Goal: Task Accomplishment & Management: Use online tool/utility

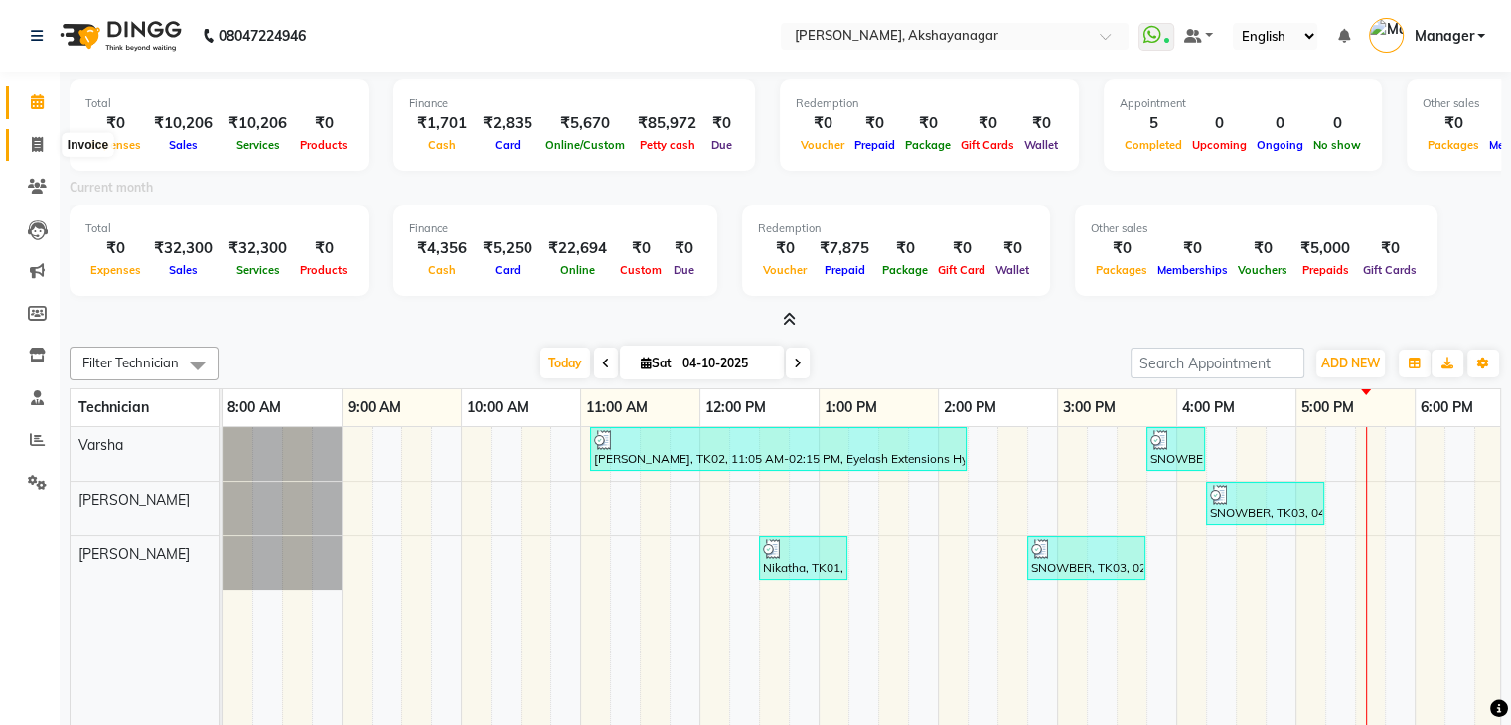
drag, startPoint x: 0, startPoint y: 0, endPoint x: 34, endPoint y: 139, distance: 143.2
click at [34, 139] on icon at bounding box center [37, 144] width 11 height 15
select select "service"
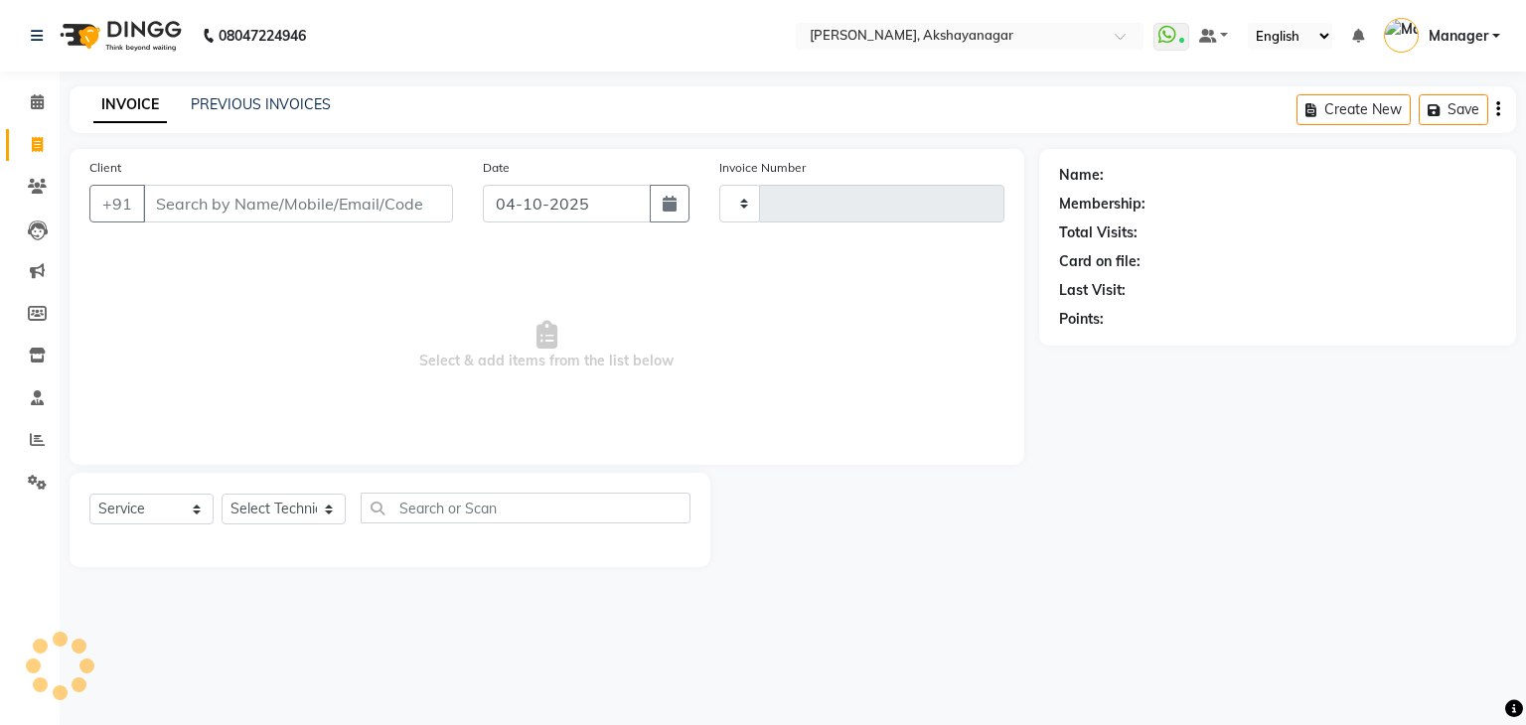
type input "0763"
select select "7395"
click at [246, 510] on select "Select Technician Manager SAVITRI Varsha VERONICA" at bounding box center [284, 509] width 124 height 31
select select "91280"
click at [222, 495] on select "Select Technician Manager SAVITRI Varsha VERONICA" at bounding box center [284, 509] width 124 height 31
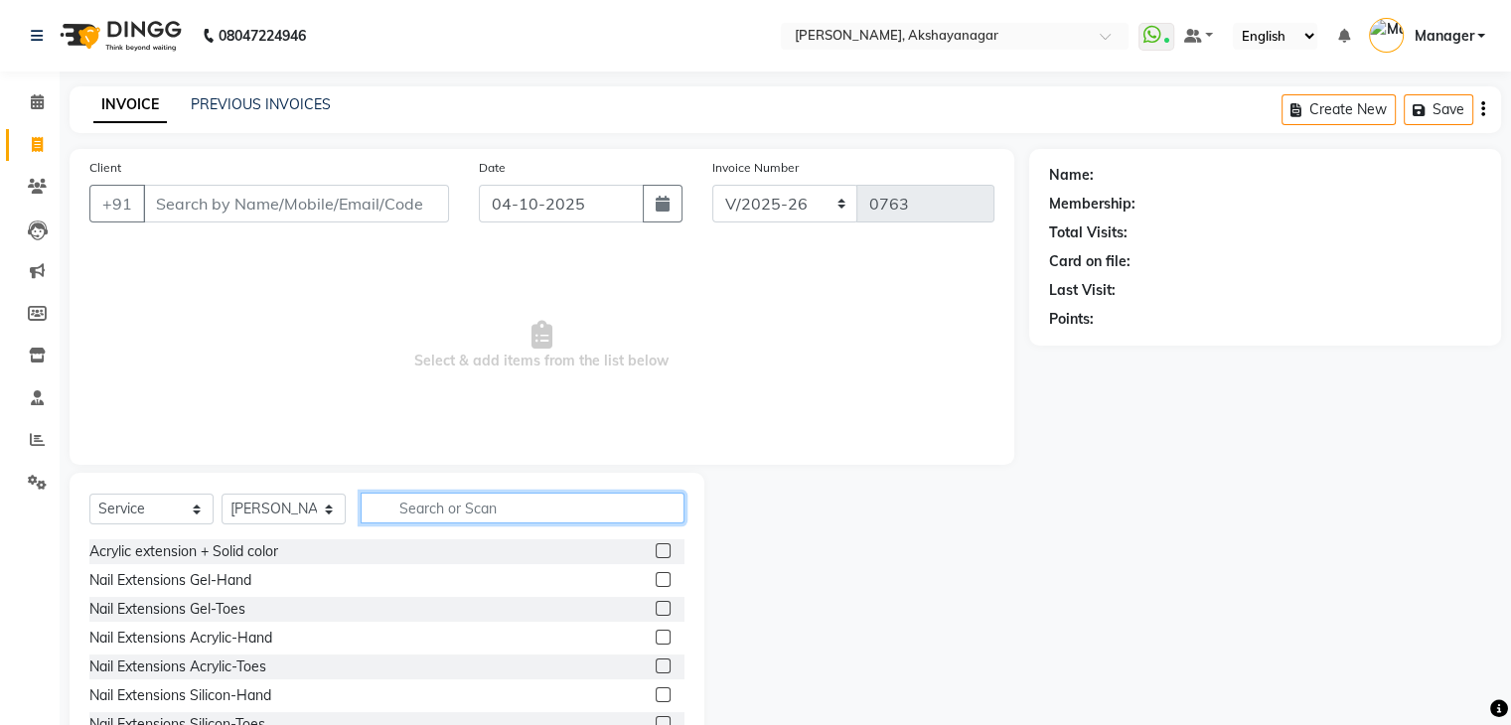
click at [420, 514] on input "text" at bounding box center [523, 508] width 324 height 31
type input "GEL"
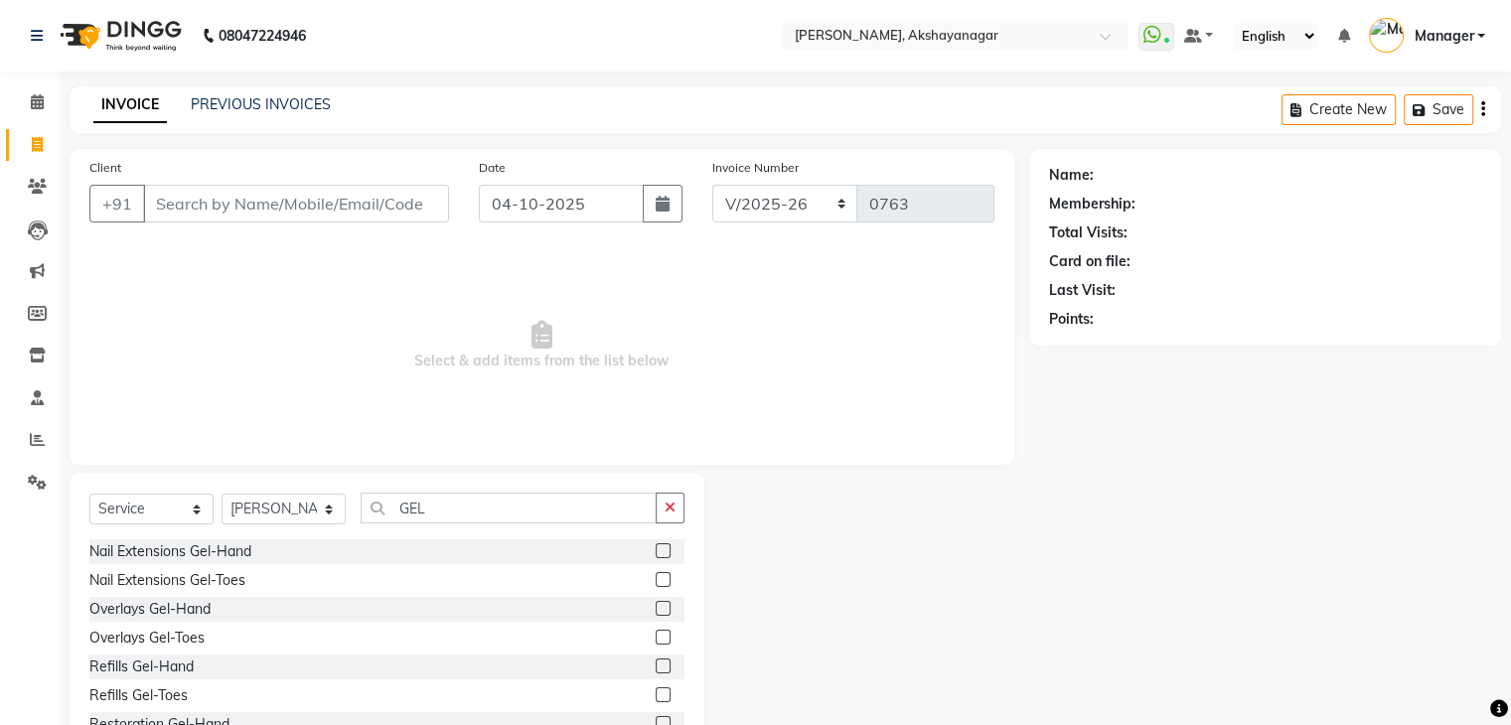
click at [656, 549] on label at bounding box center [663, 551] width 15 height 15
click at [656, 549] on input "checkbox" at bounding box center [662, 552] width 13 height 13
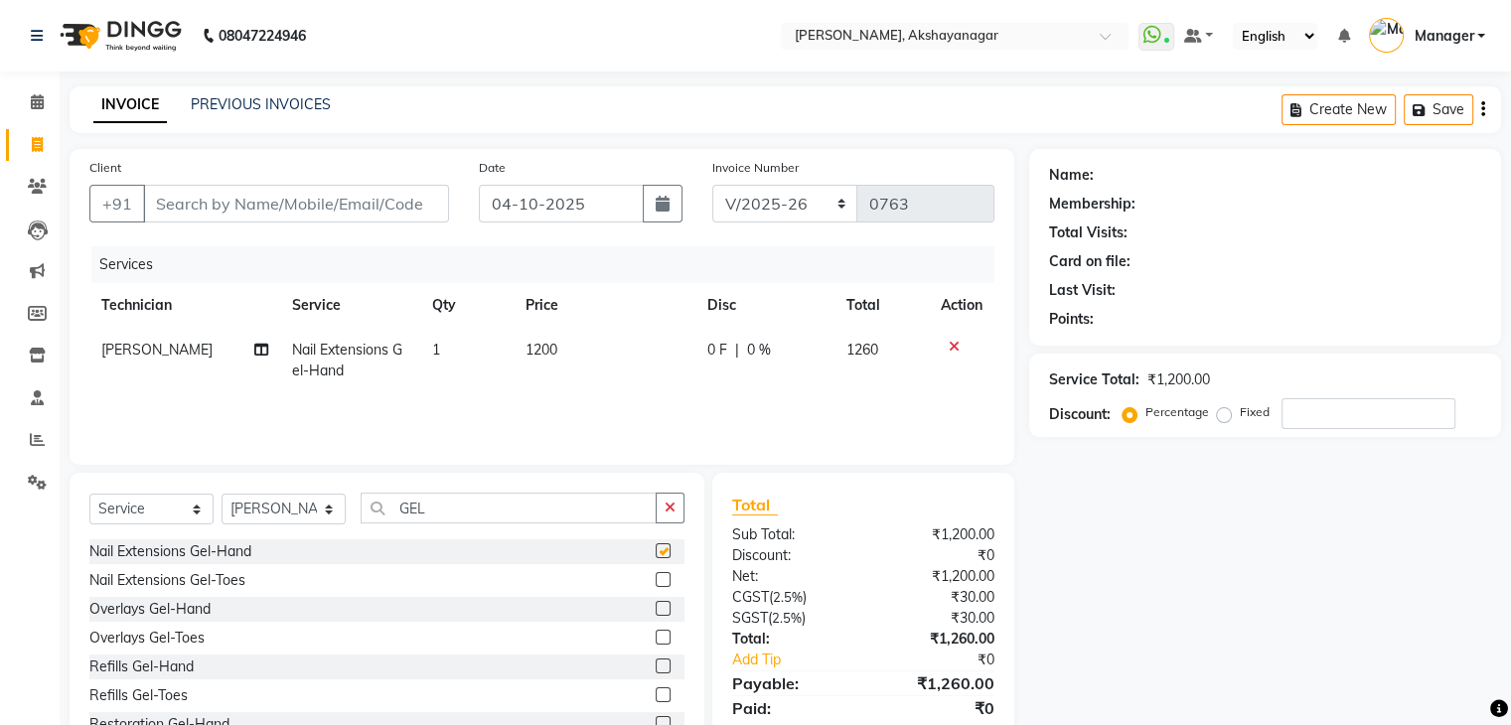
checkbox input "false"
click at [564, 350] on td "1200" at bounding box center [605, 361] width 182 height 66
select select "91280"
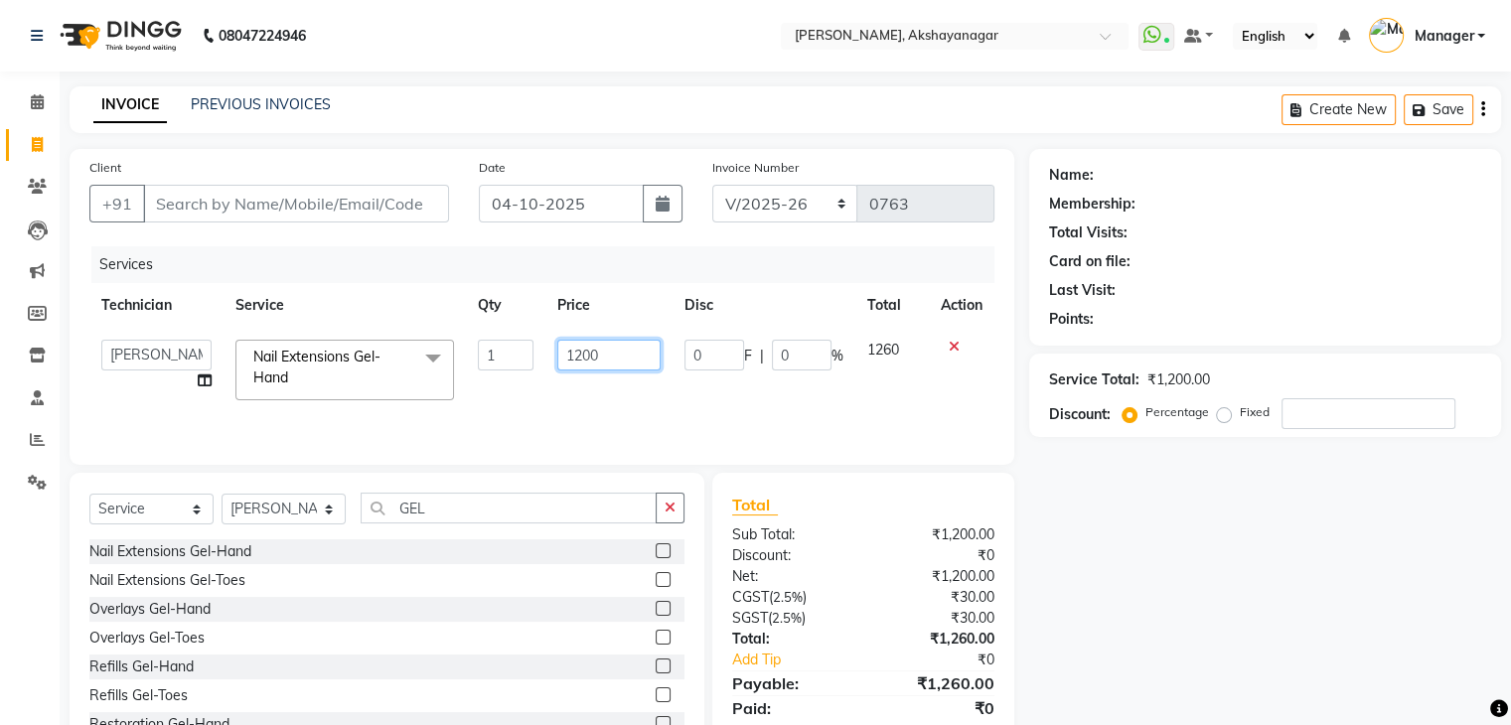
click at [603, 351] on input "1200" at bounding box center [608, 355] width 103 height 31
type input "1"
type input "960"
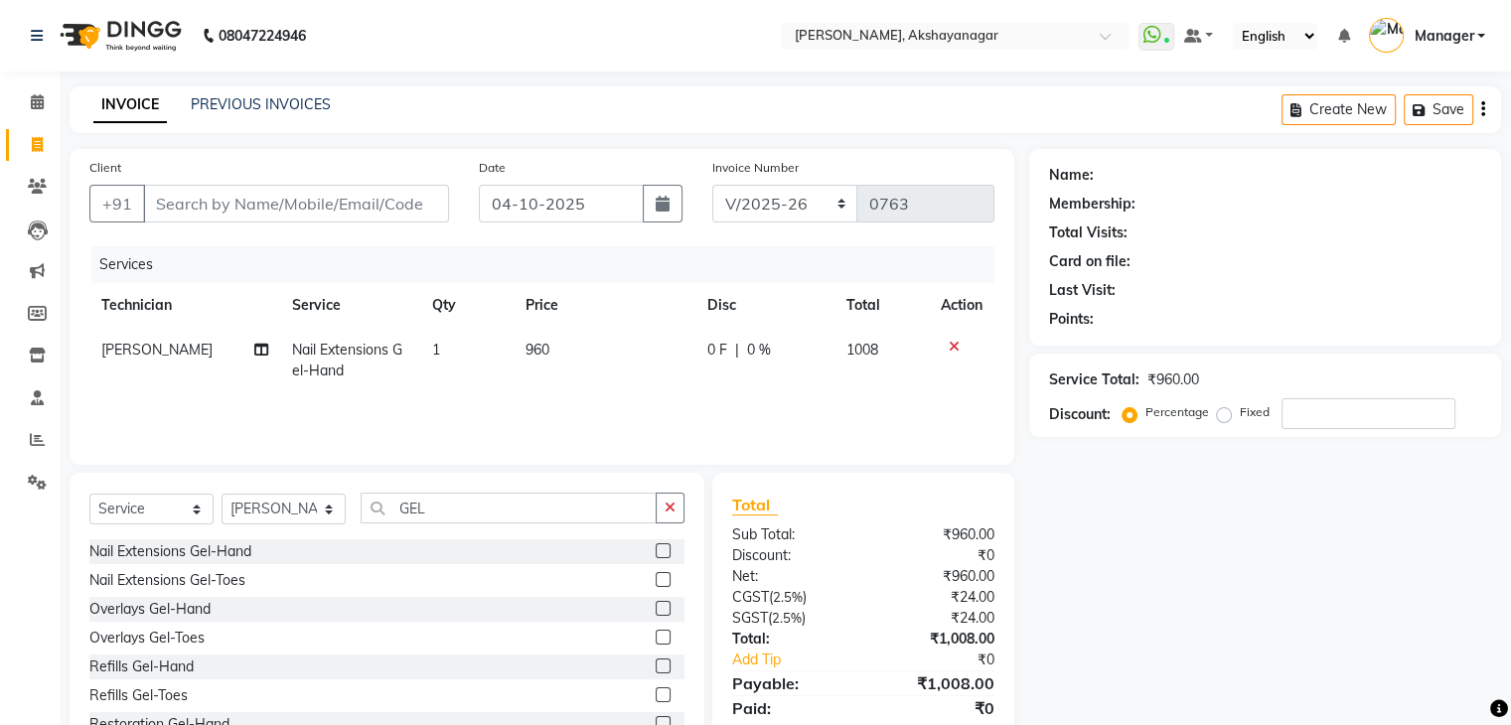
click at [576, 412] on div "Services Technician Service Qty Price Disc Total Action VERONICA Nail Extension…" at bounding box center [541, 345] width 905 height 199
click at [435, 513] on input "GEL" at bounding box center [509, 508] width 296 height 31
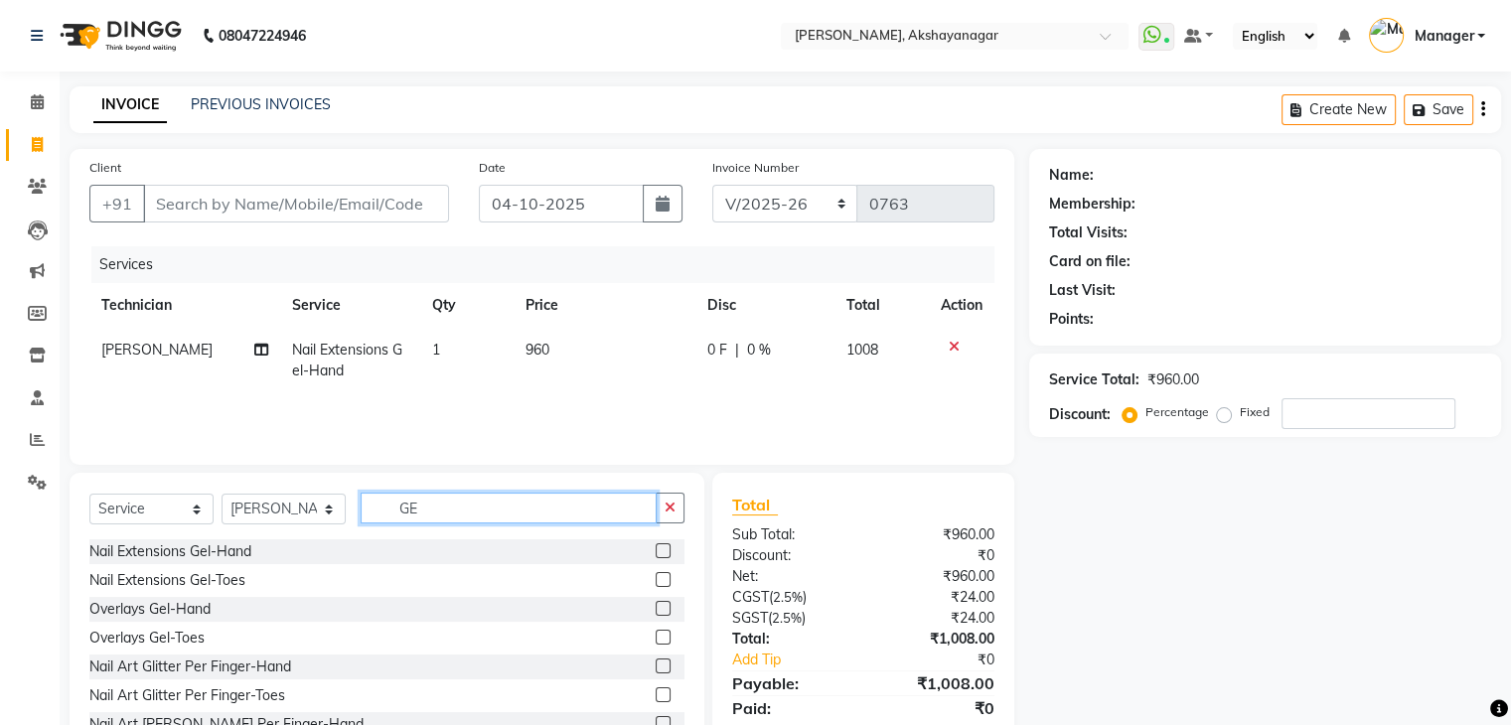
type input "G"
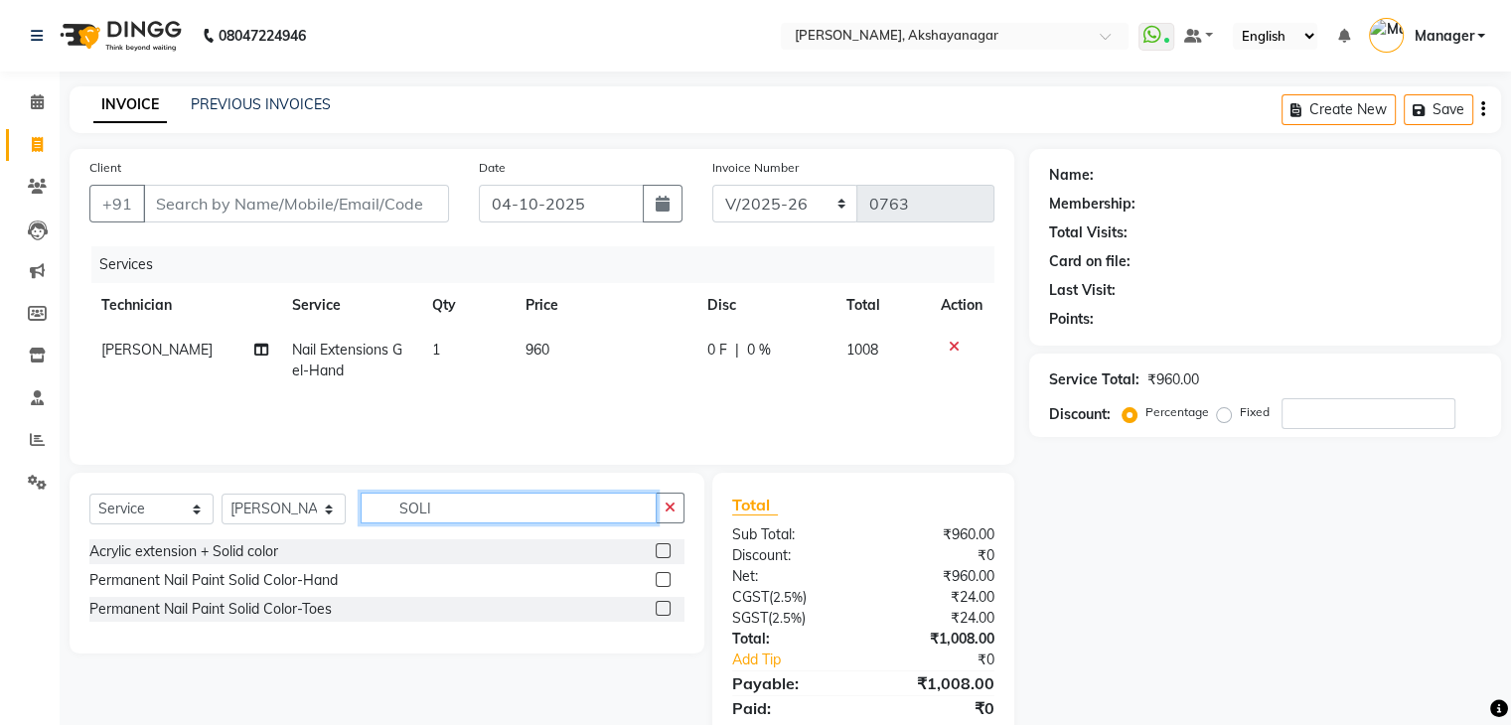
type input "SOLI"
click at [662, 582] on label at bounding box center [663, 579] width 15 height 15
click at [662, 582] on input "checkbox" at bounding box center [662, 580] width 13 height 13
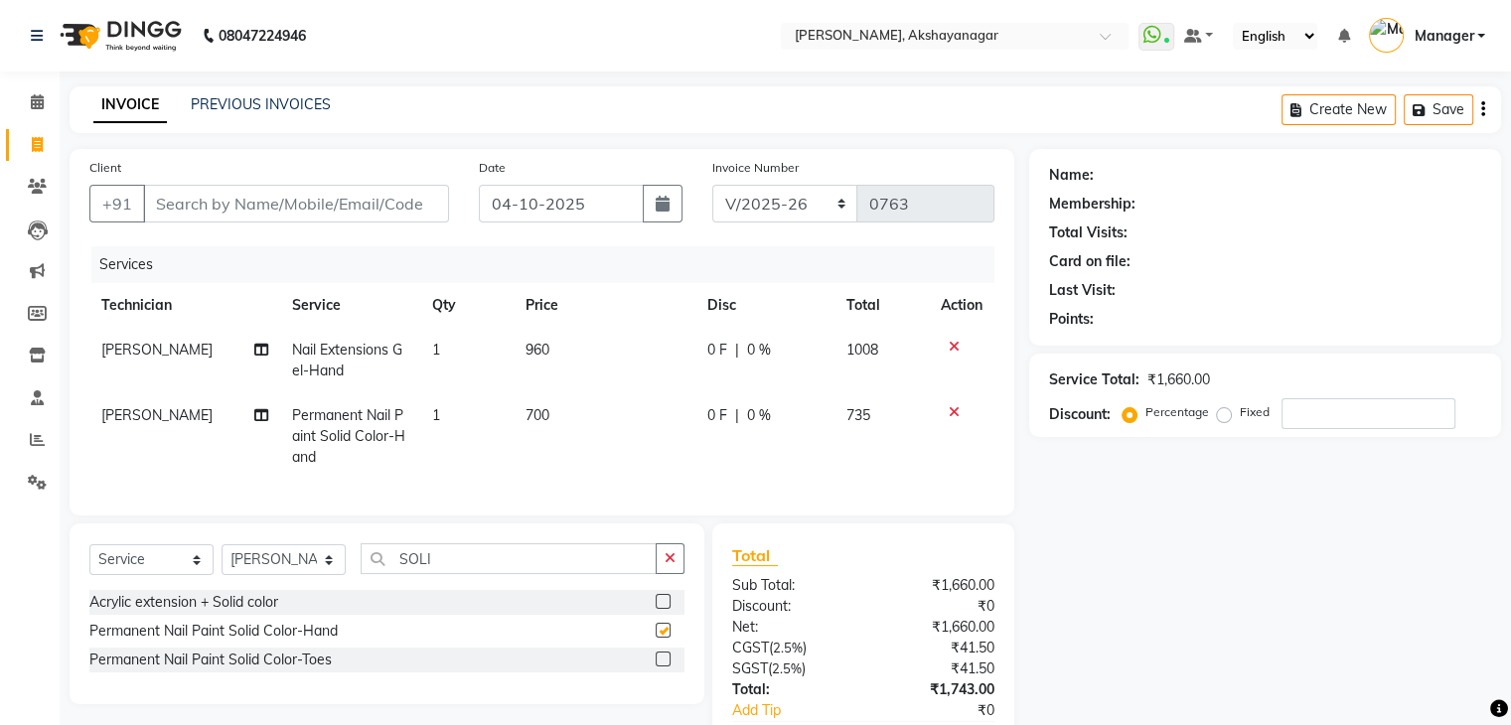
checkbox input "false"
click at [873, 556] on div "Total Sub Total: ₹1,660.00 Discount: ₹0 Net: ₹1,660.00 CGST ( 2.5% ) ₹41.50 SGS…" at bounding box center [863, 670] width 302 height 292
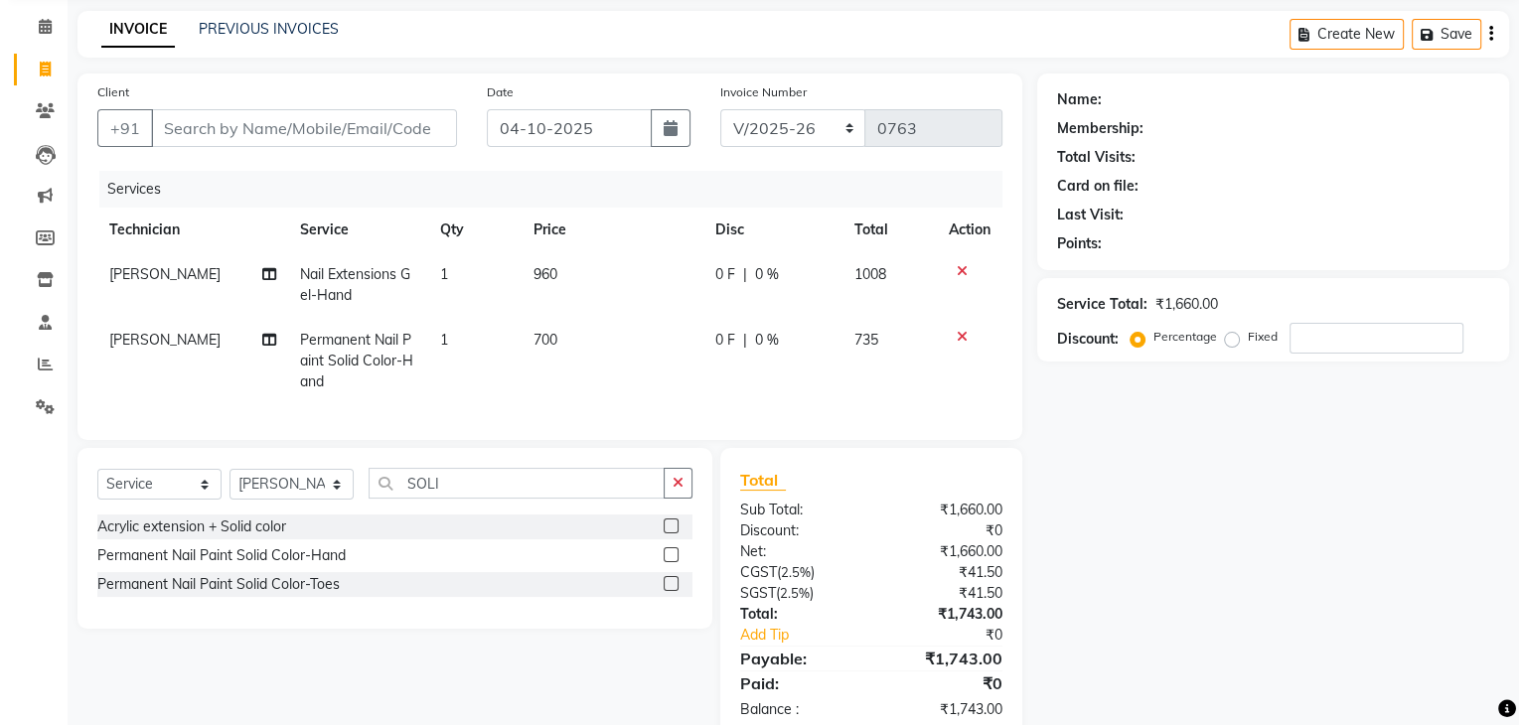
scroll to position [79, 0]
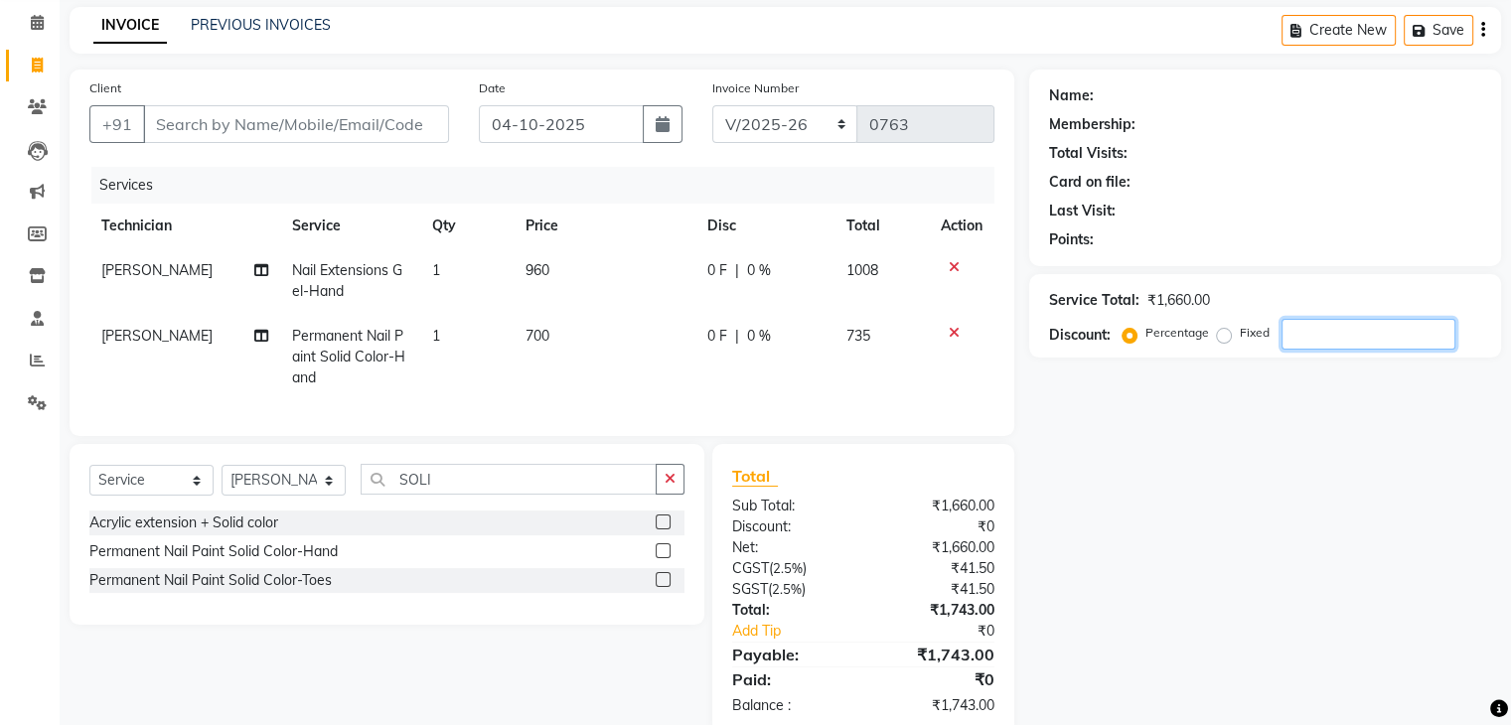
click at [1304, 335] on input "number" at bounding box center [1369, 334] width 174 height 31
type input "5"
click at [305, 130] on input "Client" at bounding box center [296, 124] width 306 height 38
type input "7"
type input "0"
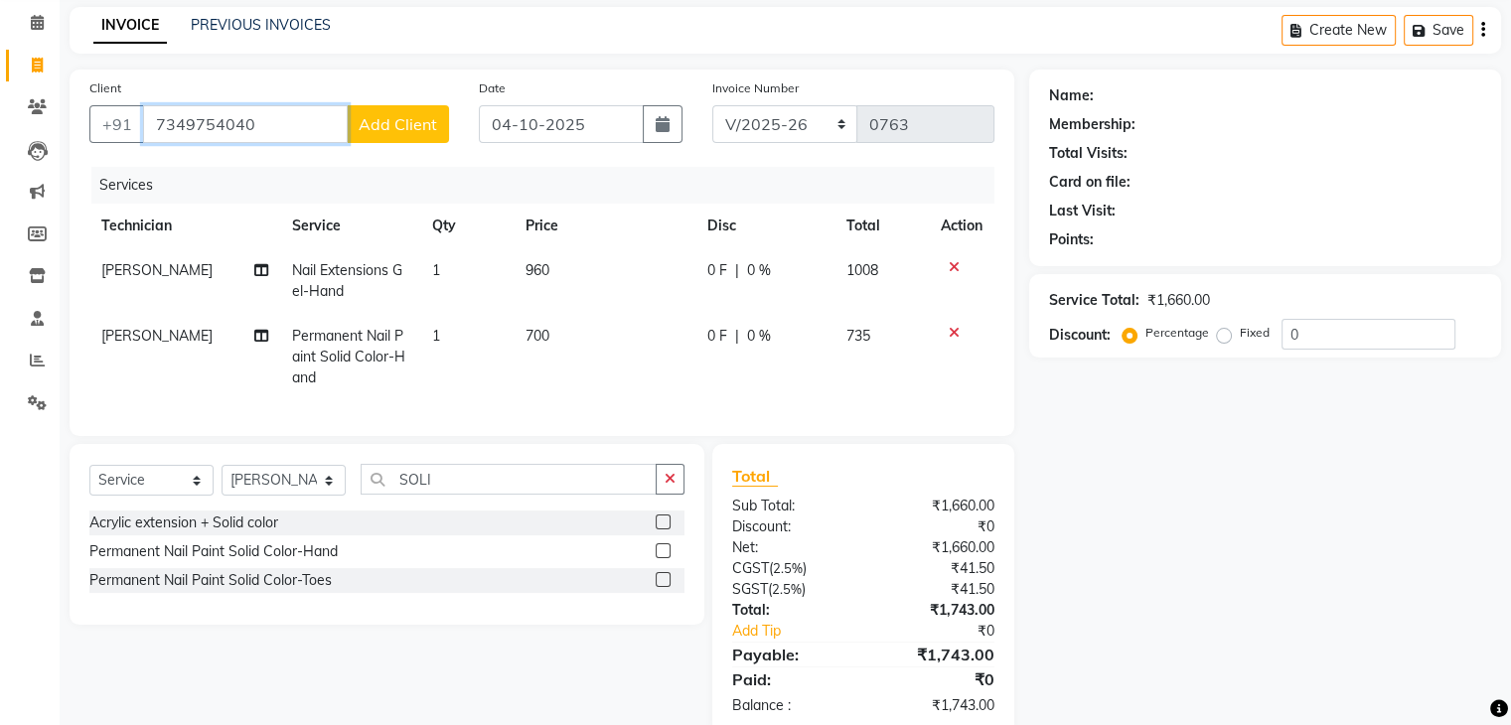
type input "7349754040"
click at [399, 116] on span "Add Client" at bounding box center [398, 124] width 78 height 20
select select "21"
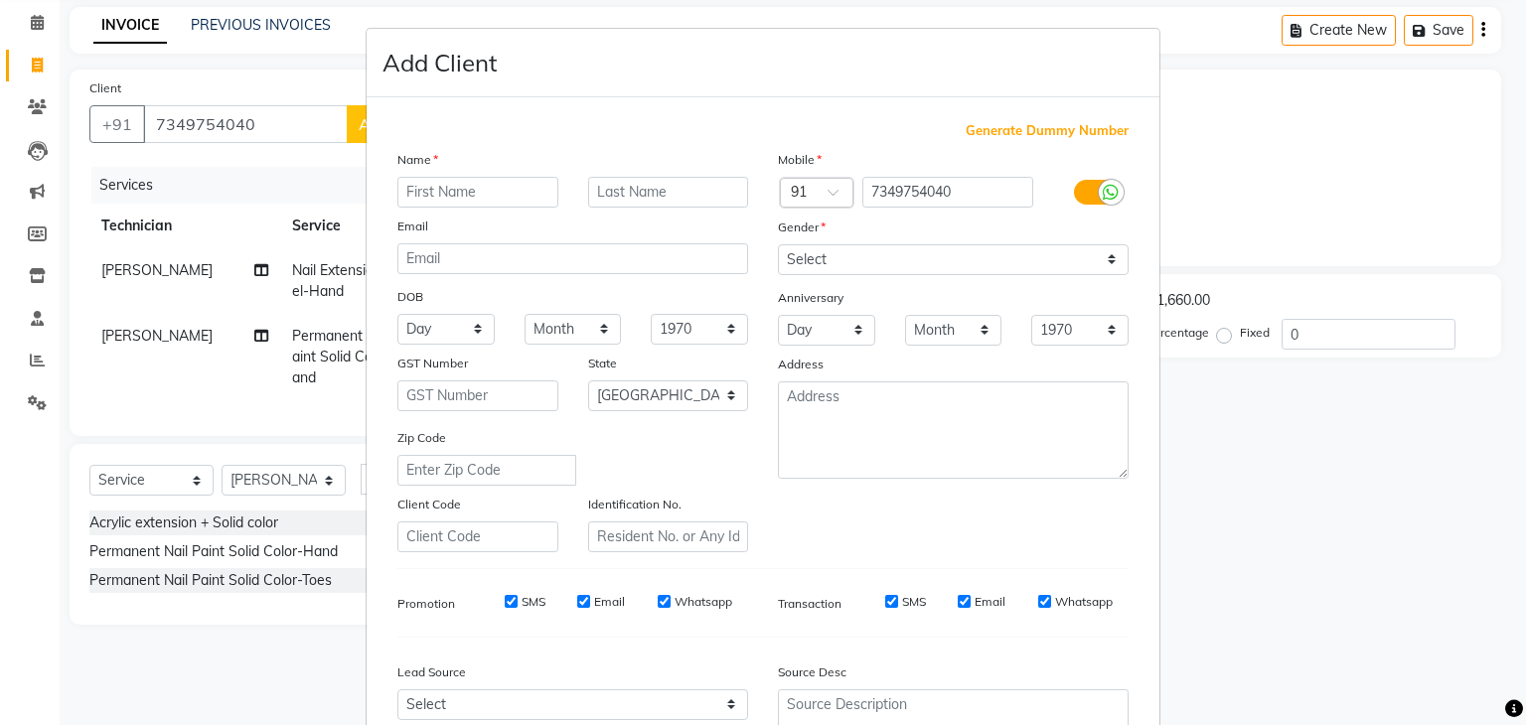
click at [451, 191] on input "text" at bounding box center [477, 192] width 161 height 31
type input "SHANTHI"
click at [811, 268] on select "Select [DEMOGRAPHIC_DATA] [DEMOGRAPHIC_DATA] Other Prefer Not To Say" at bounding box center [953, 259] width 351 height 31
select select "[DEMOGRAPHIC_DATA]"
click at [778, 245] on select "Select [DEMOGRAPHIC_DATA] [DEMOGRAPHIC_DATA] Other Prefer Not To Say" at bounding box center [953, 259] width 351 height 31
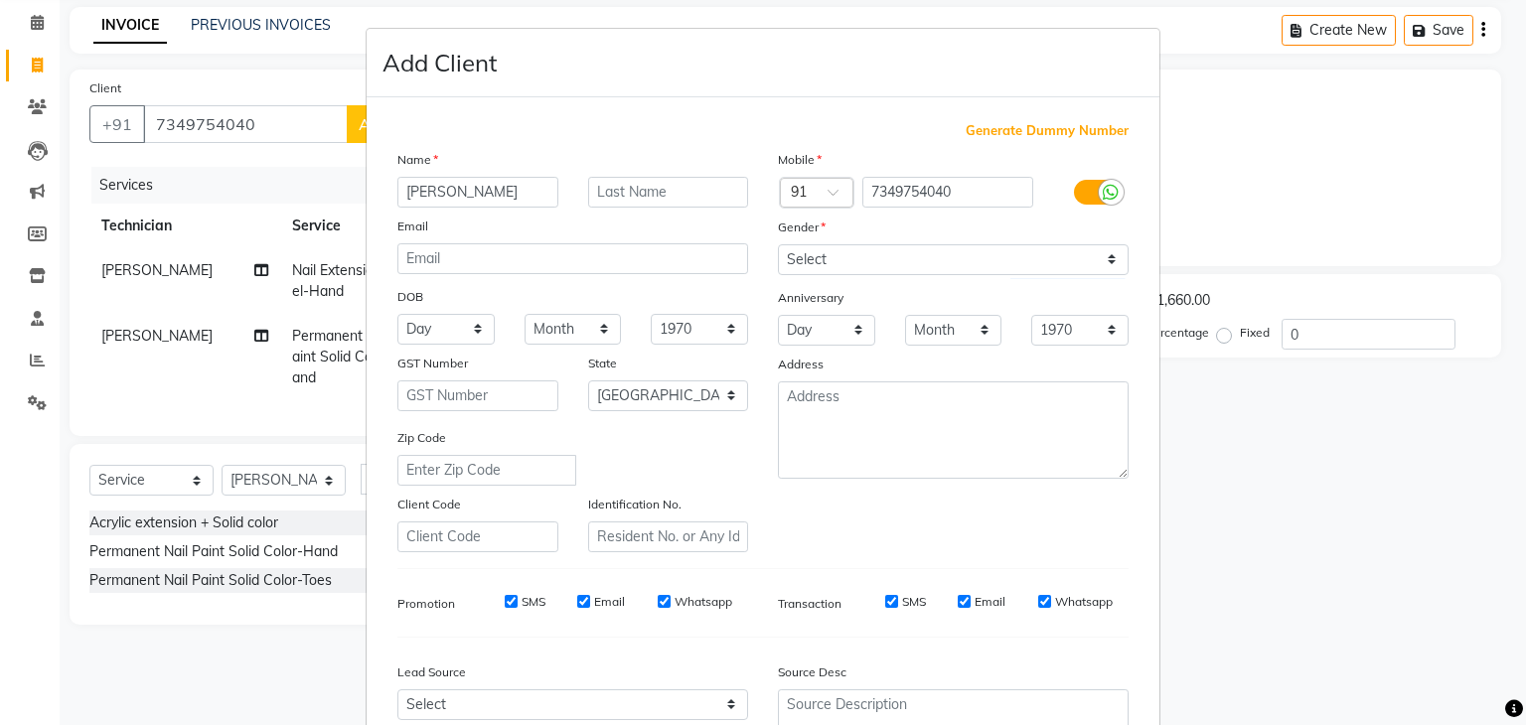
click at [883, 527] on div "Mobile Country Code × 91 7349754040 Gender Select Male Female Other Prefer Not …" at bounding box center [953, 350] width 381 height 403
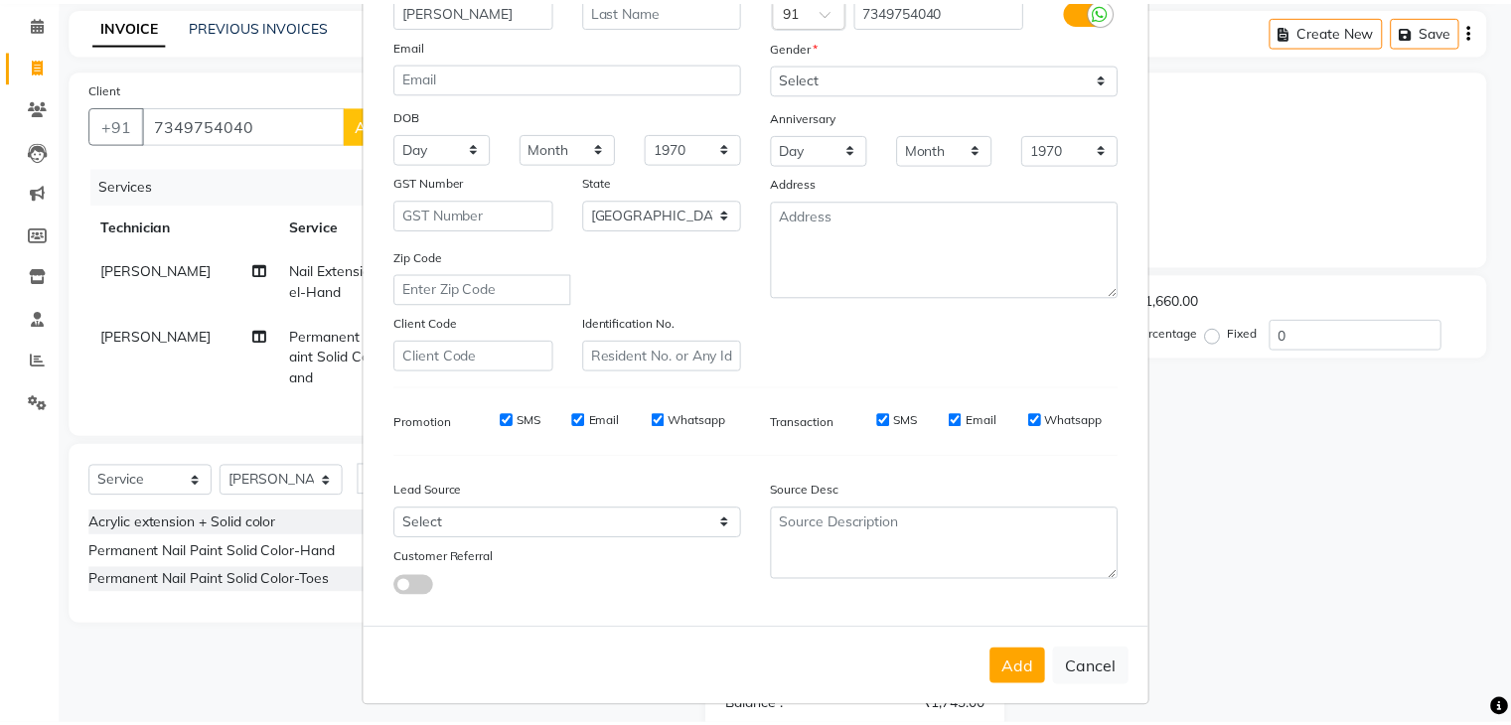
scroll to position [202, 0]
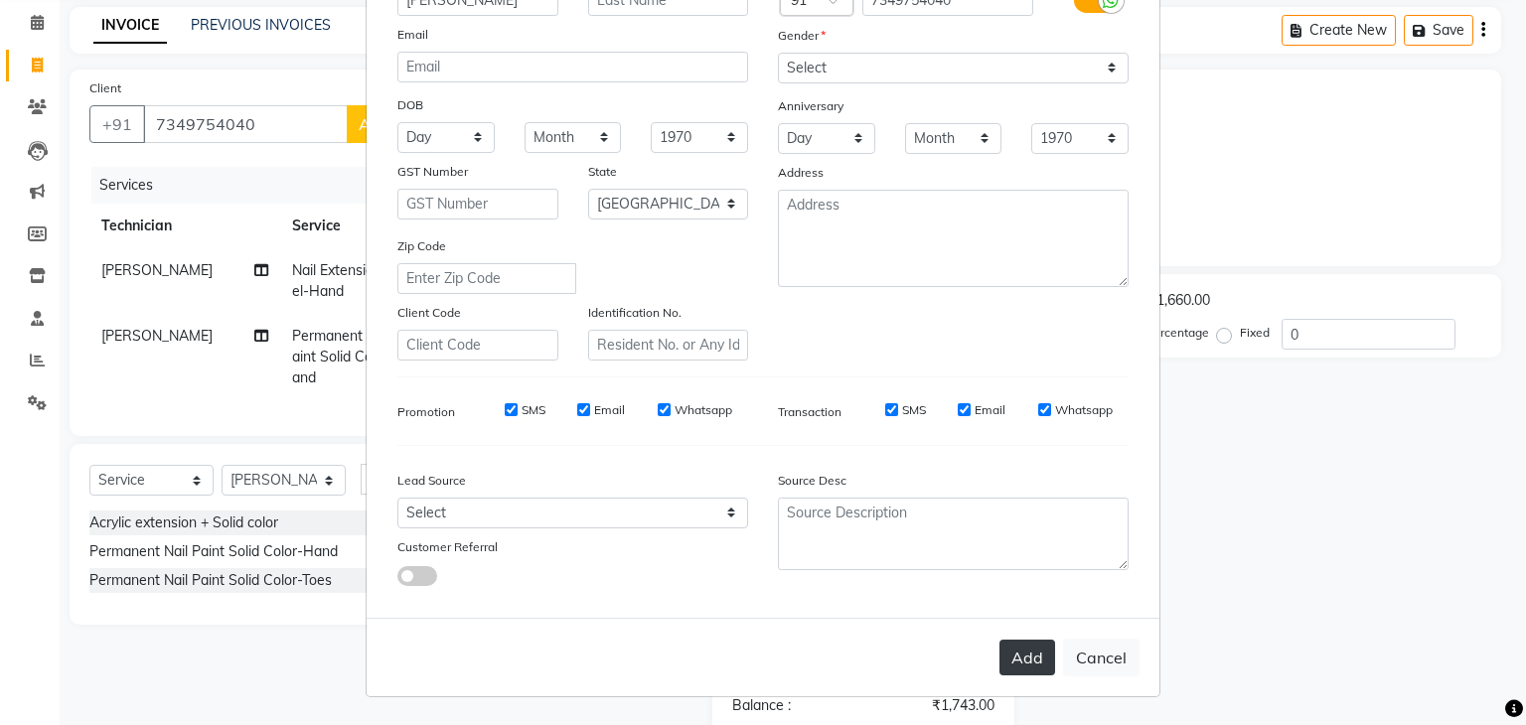
click at [1029, 654] on button "Add" at bounding box center [1028, 658] width 56 height 36
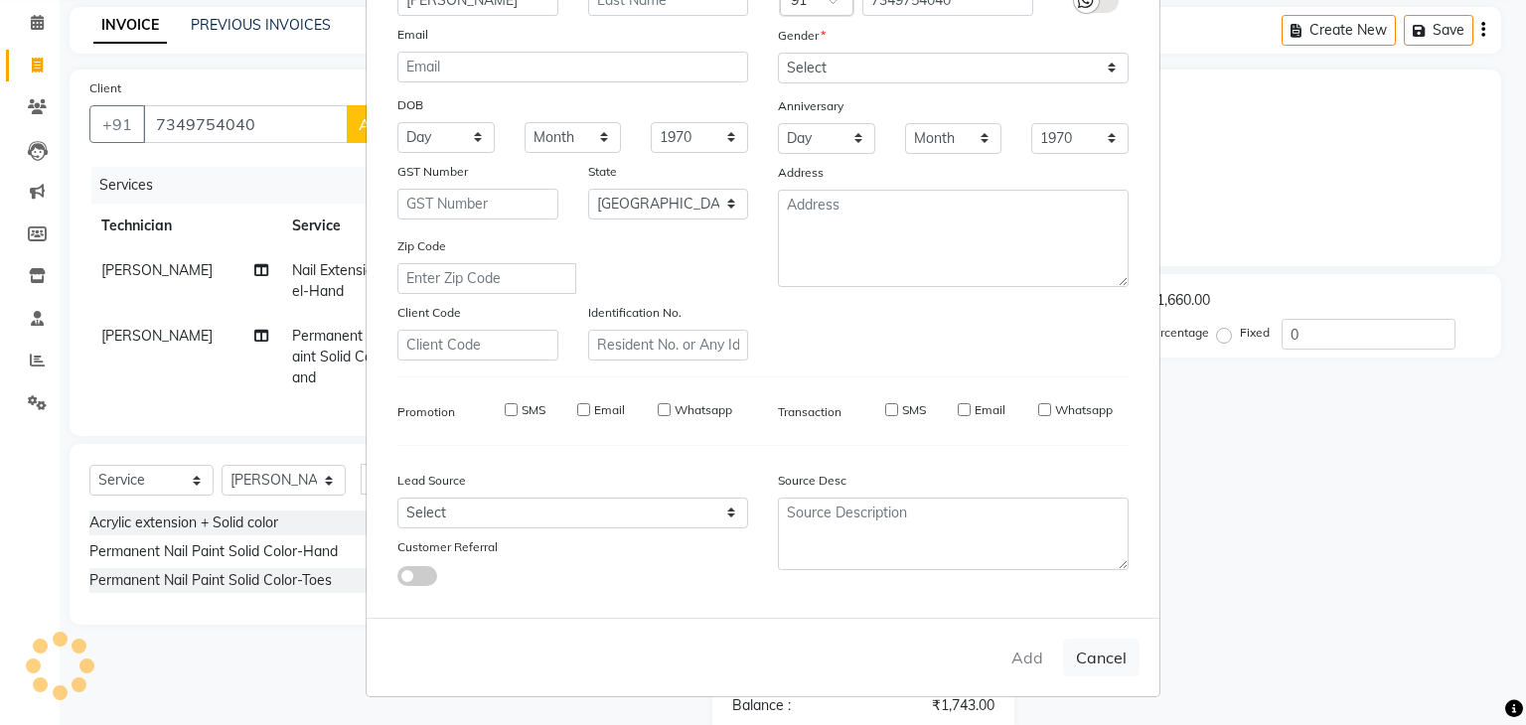
type input "73******40"
select select
select select "null"
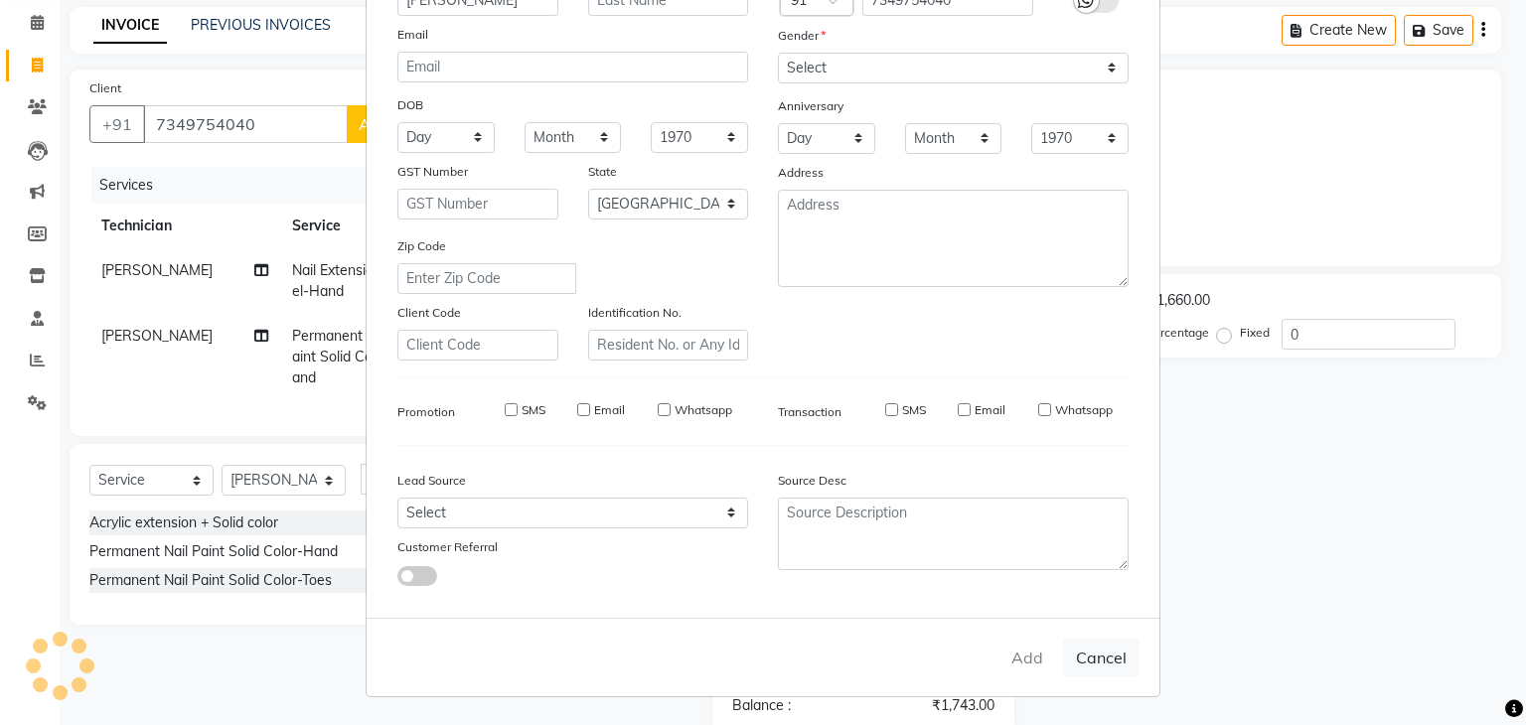
select select
checkbox input "false"
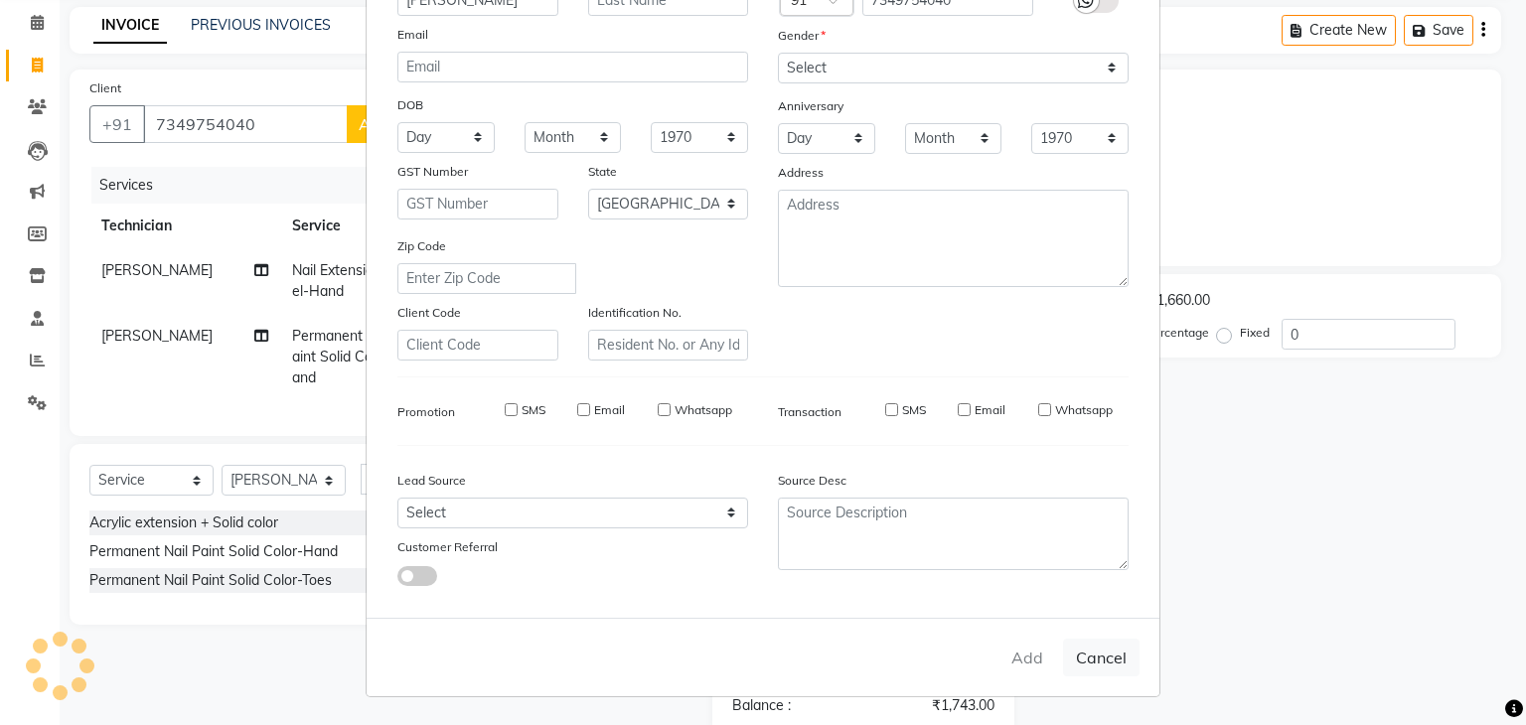
checkbox input "false"
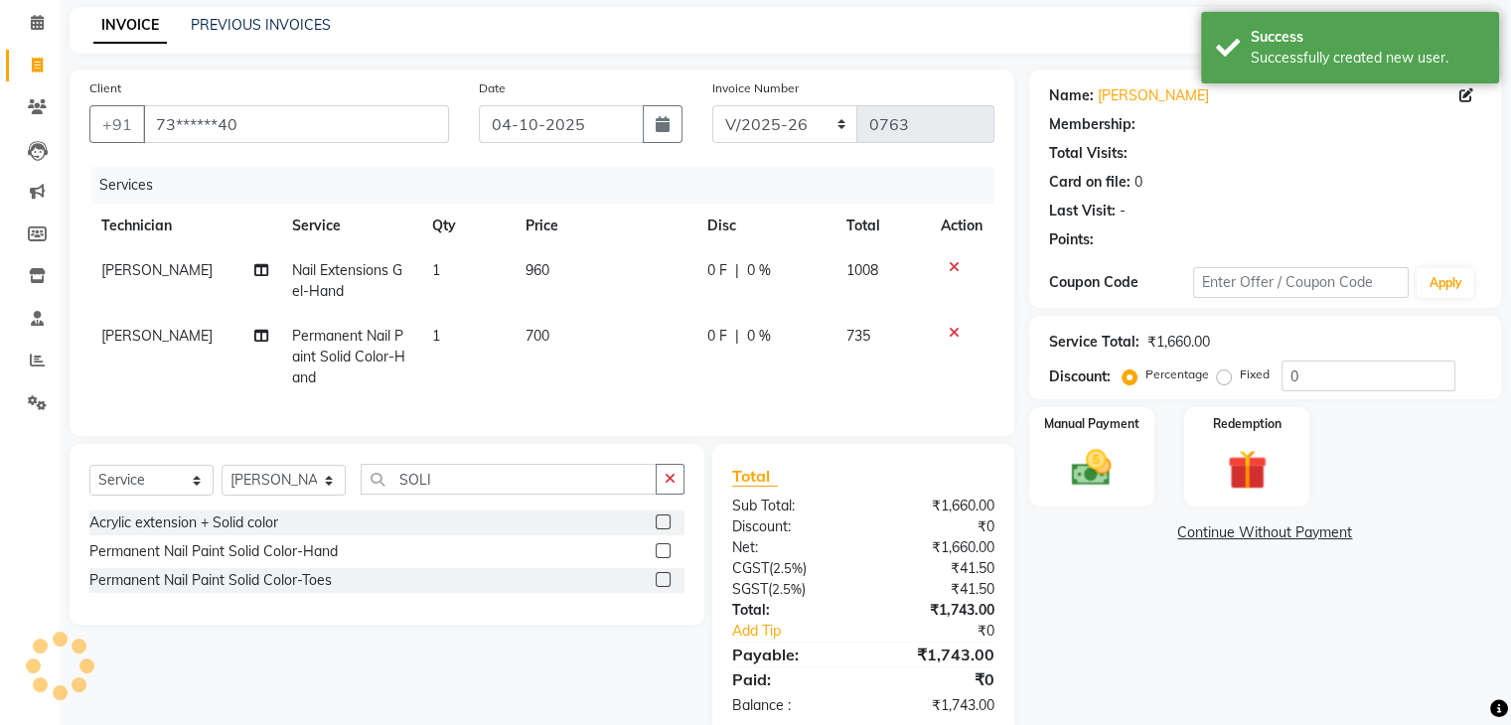
select select "1: Object"
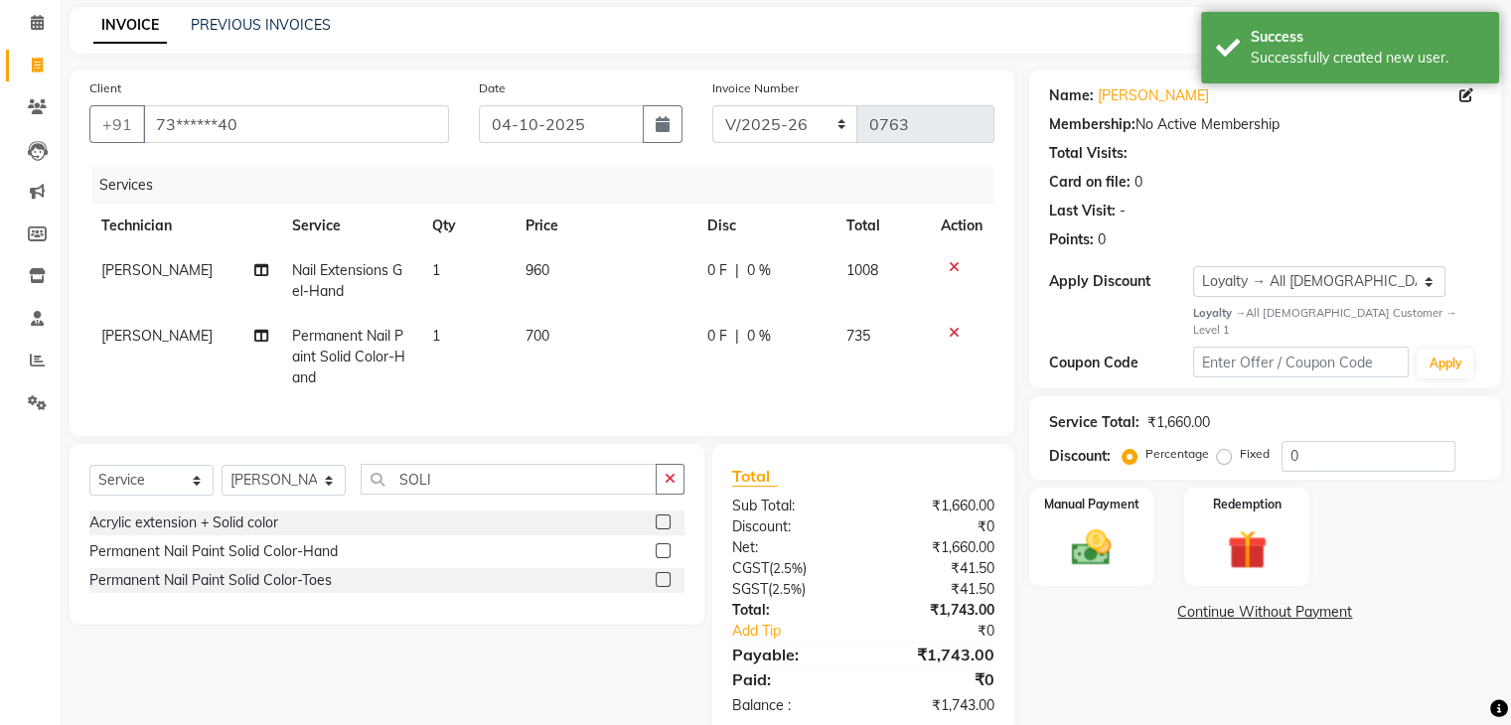
click at [874, 474] on div "Total Sub Total: ₹1,660.00 Discount: ₹0 Net: ₹1,660.00 CGST ( 2.5% ) ₹41.50 SGS…" at bounding box center [863, 590] width 302 height 292
click at [1313, 450] on input "0" at bounding box center [1369, 456] width 174 height 31
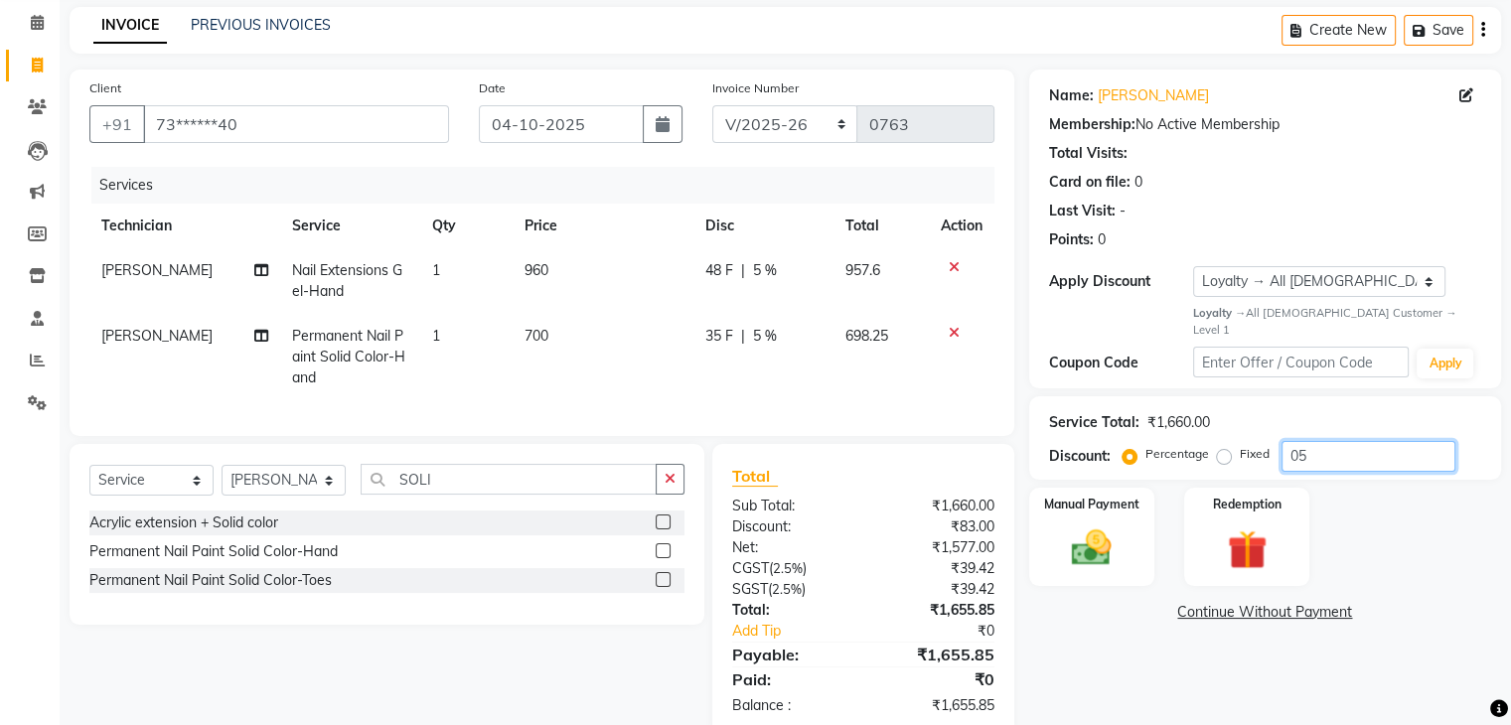
click at [1313, 450] on input "05" at bounding box center [1369, 456] width 174 height 31
type input "05"
click at [1121, 494] on label "Manual Payment" at bounding box center [1091, 503] width 99 height 19
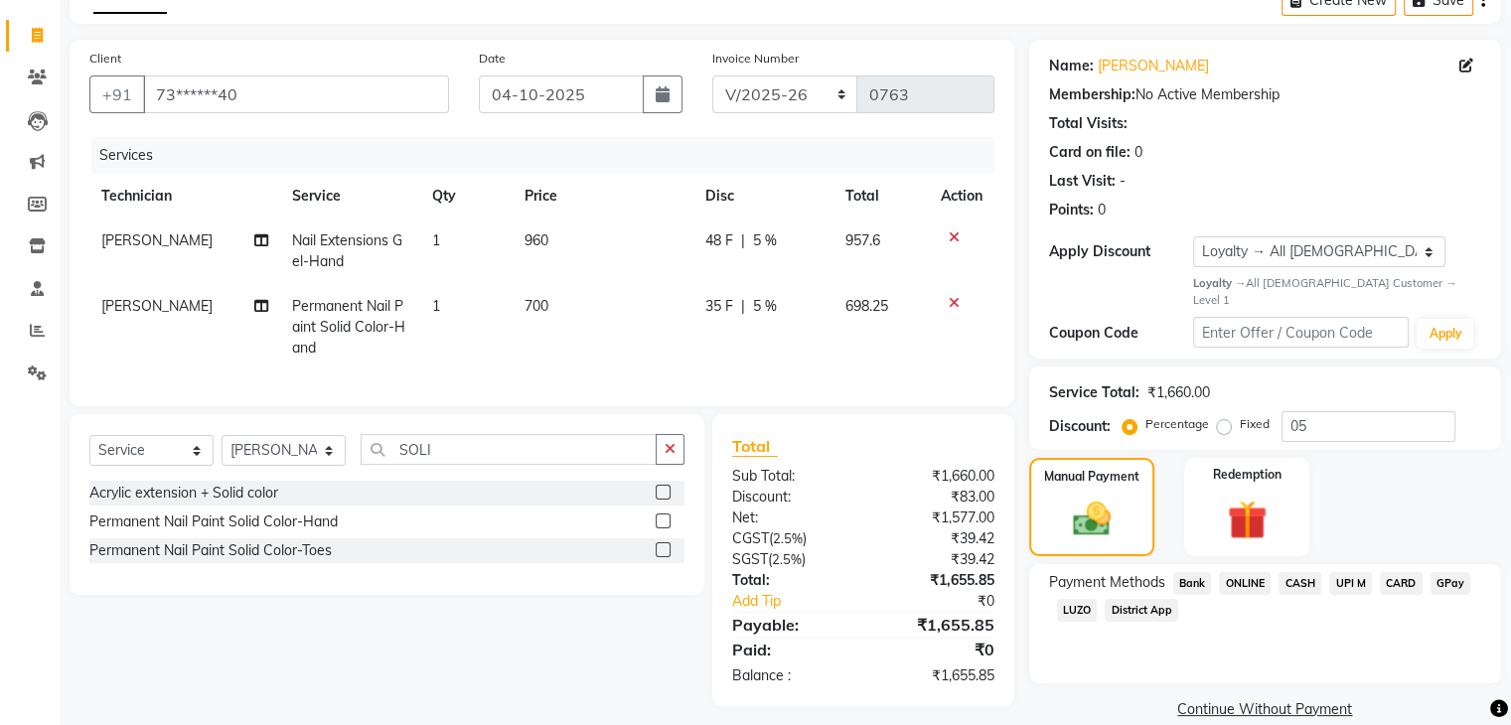
scroll to position [136, 0]
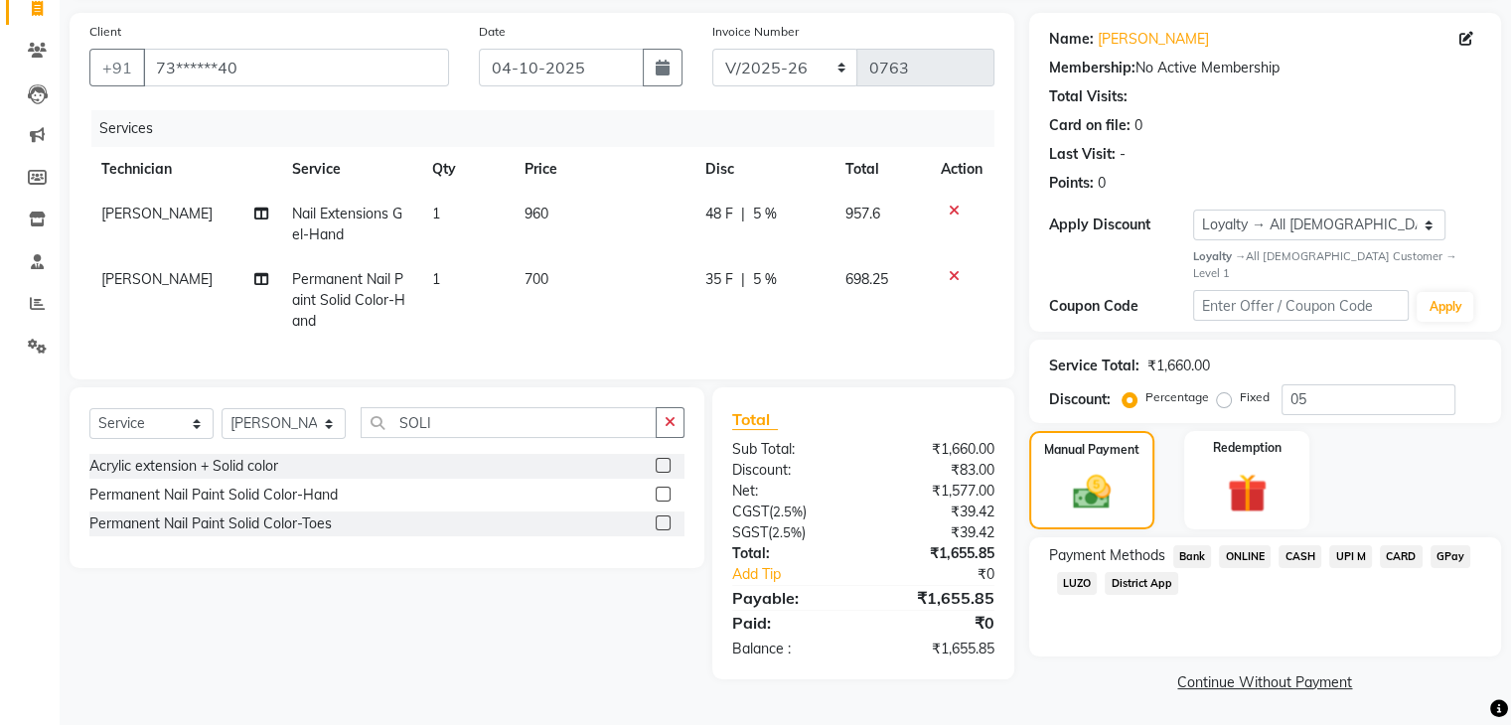
click at [1304, 546] on span "CASH" at bounding box center [1300, 557] width 43 height 23
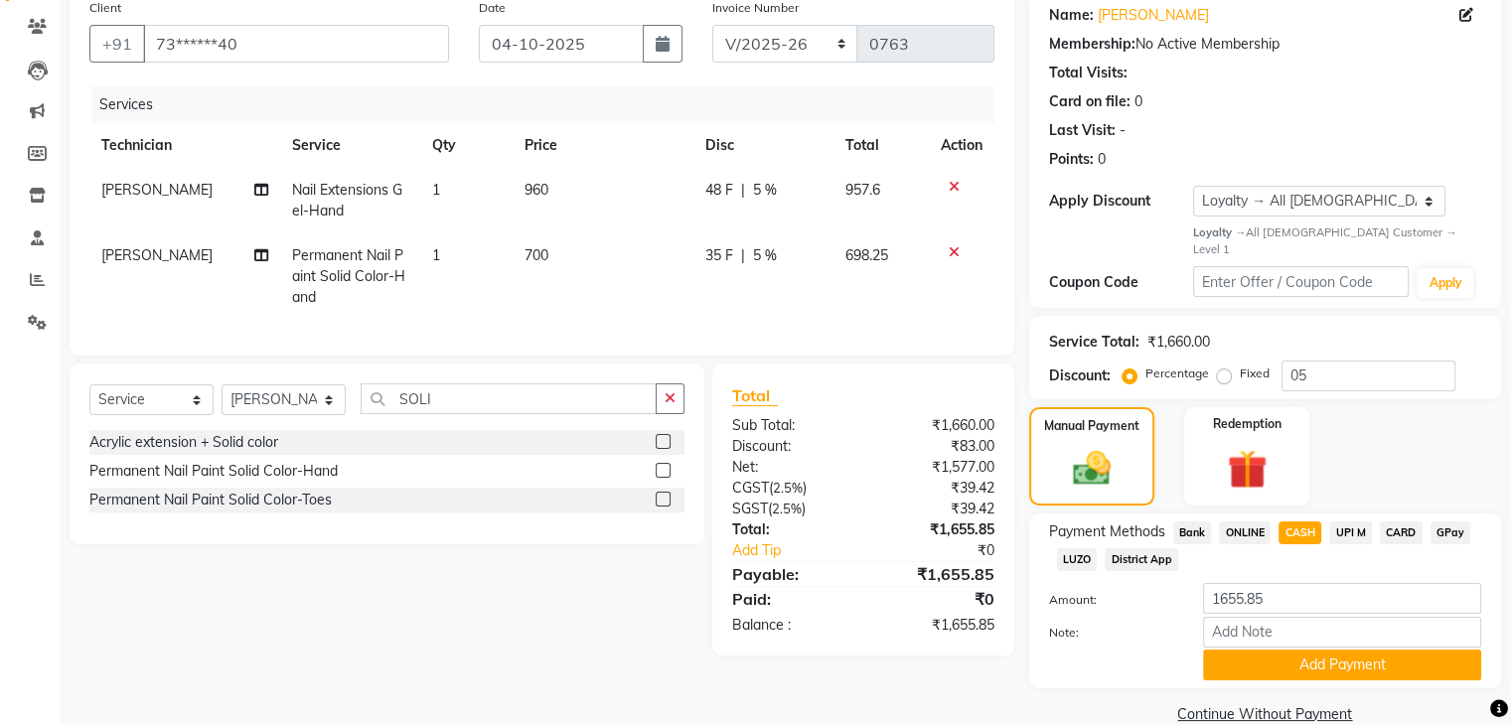
scroll to position [180, 0]
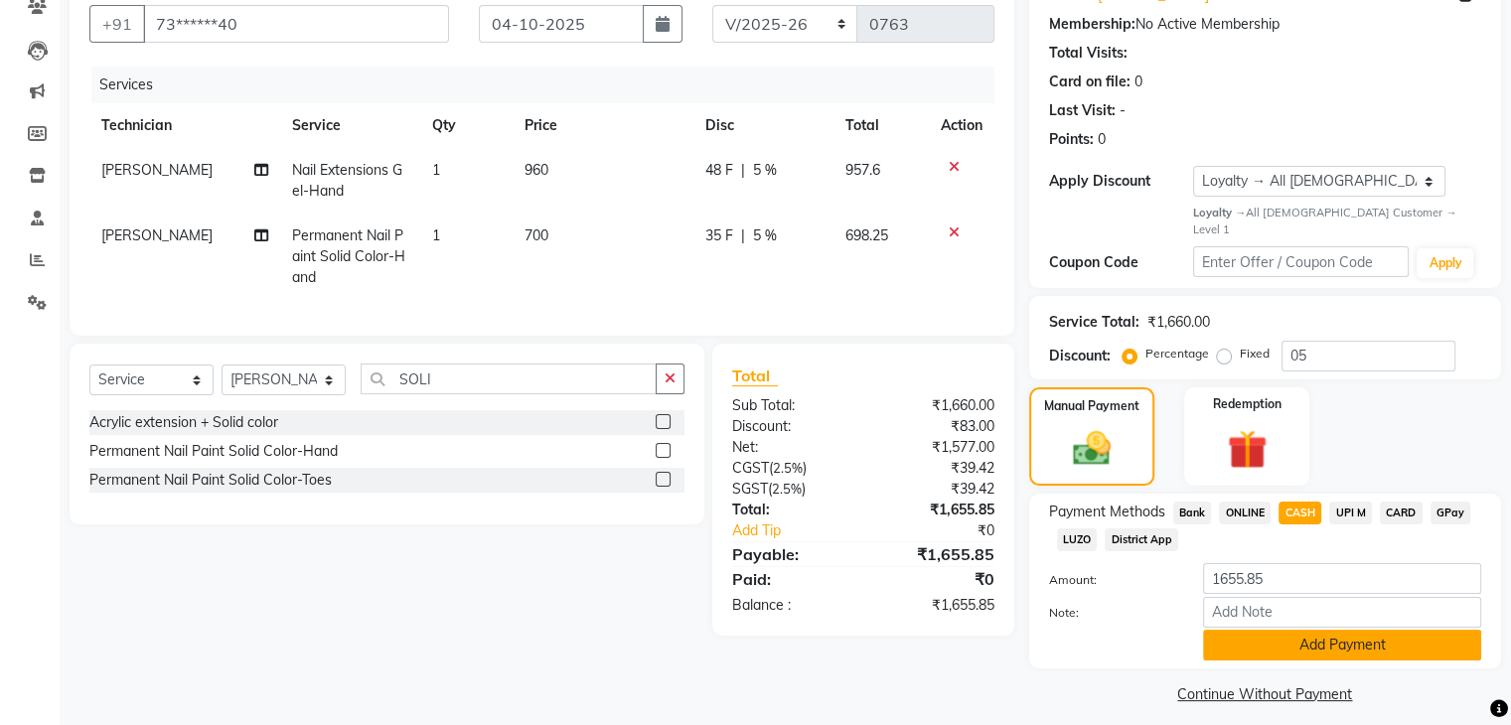
click at [1379, 630] on button "Add Payment" at bounding box center [1342, 645] width 278 height 31
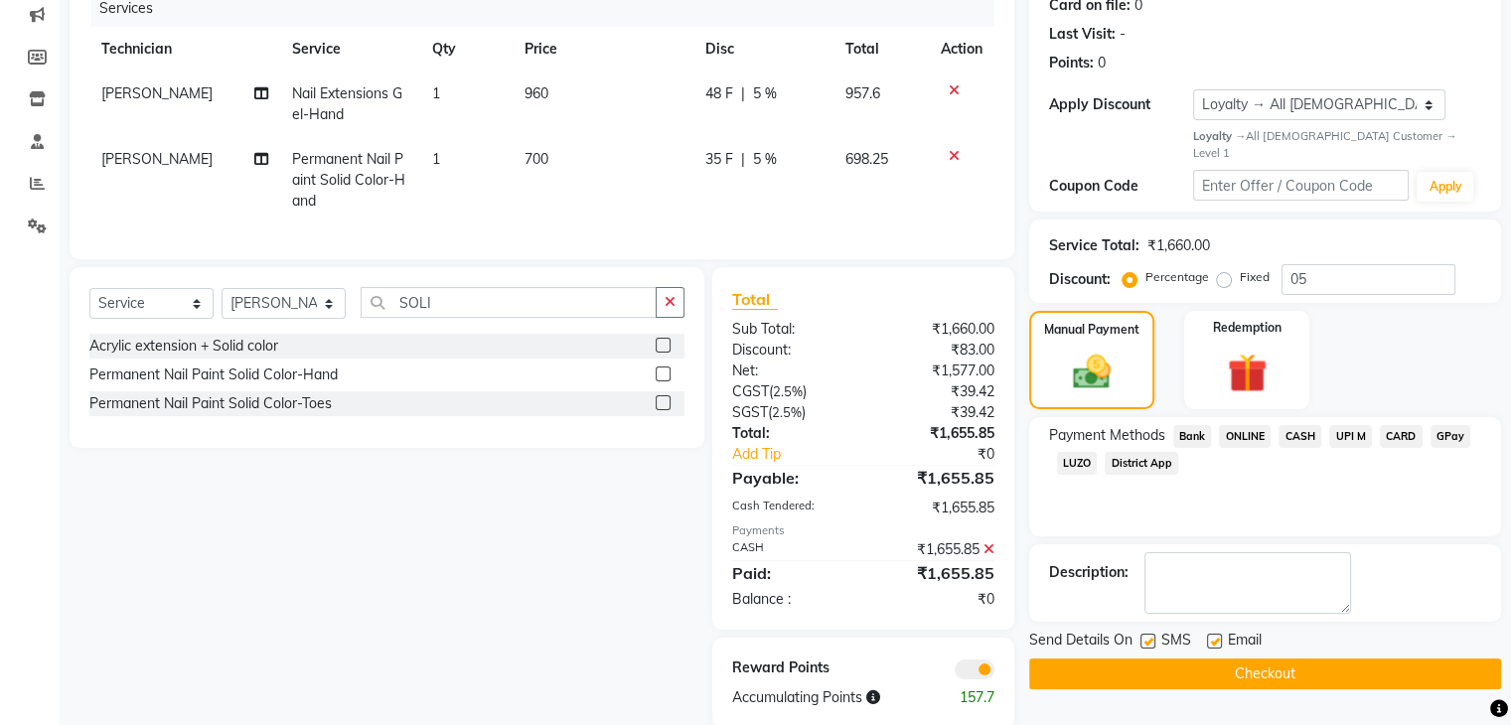
scroll to position [306, 0]
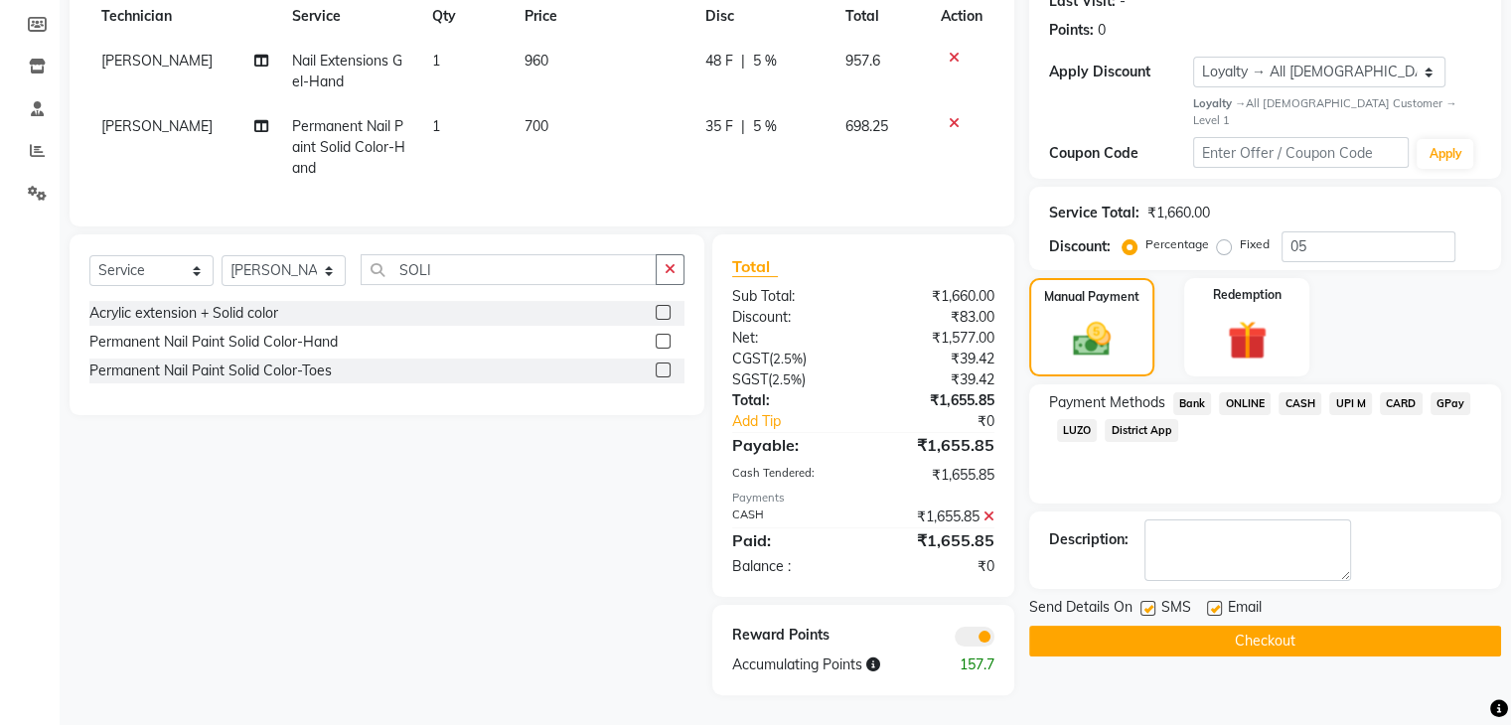
click at [1308, 626] on button "Checkout" at bounding box center [1265, 641] width 472 height 31
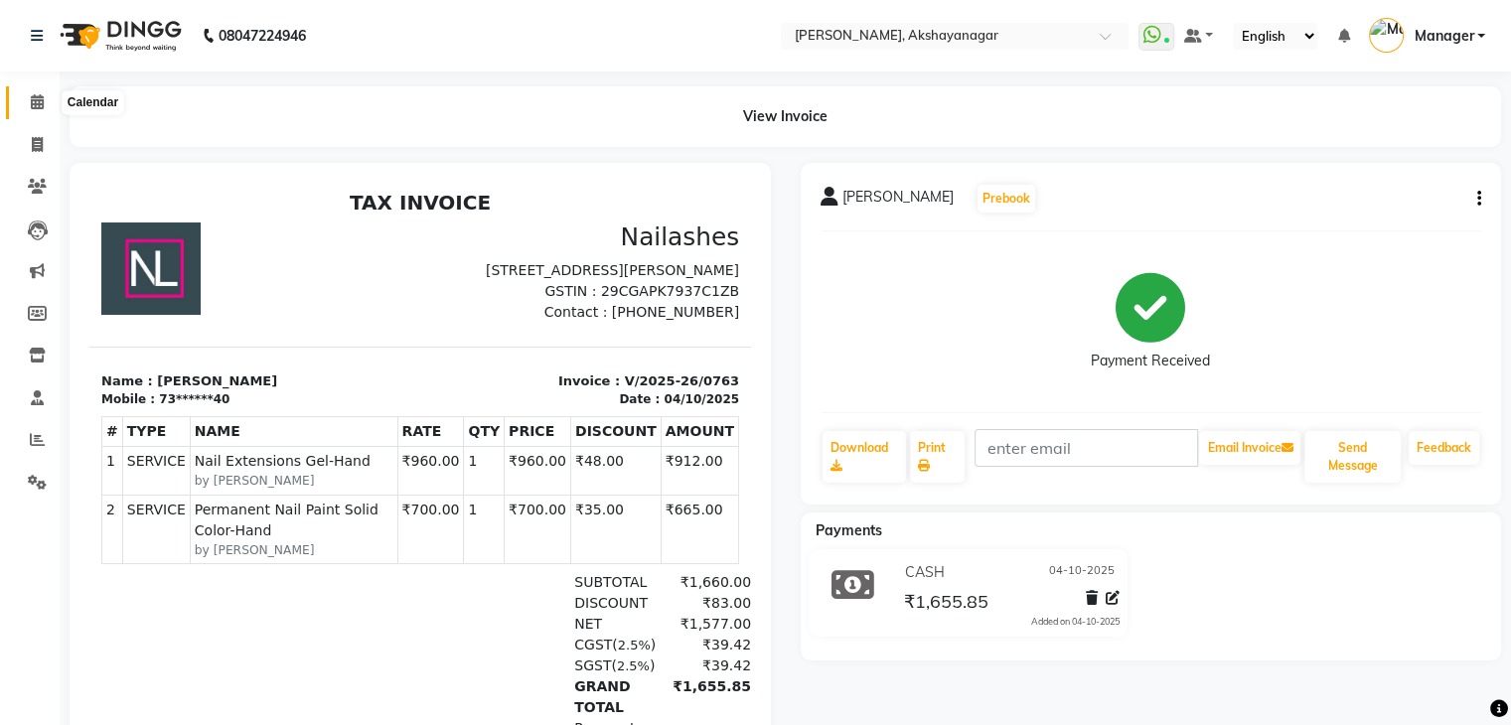
click at [39, 97] on icon at bounding box center [37, 101] width 13 height 15
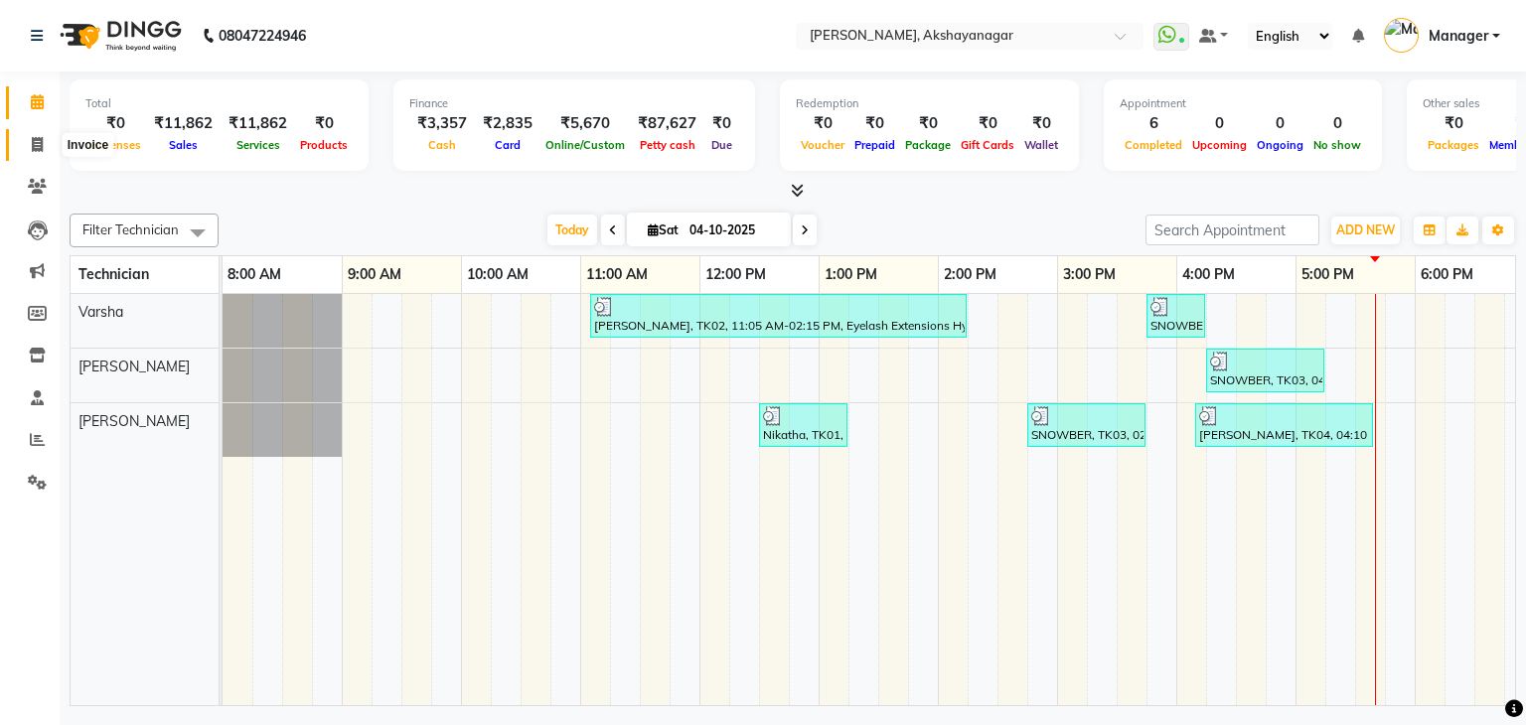
click at [37, 145] on icon at bounding box center [37, 144] width 11 height 15
select select "service"
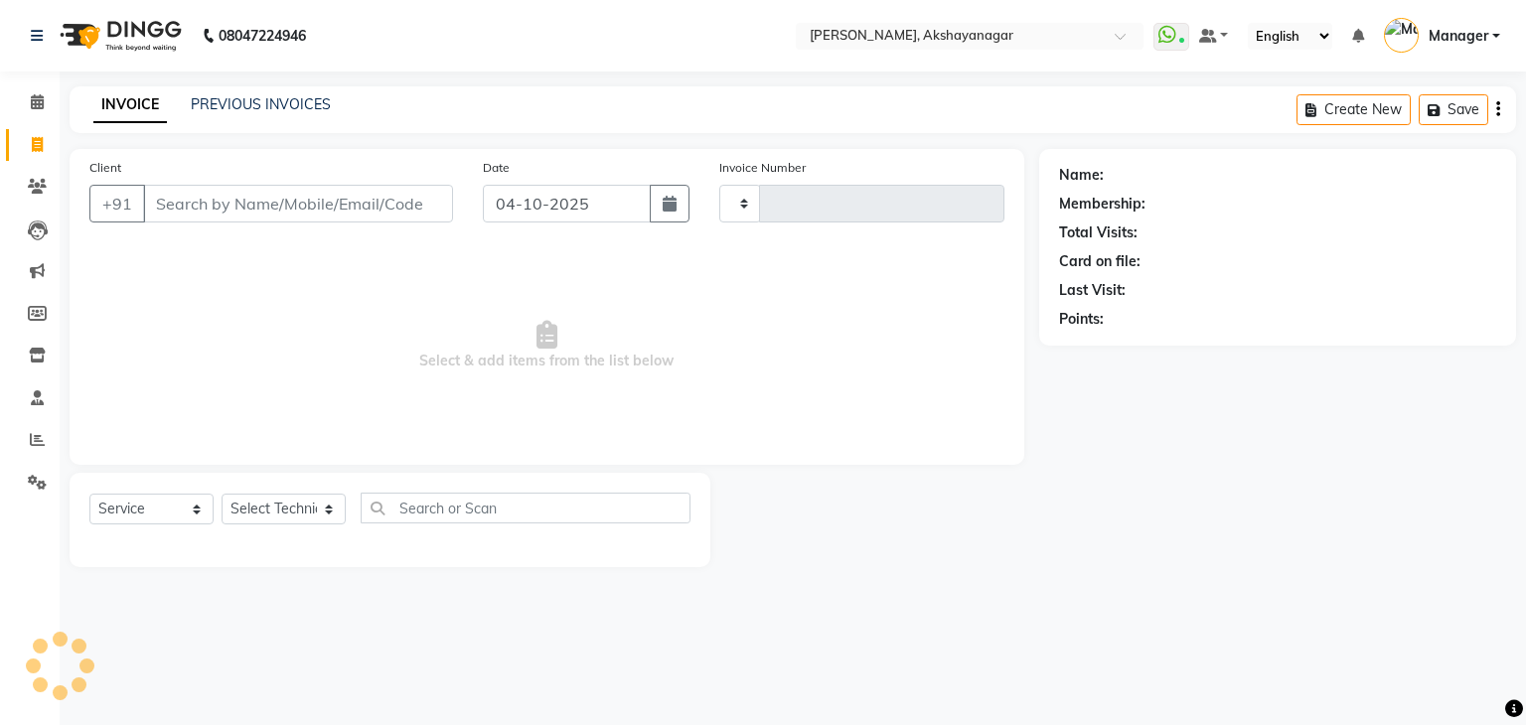
type input "0764"
select select "7395"
click at [270, 507] on select "Select Technician Manager SAVITRI Varsha VERONICA" at bounding box center [284, 509] width 124 height 31
select select "88607"
click at [222, 495] on select "Select Technician Manager SAVITRI Varsha VERONICA" at bounding box center [284, 509] width 124 height 31
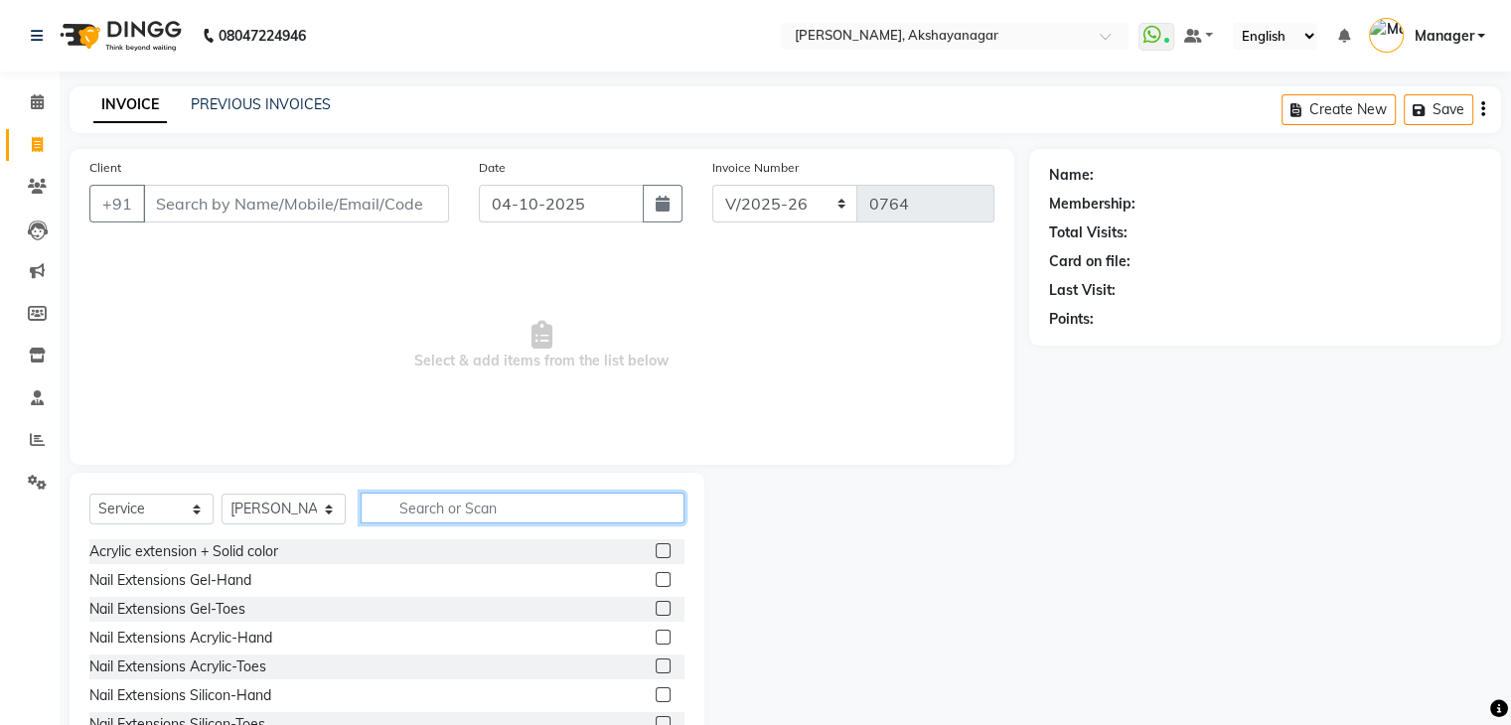
click at [427, 506] on input "text" at bounding box center [523, 508] width 324 height 31
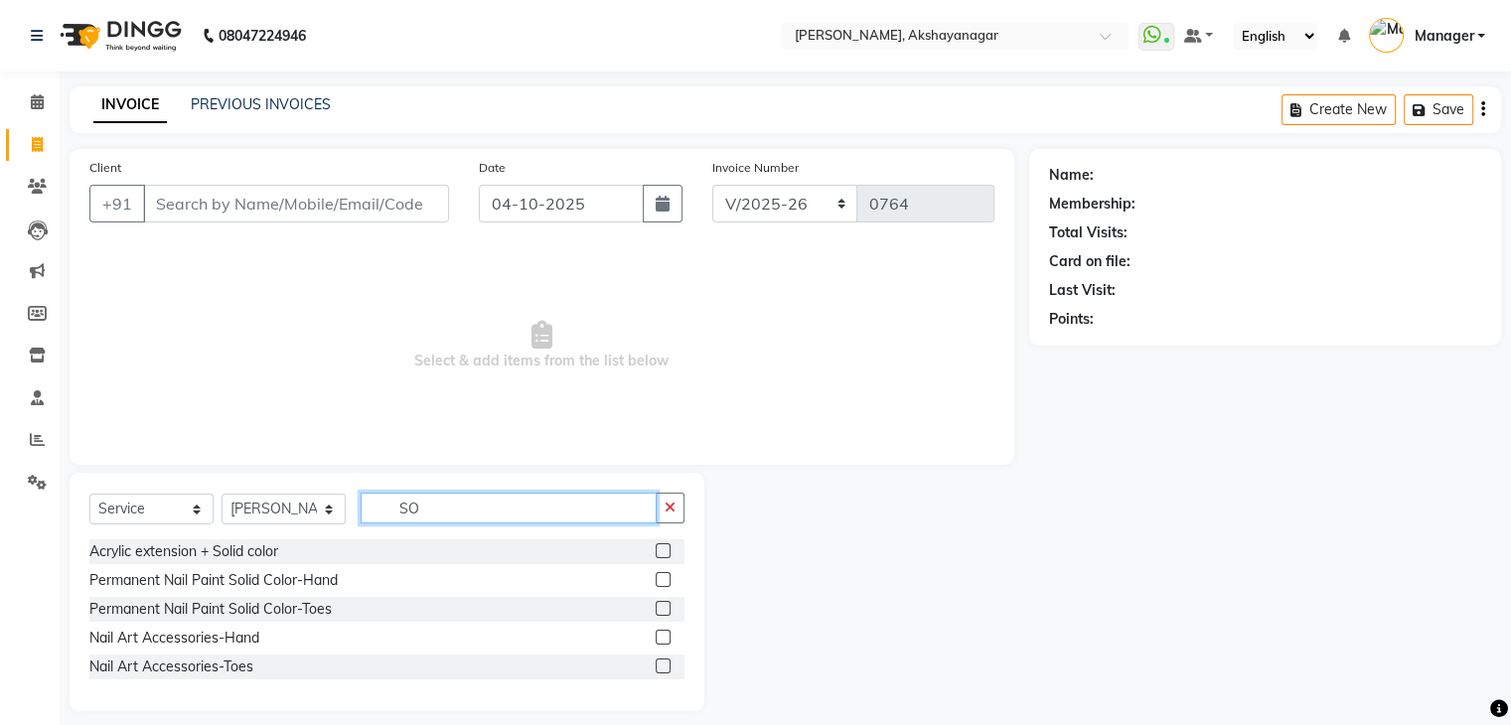
type input "SO"
click at [497, 414] on span "Select & add items from the list below" at bounding box center [541, 345] width 905 height 199
click at [440, 516] on input "SO" at bounding box center [509, 508] width 296 height 31
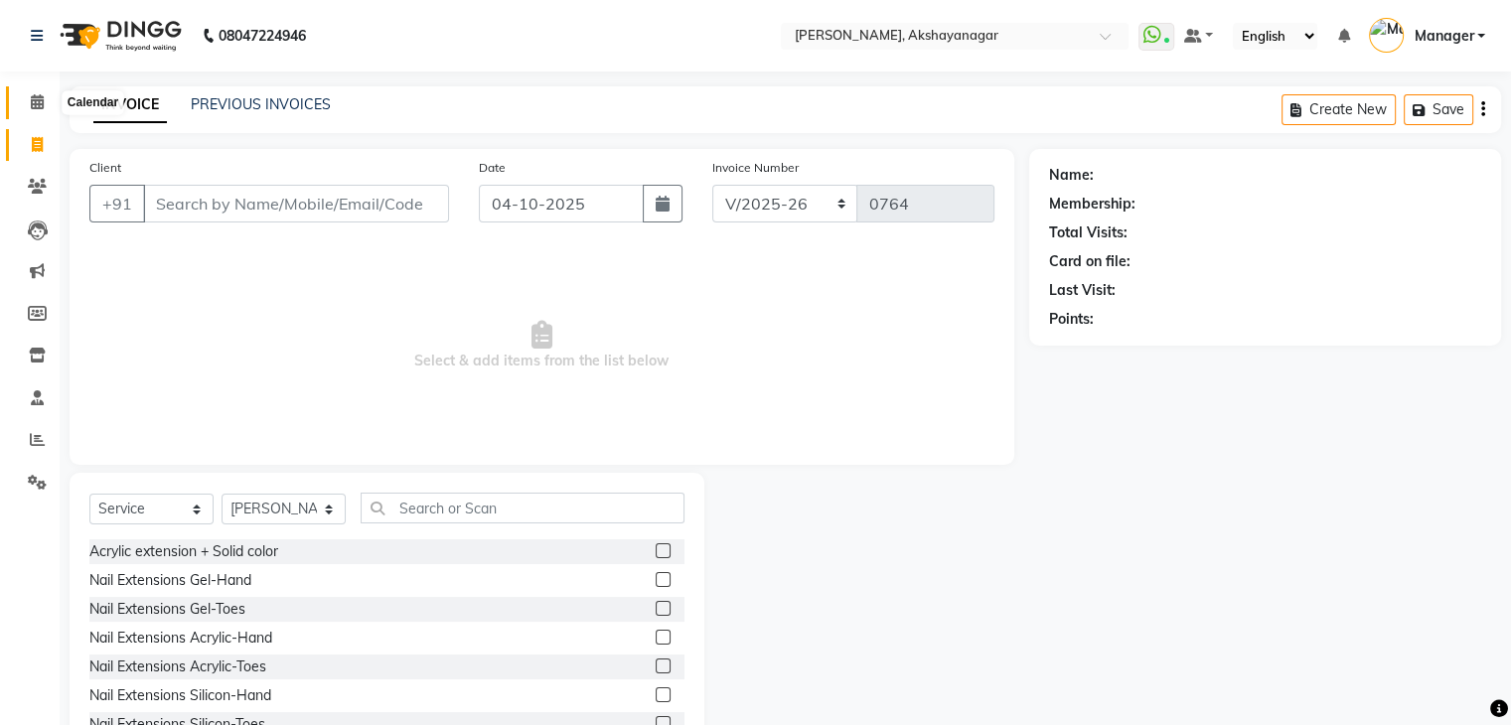
click at [33, 107] on icon at bounding box center [37, 101] width 13 height 15
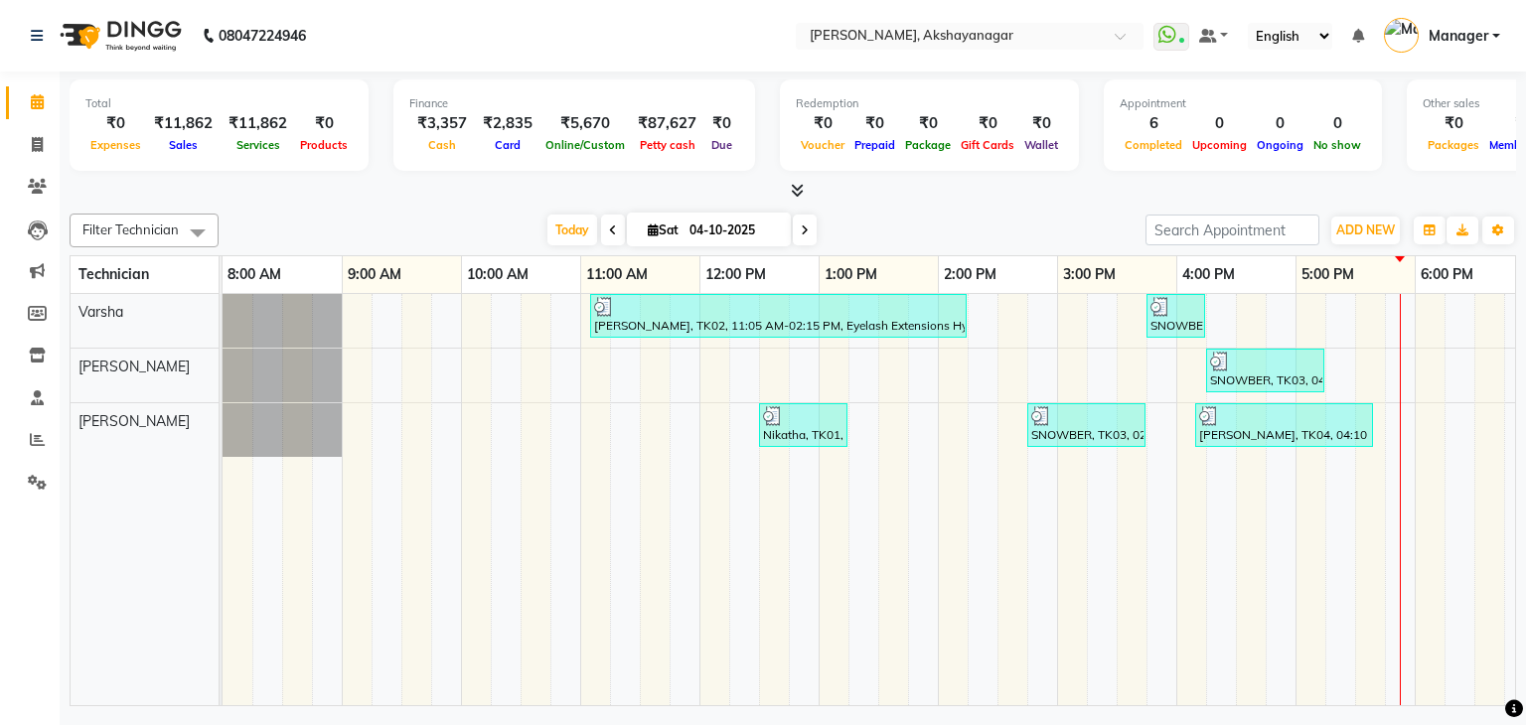
click at [801, 194] on icon at bounding box center [797, 190] width 13 height 15
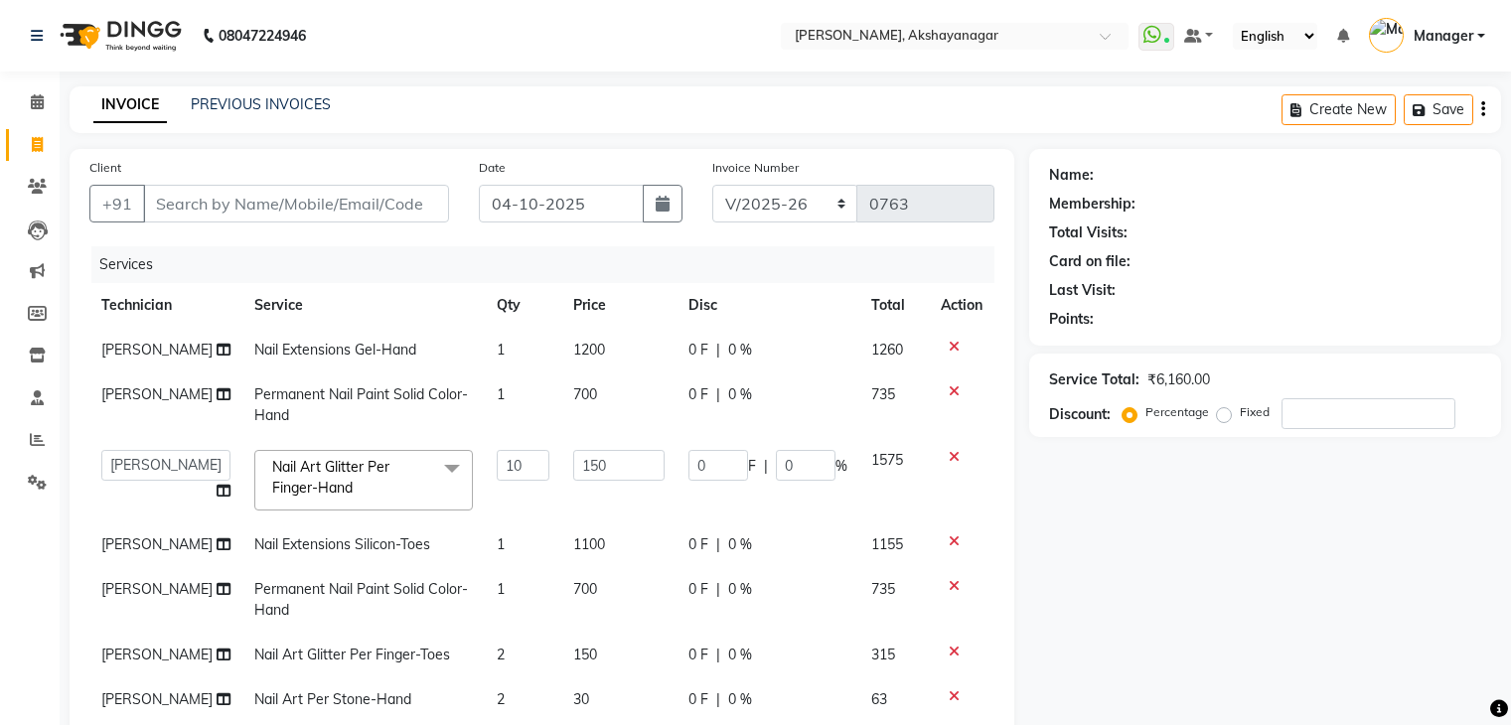
select select "7395"
select select "91280"
select select "88607"
select select "service"
select select "91280"
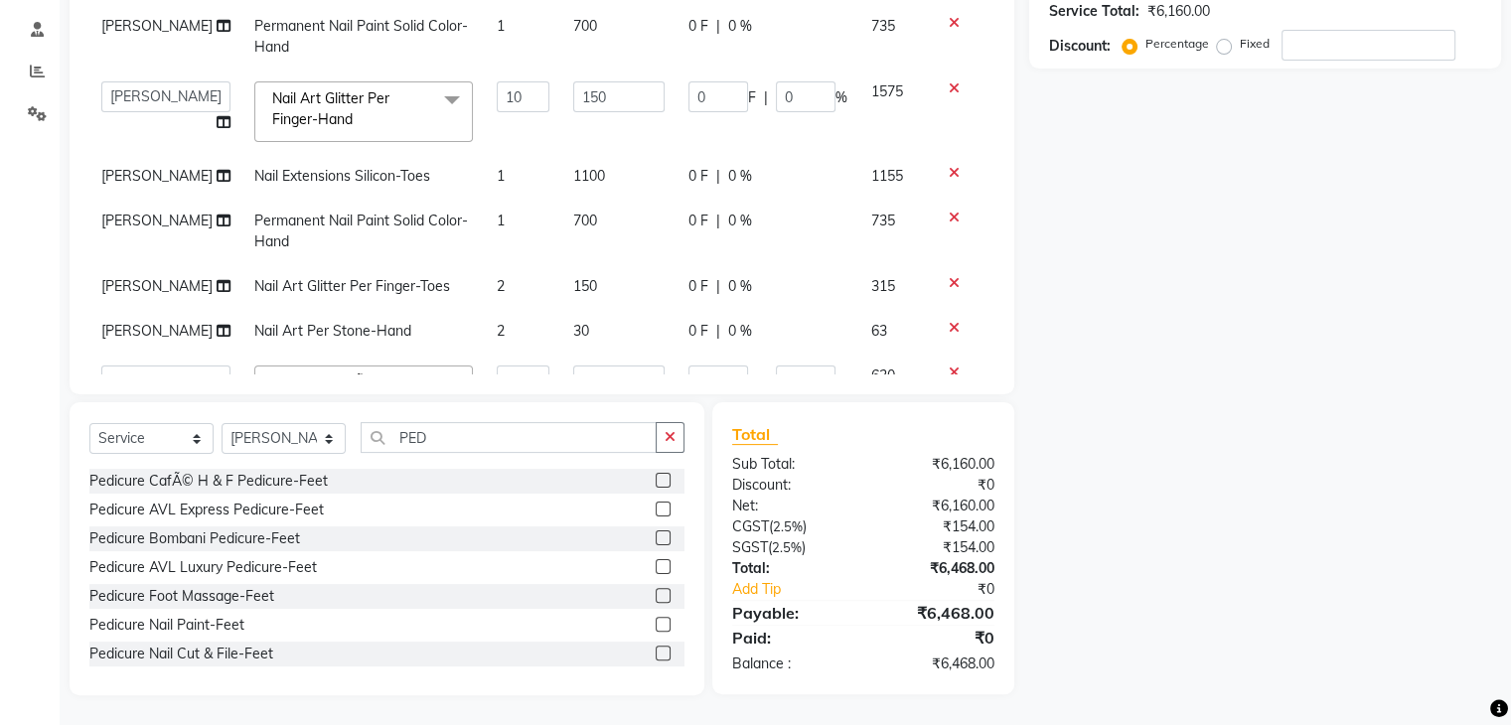
scroll to position [76, 0]
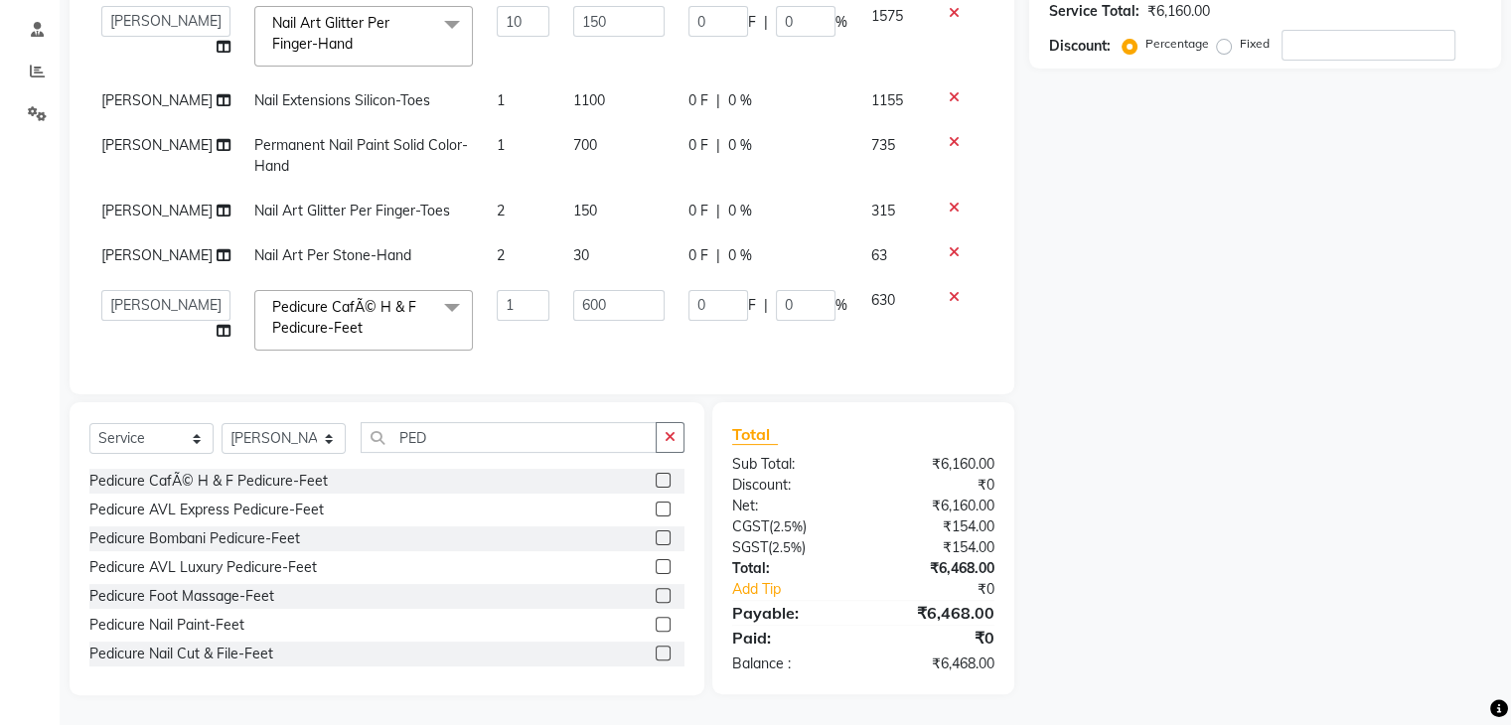
click at [949, 93] on icon at bounding box center [954, 97] width 11 height 14
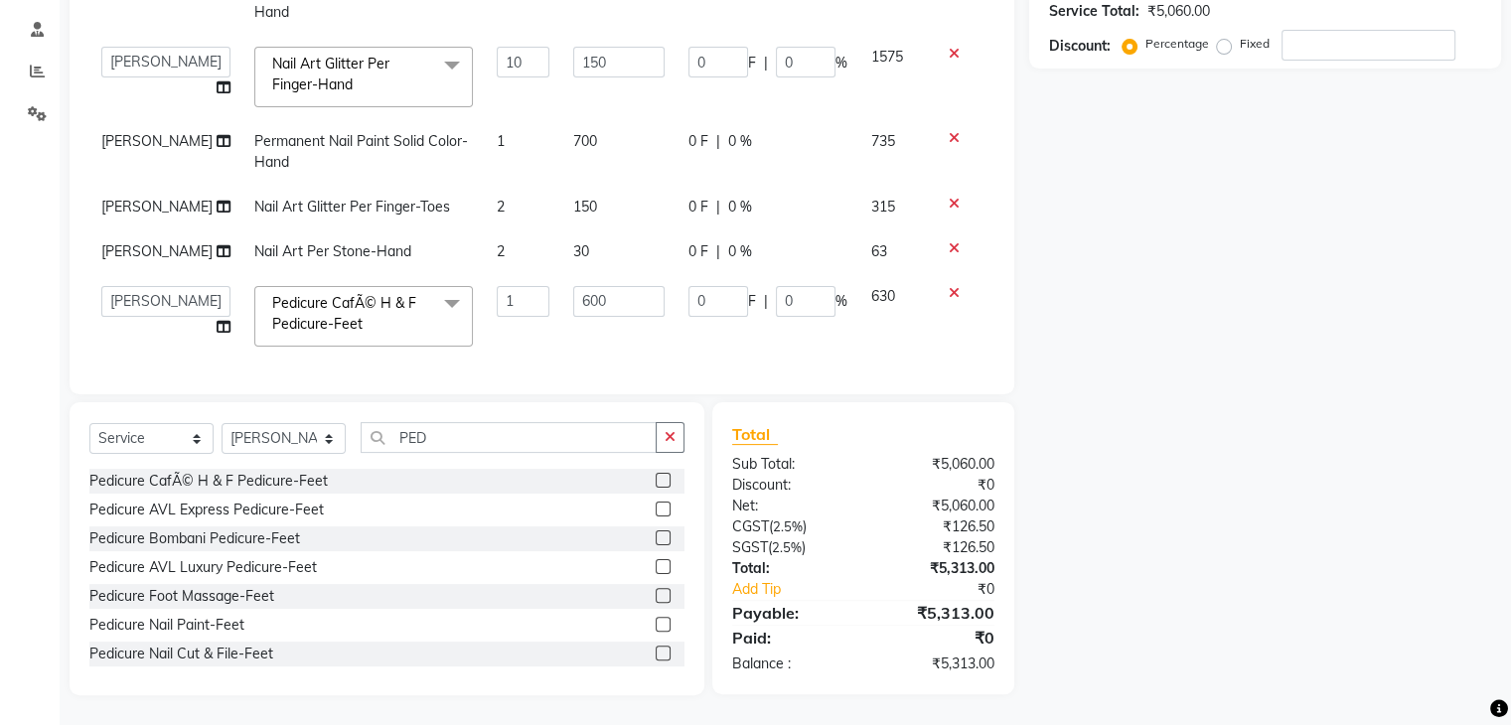
click at [611, 98] on td "150" at bounding box center [618, 77] width 115 height 84
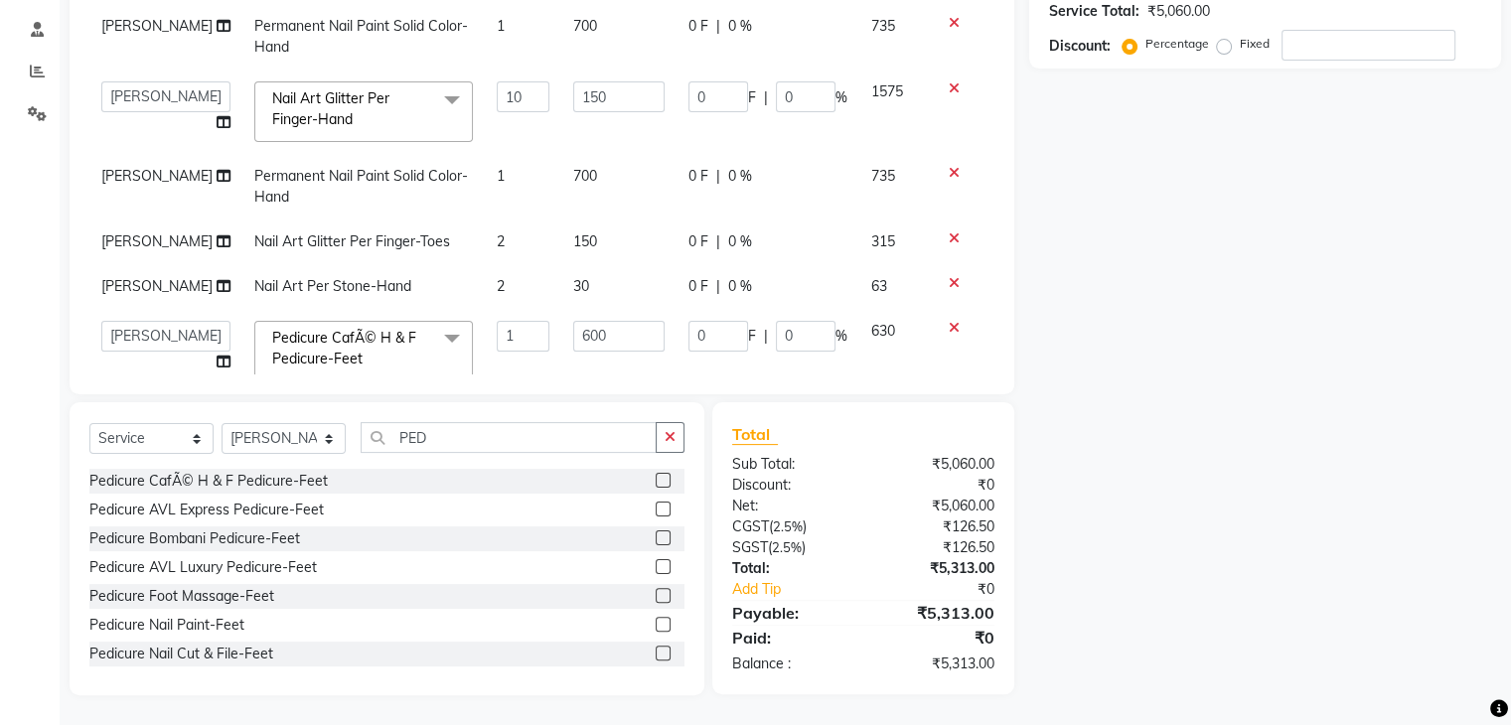
scroll to position [0, 0]
click at [459, 436] on input "PED" at bounding box center [509, 437] width 296 height 31
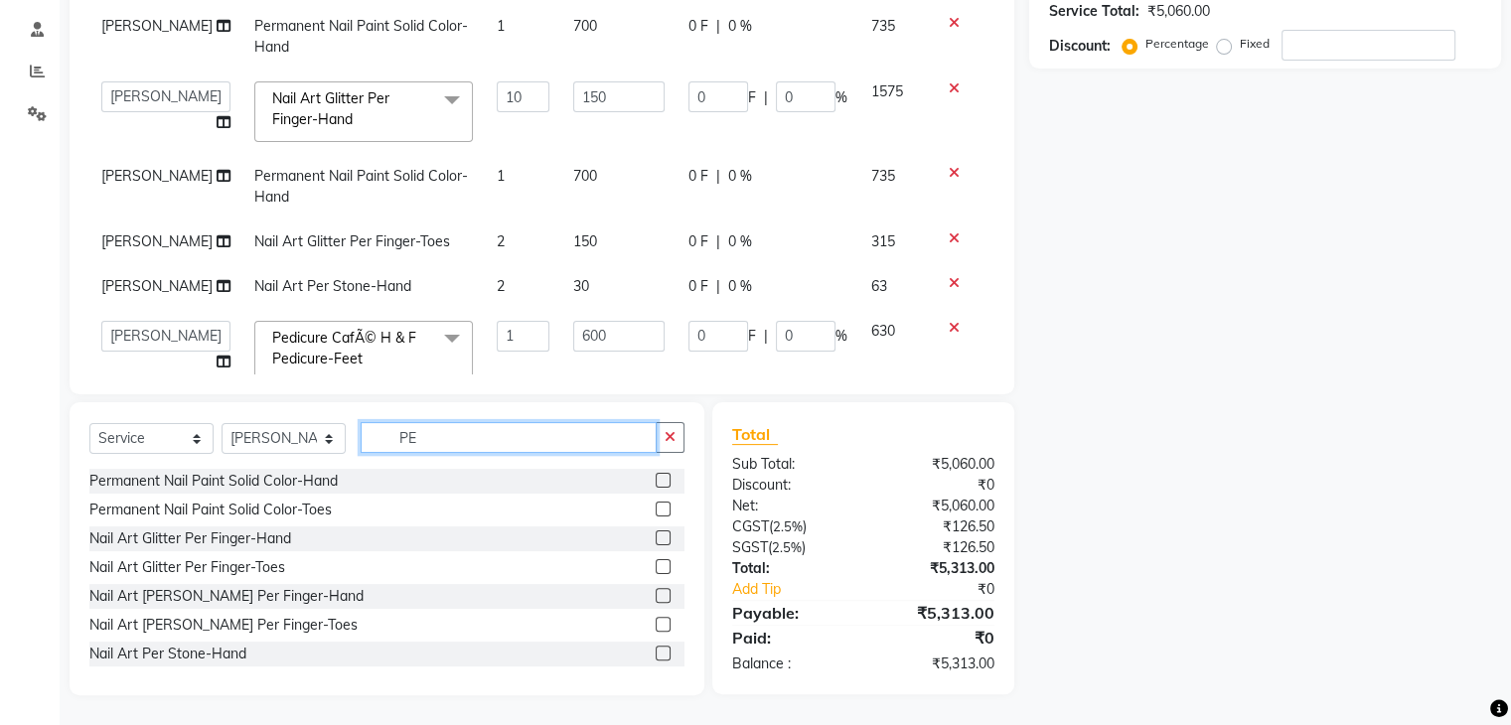
type input "P"
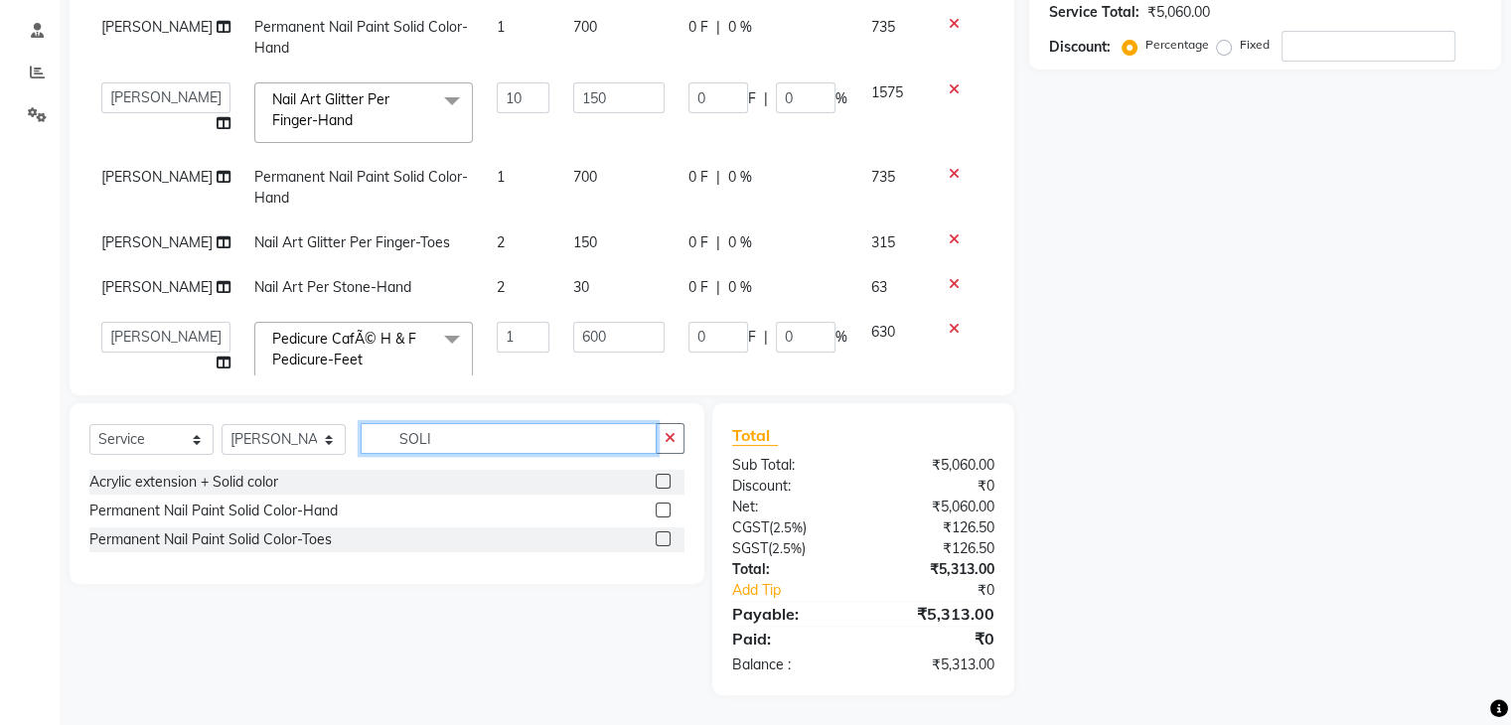
type input "SOLI"
click at [661, 541] on label at bounding box center [663, 539] width 15 height 15
click at [661, 541] on input "checkbox" at bounding box center [662, 540] width 13 height 13
checkbox input "false"
click at [830, 134] on td "0 F | 0 %" at bounding box center [768, 113] width 183 height 84
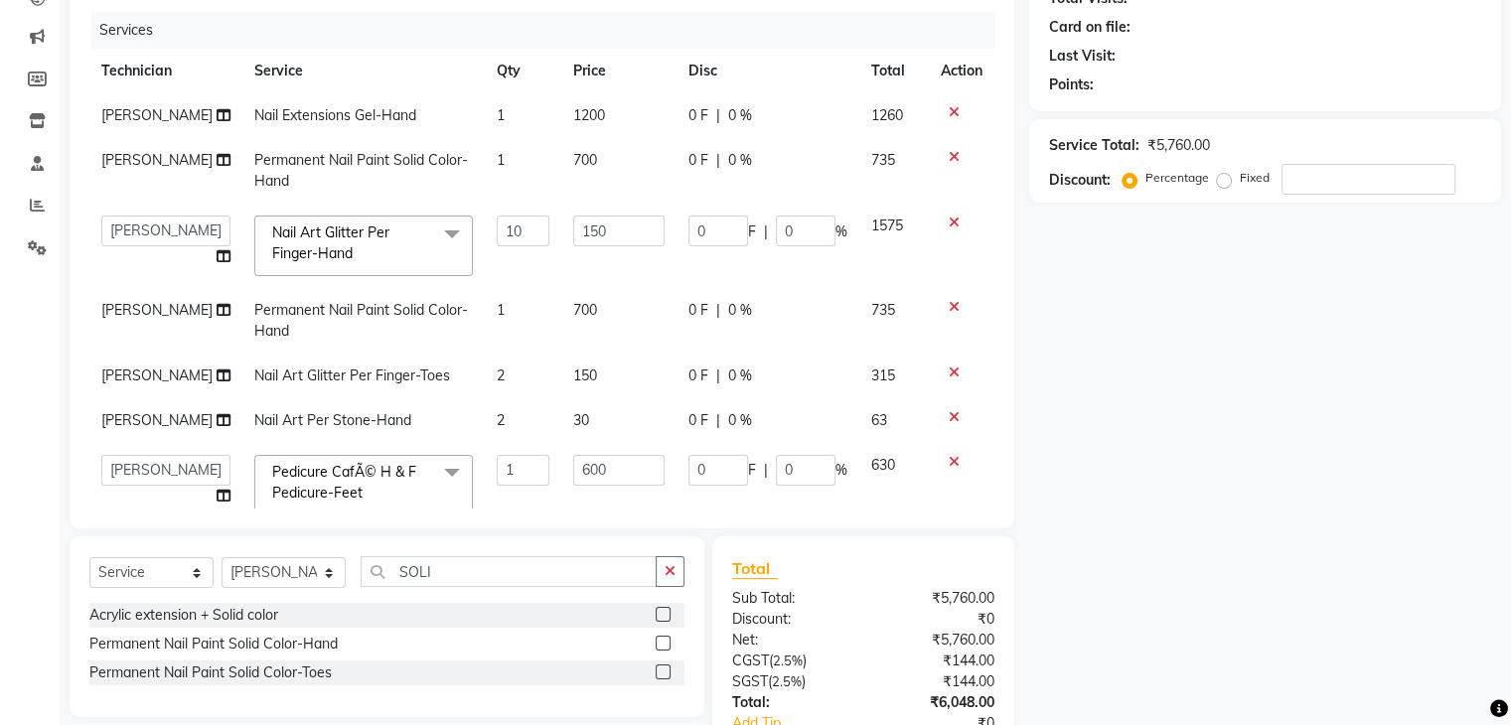
scroll to position [210, 0]
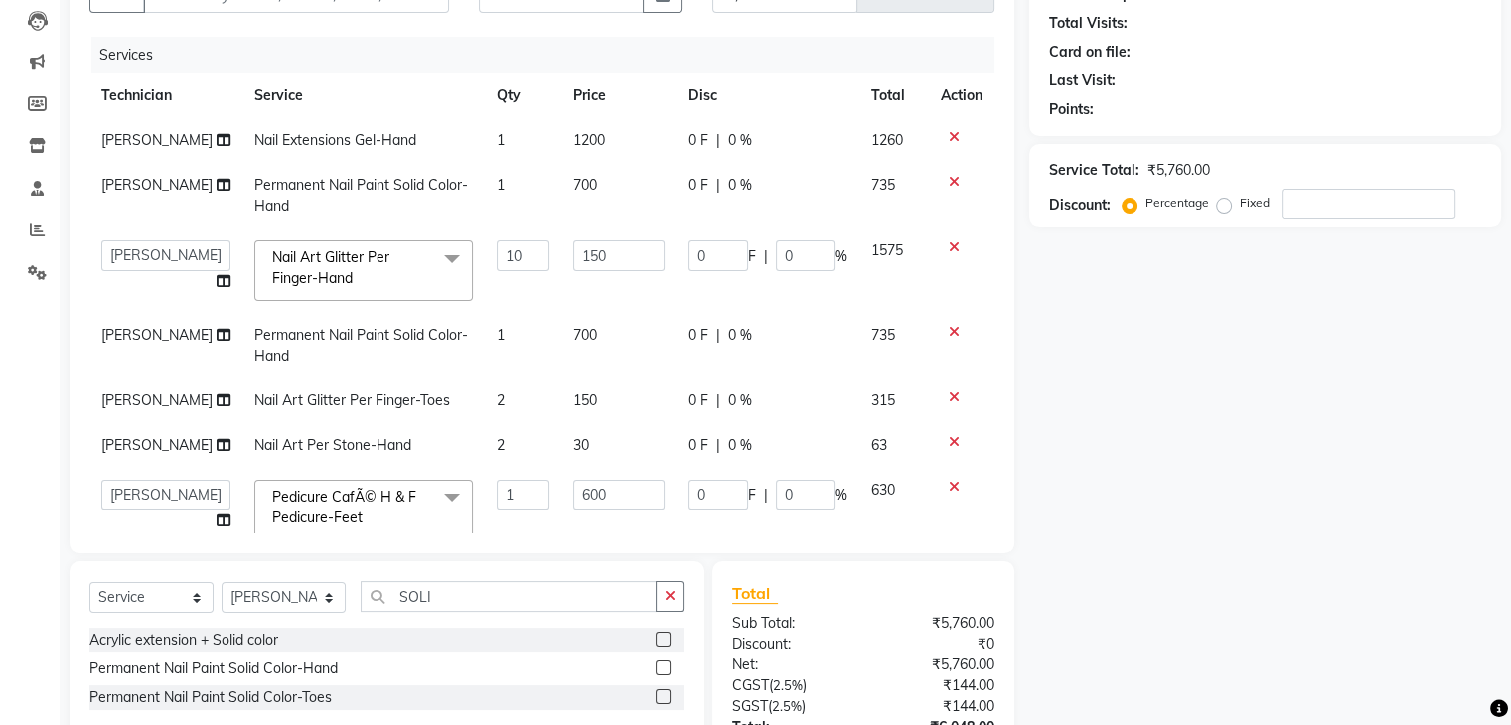
click at [949, 332] on icon at bounding box center [954, 332] width 11 height 14
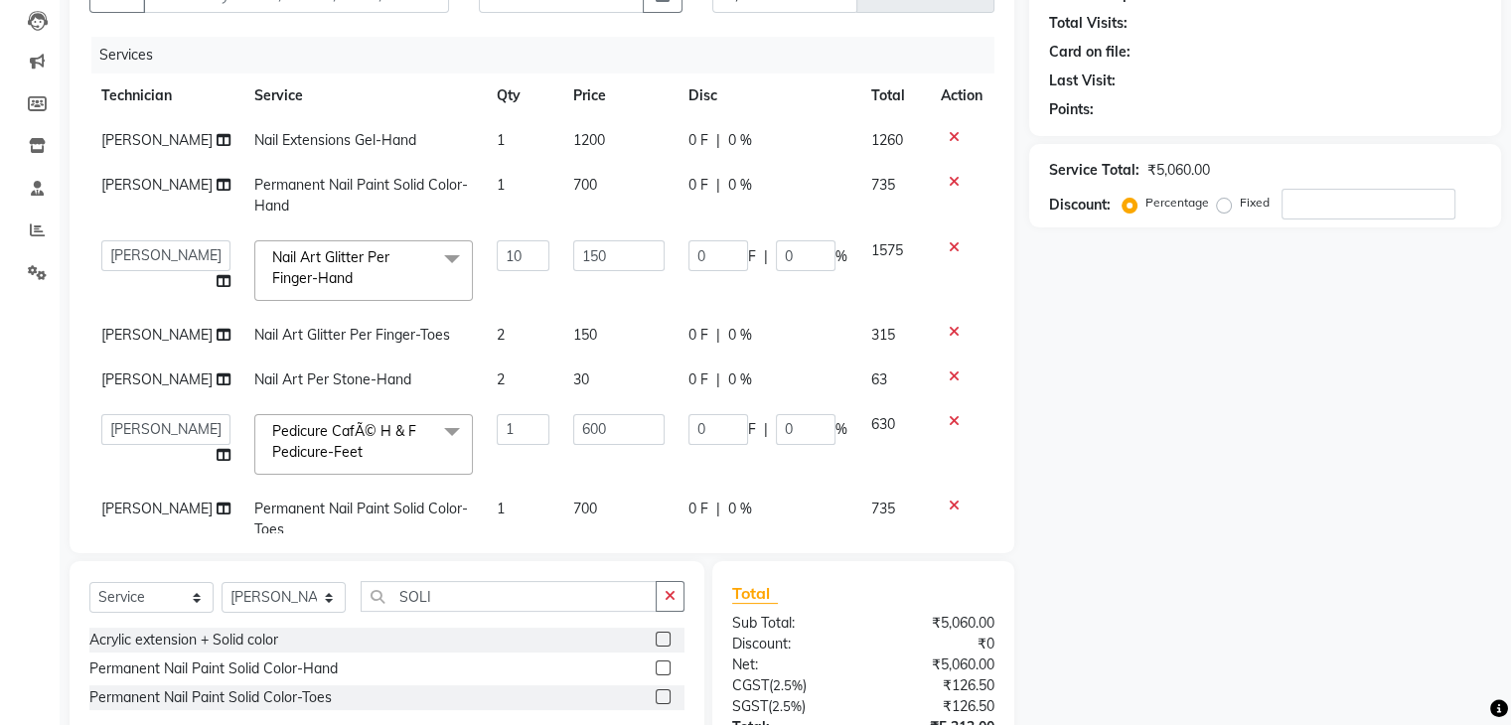
click at [499, 291] on td "10" at bounding box center [524, 271] width 78 height 84
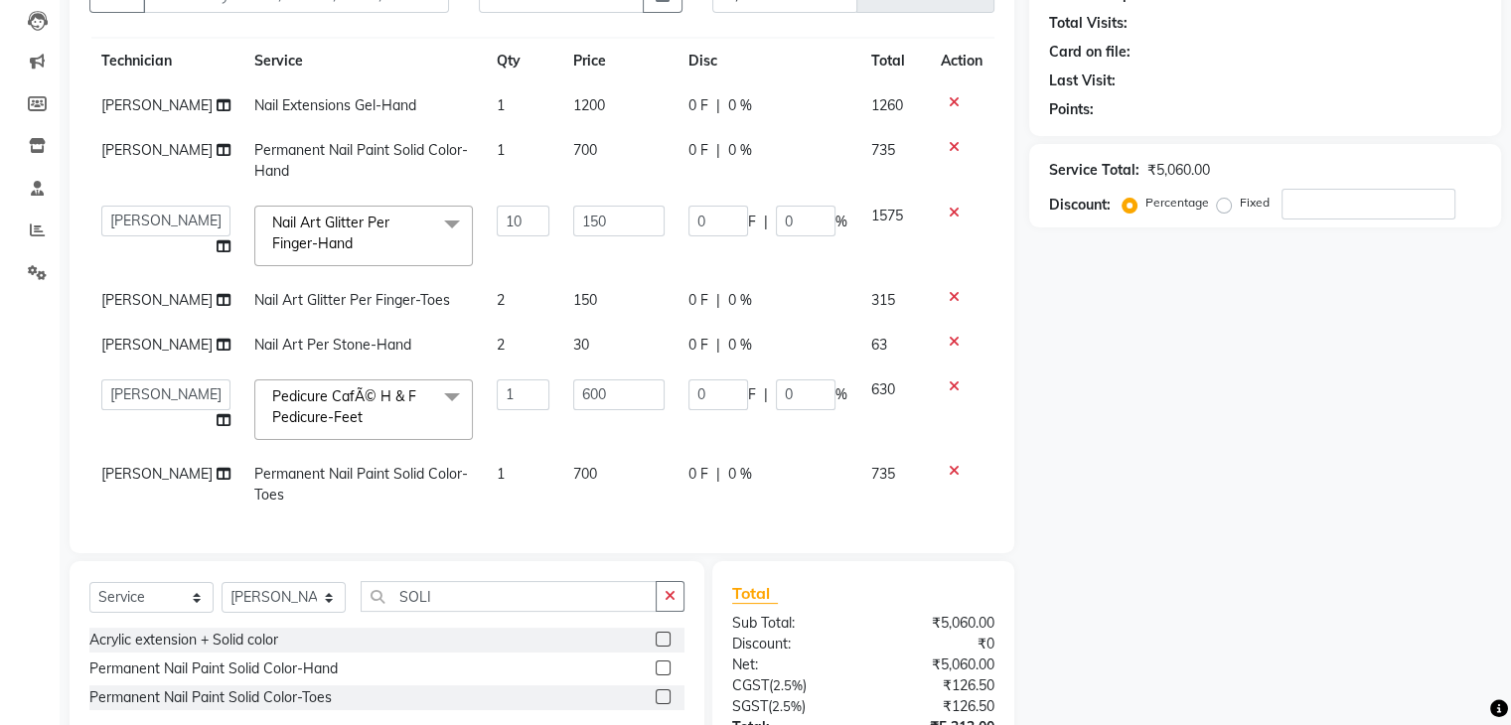
scroll to position [48, 0]
click at [143, 336] on span "[PERSON_NAME]" at bounding box center [156, 345] width 111 height 18
select select "91280"
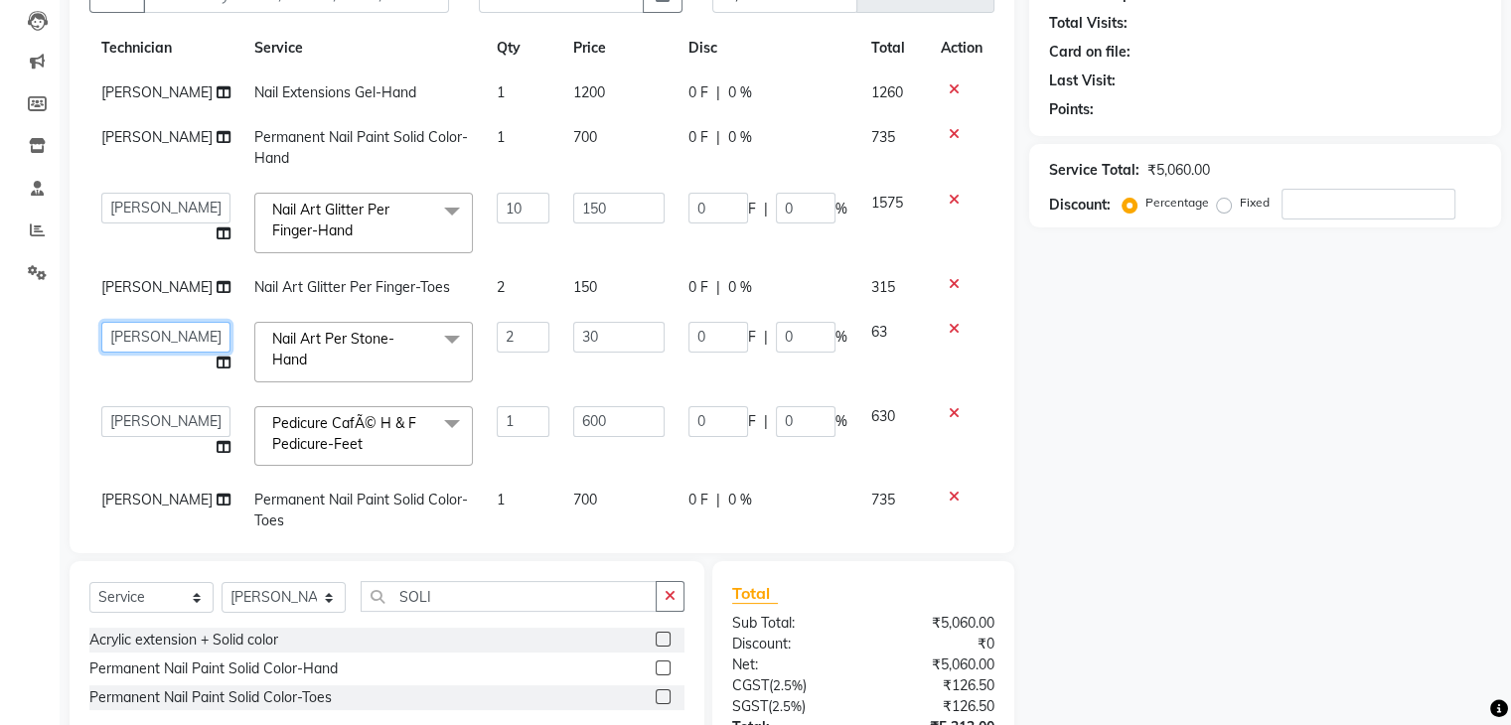
click at [146, 327] on select "Manager [PERSON_NAME] [PERSON_NAME]" at bounding box center [165, 337] width 129 height 31
select select "86675"
click at [950, 360] on td at bounding box center [962, 352] width 66 height 84
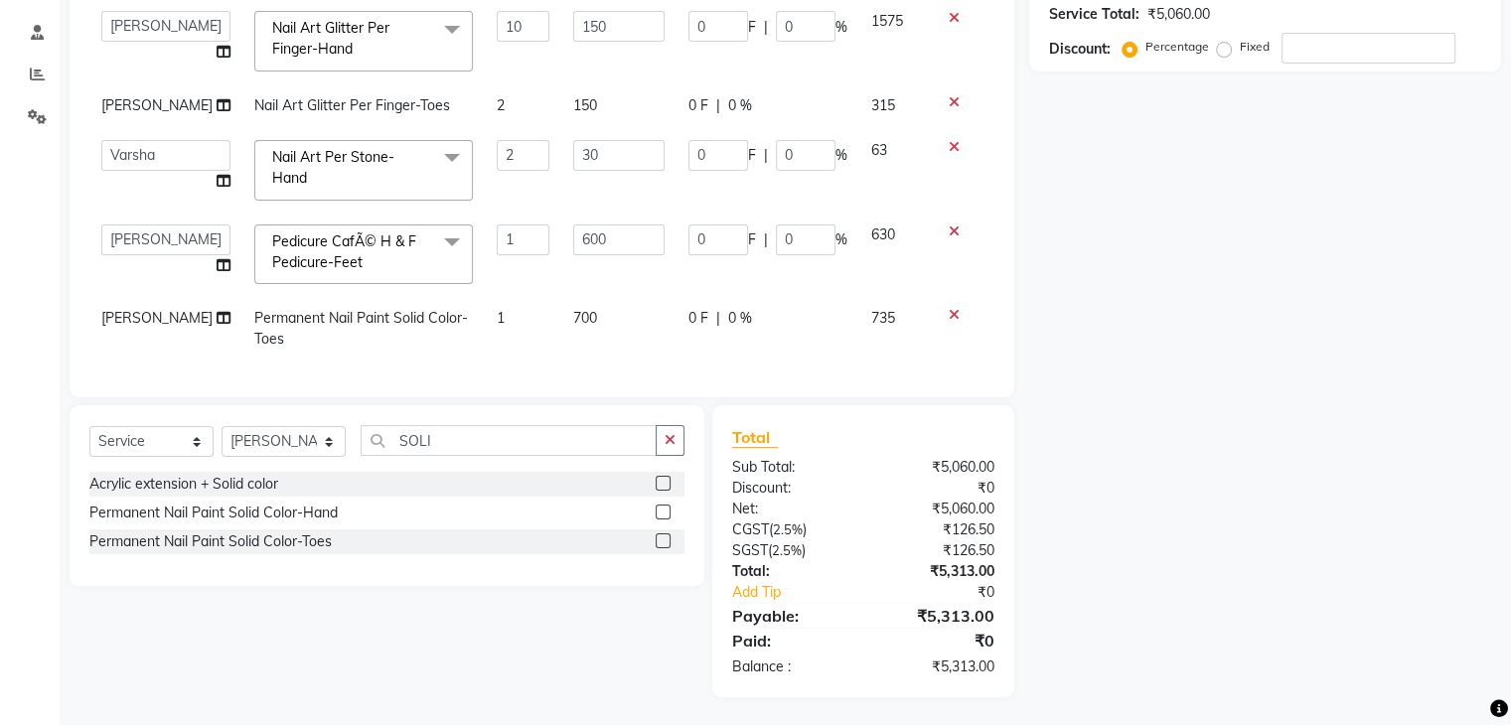
scroll to position [369, 0]
click at [1178, 236] on div "Name: Membership: Total Visits: Card on file: Last Visit: Points: Service Total…" at bounding box center [1272, 238] width 487 height 914
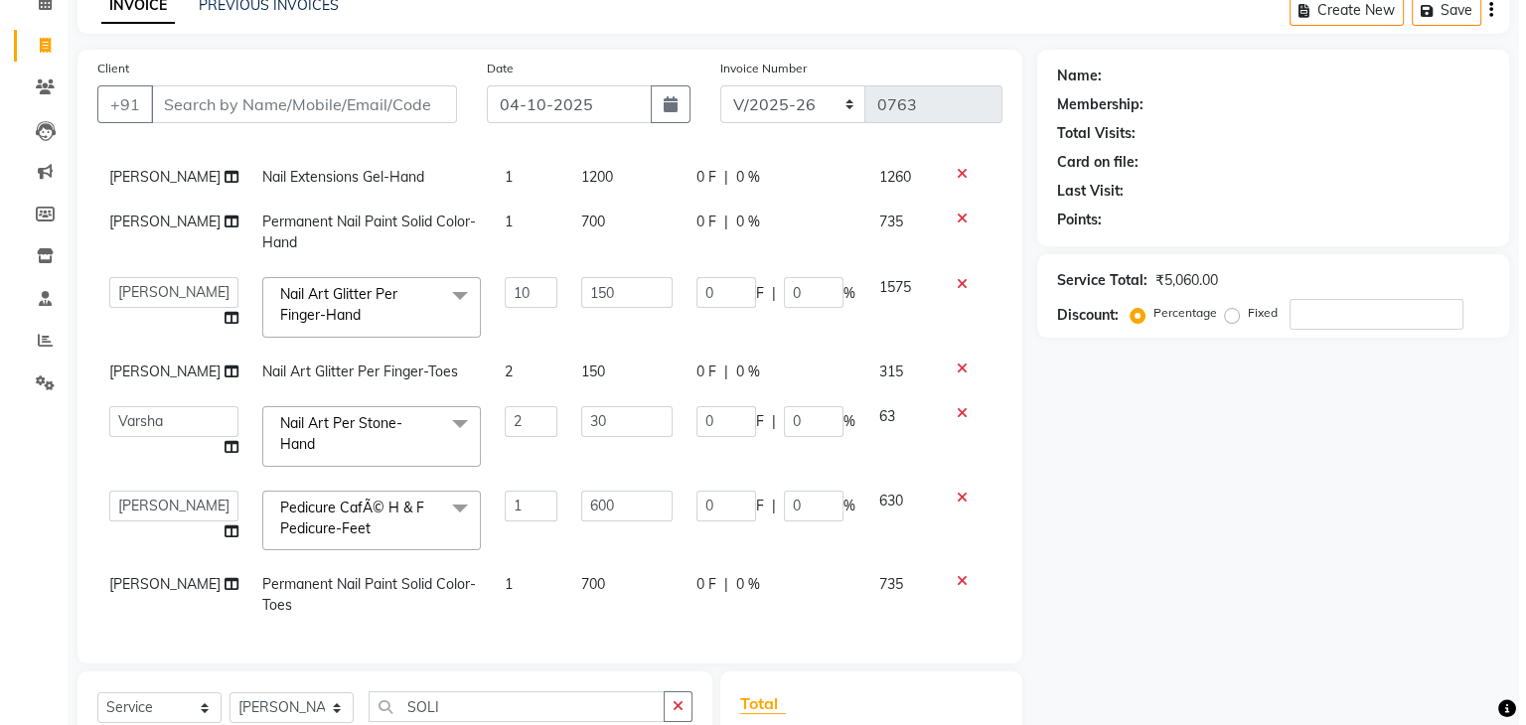
scroll to position [0, 0]
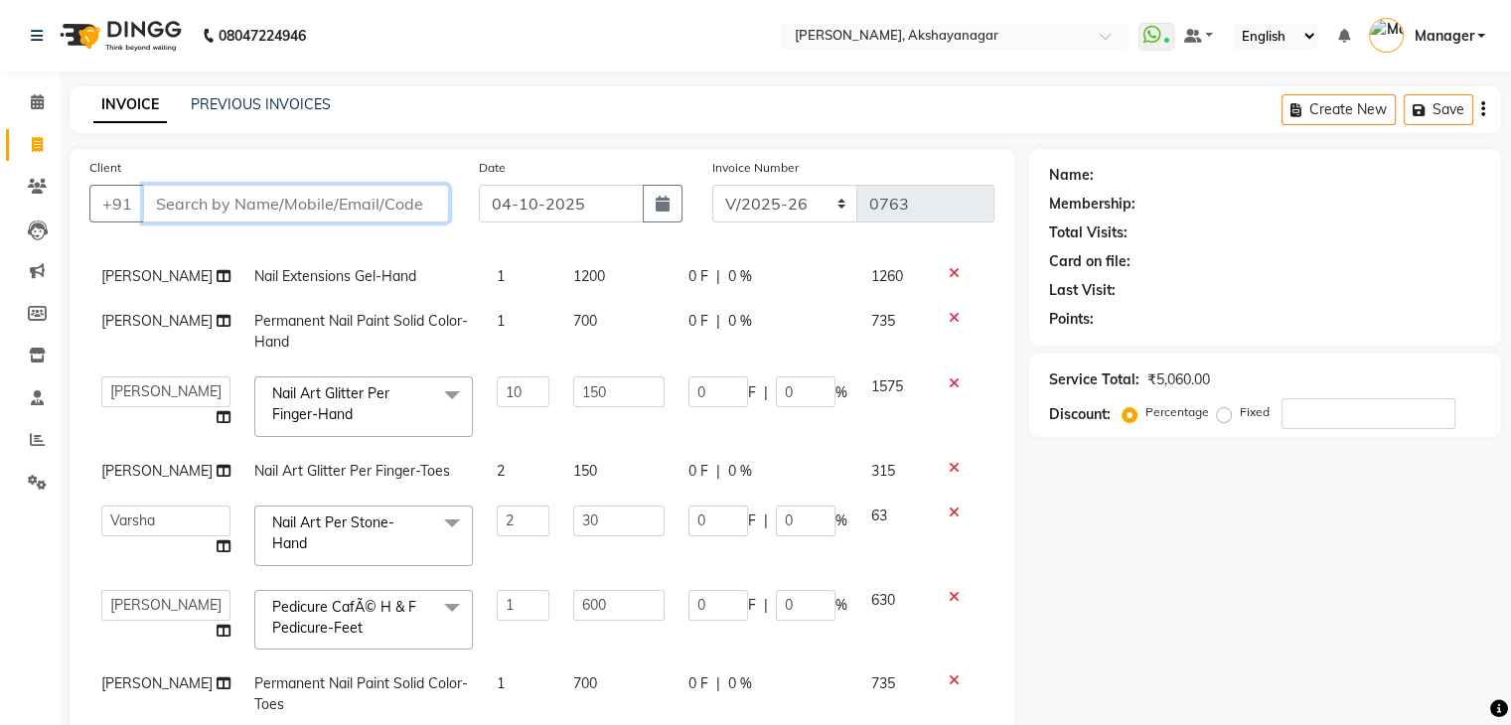
click at [183, 201] on input "Client" at bounding box center [296, 204] width 306 height 38
type input "9"
type input "0"
type input "9886758876"
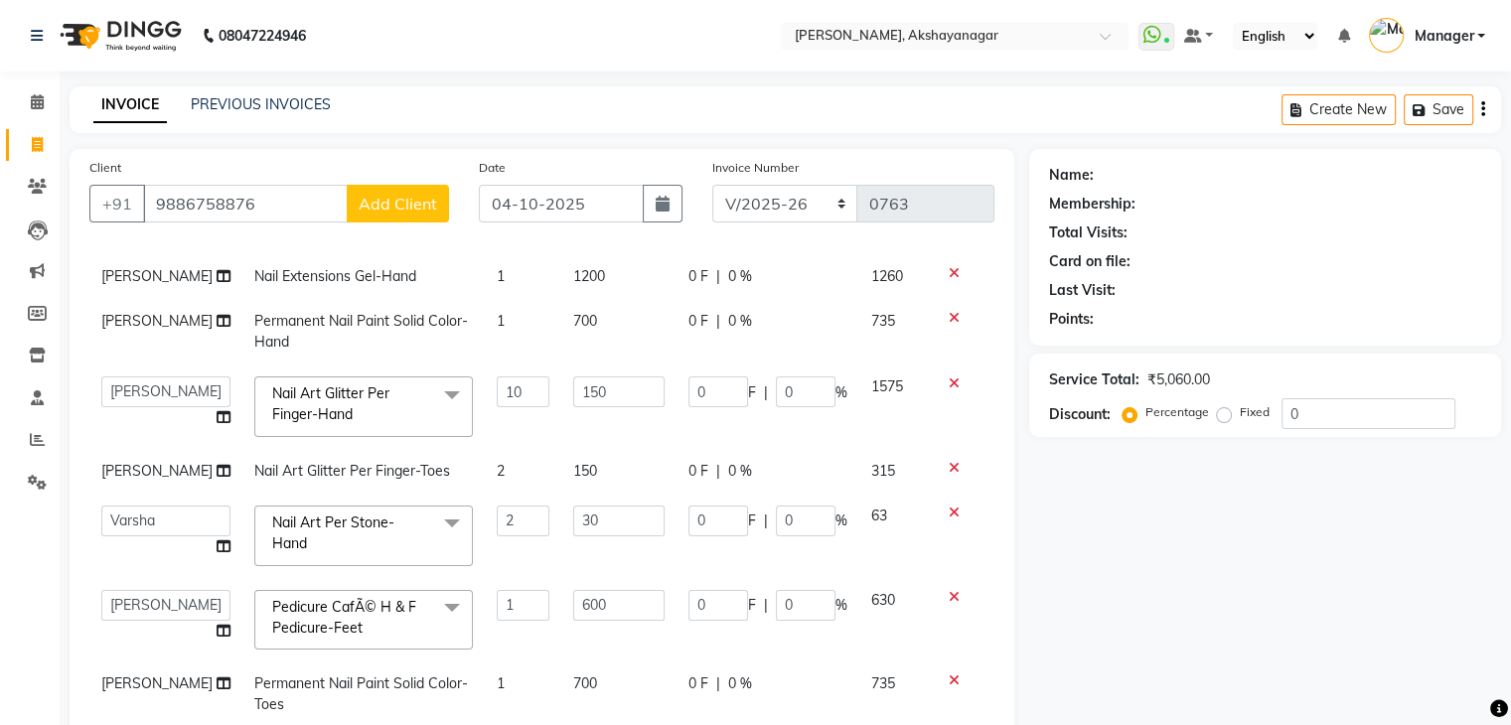
click at [391, 208] on span "Add Client" at bounding box center [398, 204] width 78 height 20
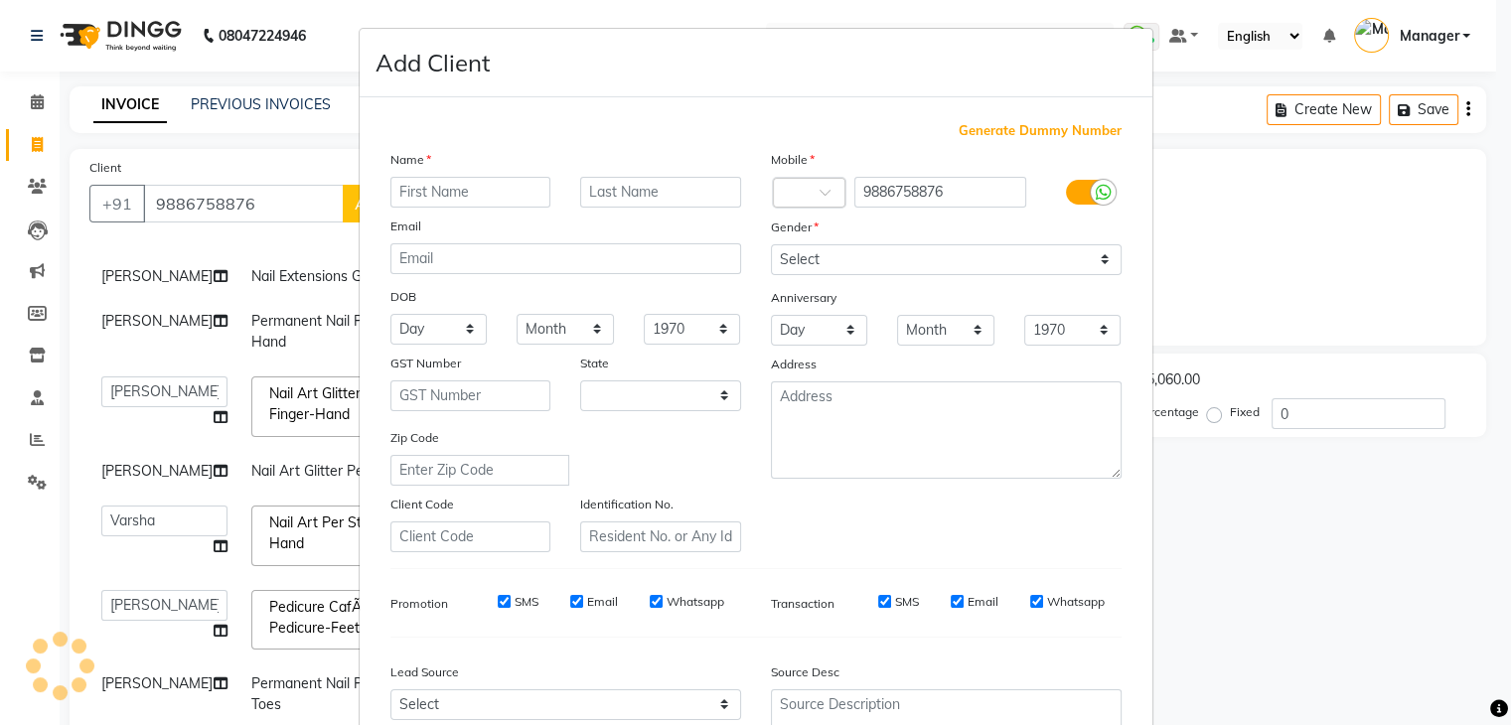
select select "21"
click at [485, 189] on input "text" at bounding box center [477, 192] width 161 height 31
type input "[PERSON_NAME]"
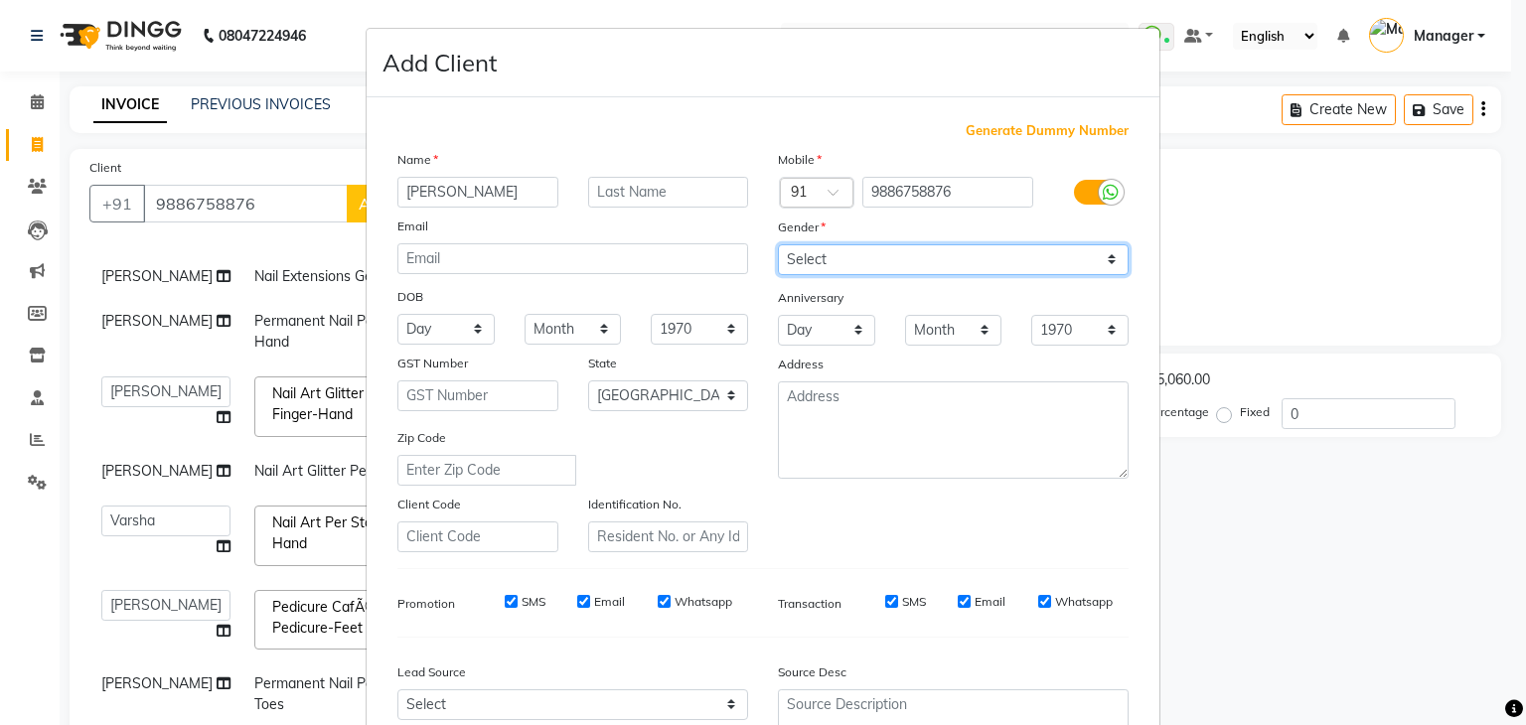
click at [890, 261] on select "Select [DEMOGRAPHIC_DATA] [DEMOGRAPHIC_DATA] Other Prefer Not To Say" at bounding box center [953, 259] width 351 height 31
select select "[DEMOGRAPHIC_DATA]"
click at [778, 245] on select "Select [DEMOGRAPHIC_DATA] [DEMOGRAPHIC_DATA] Other Prefer Not To Say" at bounding box center [953, 259] width 351 height 31
click at [851, 527] on div "Mobile Country Code × 91 9886758876 Gender Select [DEMOGRAPHIC_DATA] [DEMOGRAPH…" at bounding box center [953, 350] width 381 height 403
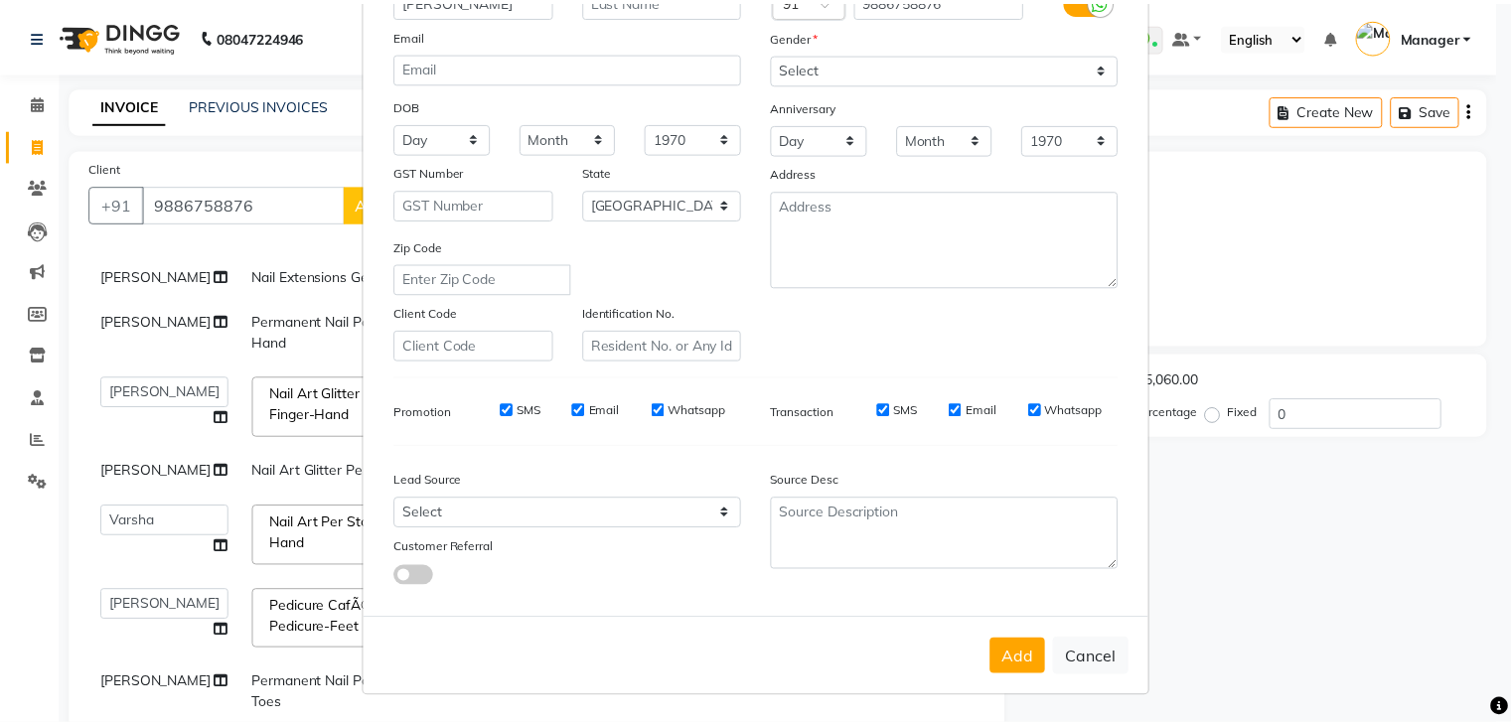
scroll to position [202, 0]
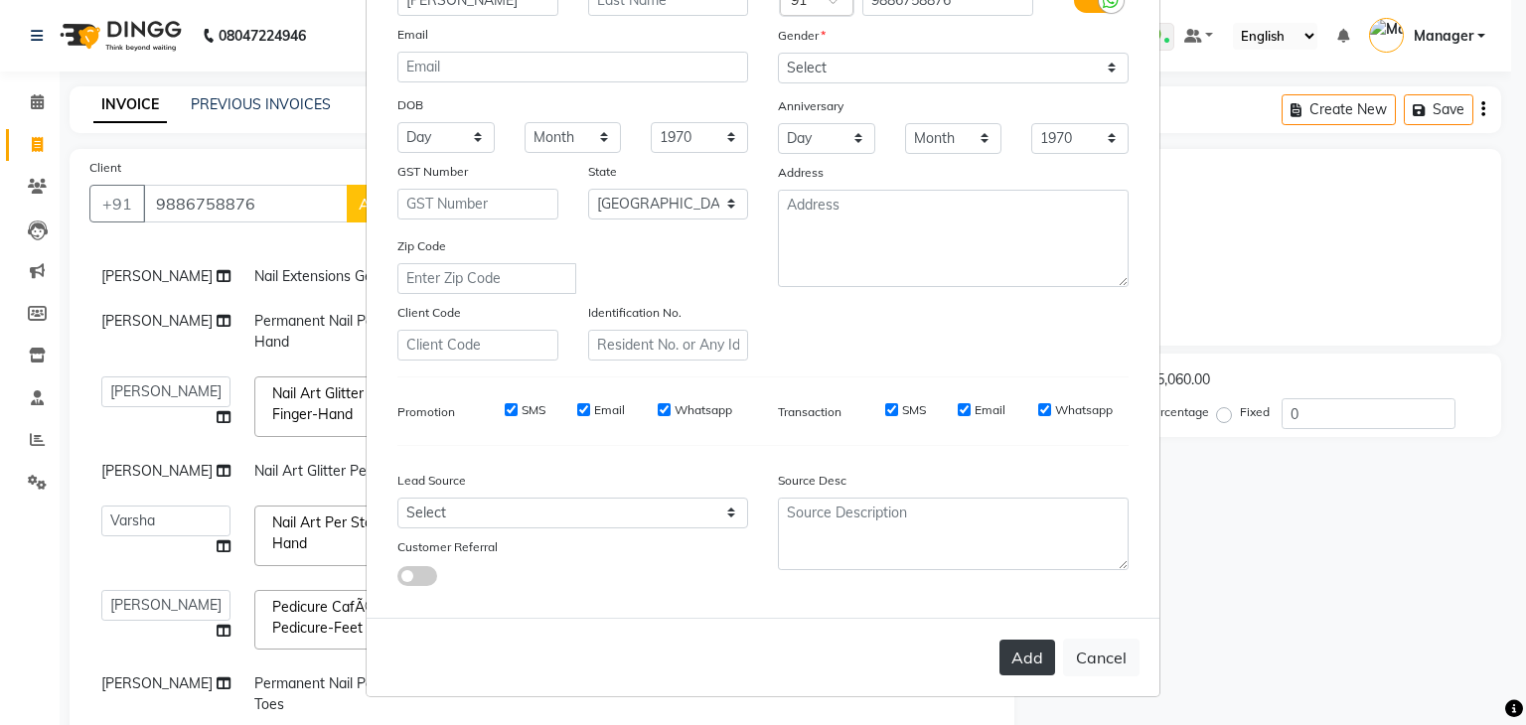
click at [1018, 667] on button "Add" at bounding box center [1028, 658] width 56 height 36
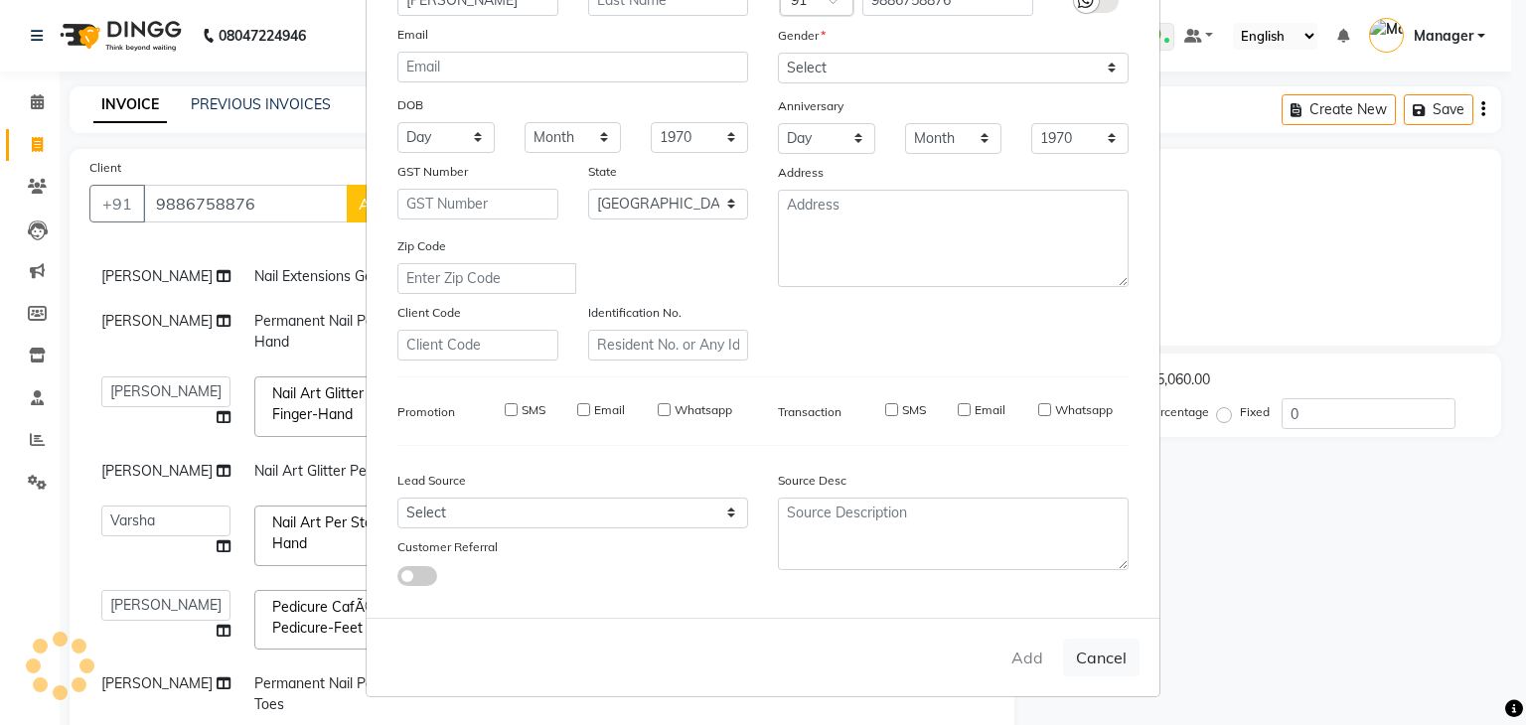
type input "98******76"
select select
select select "null"
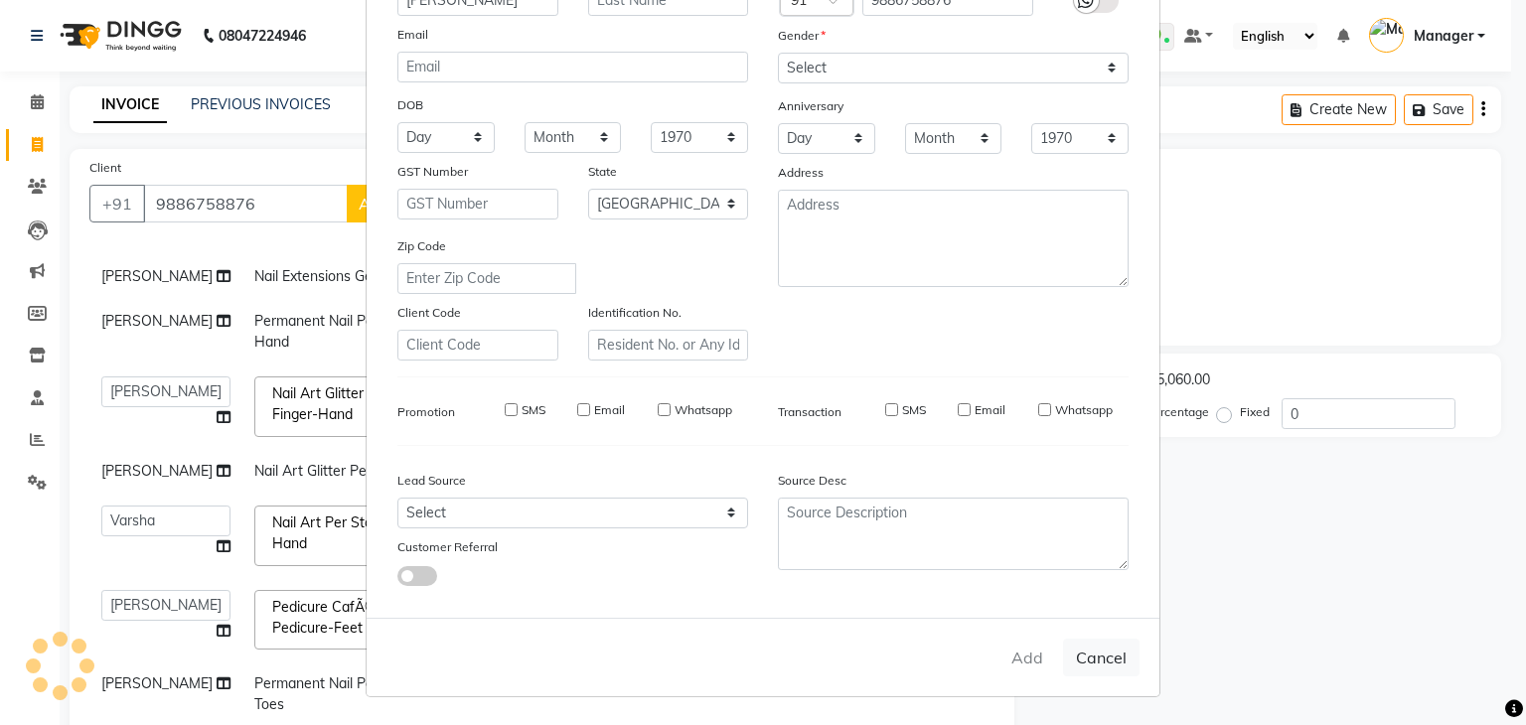
select select
checkbox input "false"
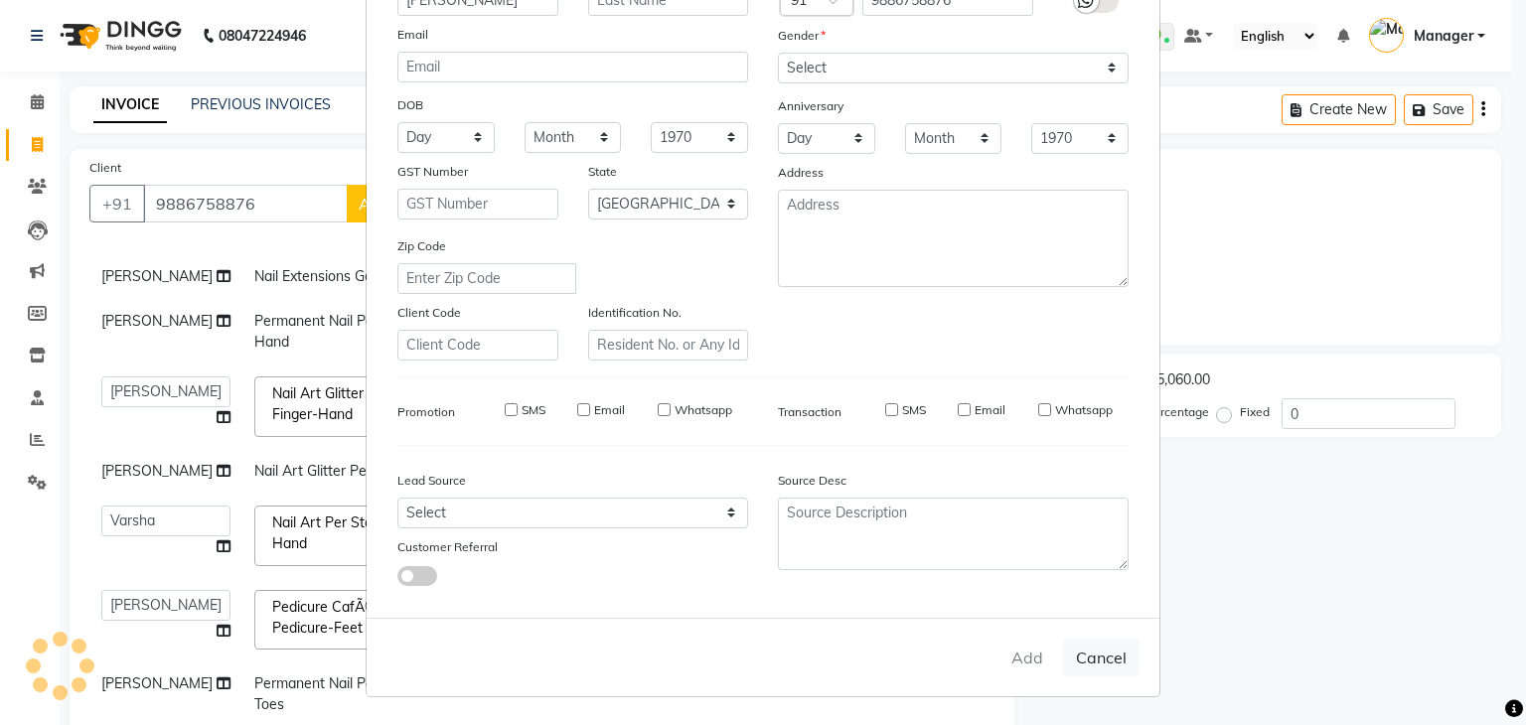
checkbox input "false"
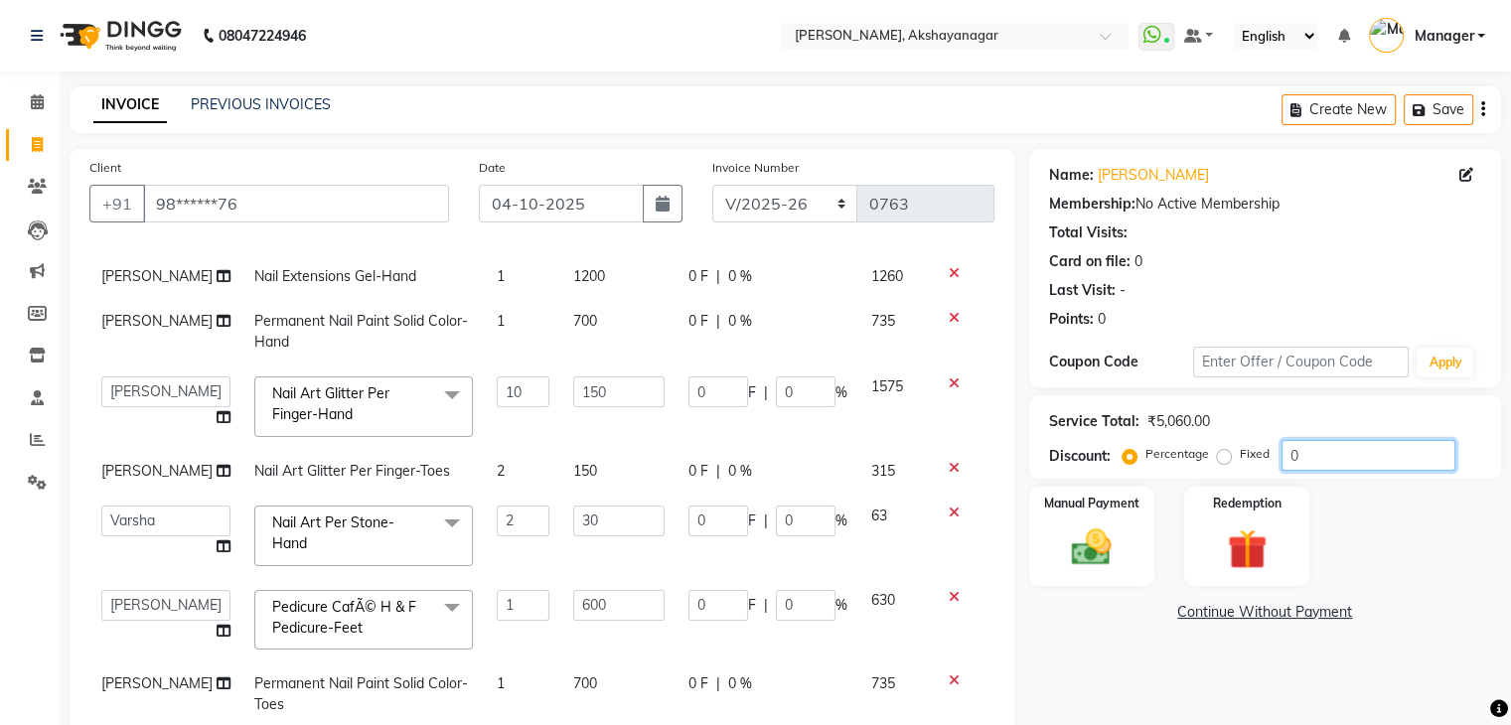
click at [1316, 450] on input "0" at bounding box center [1369, 455] width 174 height 31
click at [1029, 629] on div "Name: [PERSON_NAME] Membership: No Active Membership Total Visits: Card on file…" at bounding box center [1272, 606] width 487 height 914
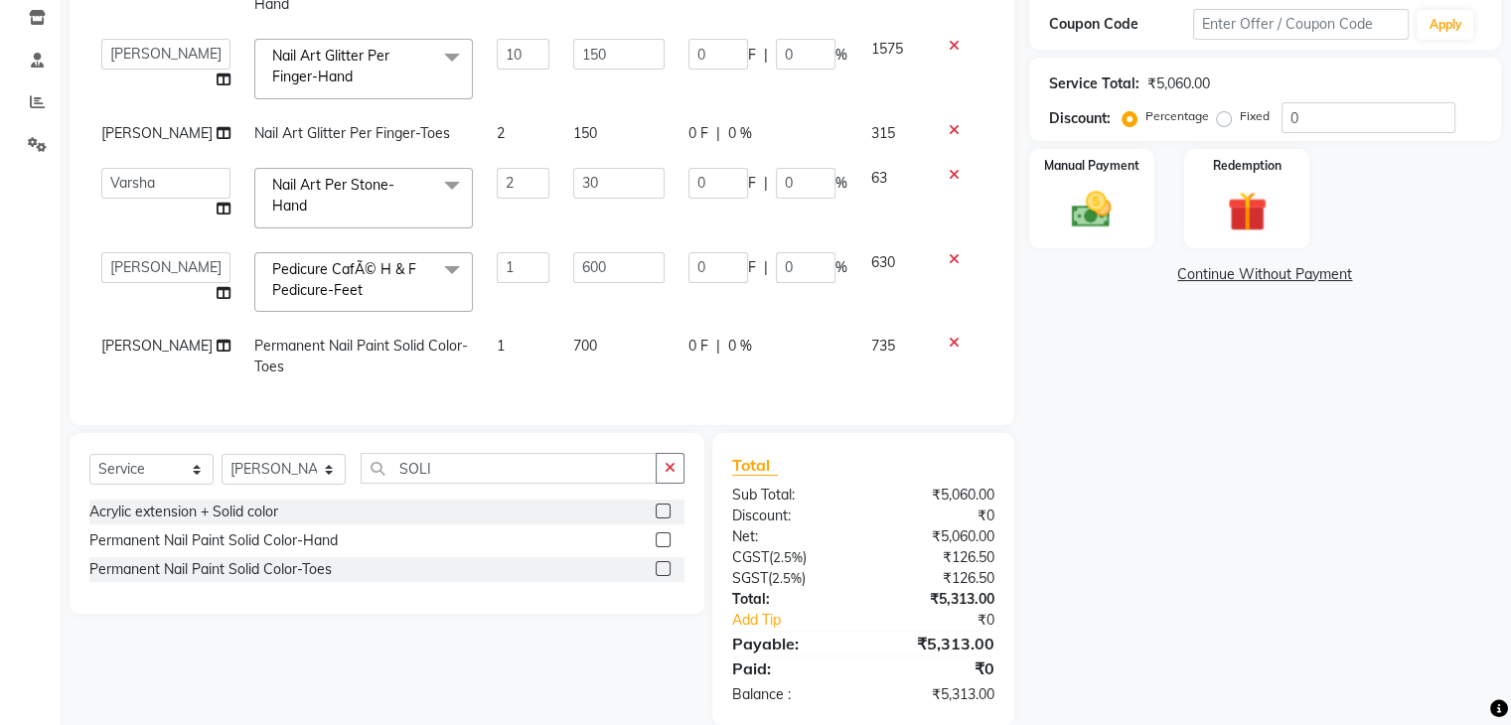
scroll to position [358, 0]
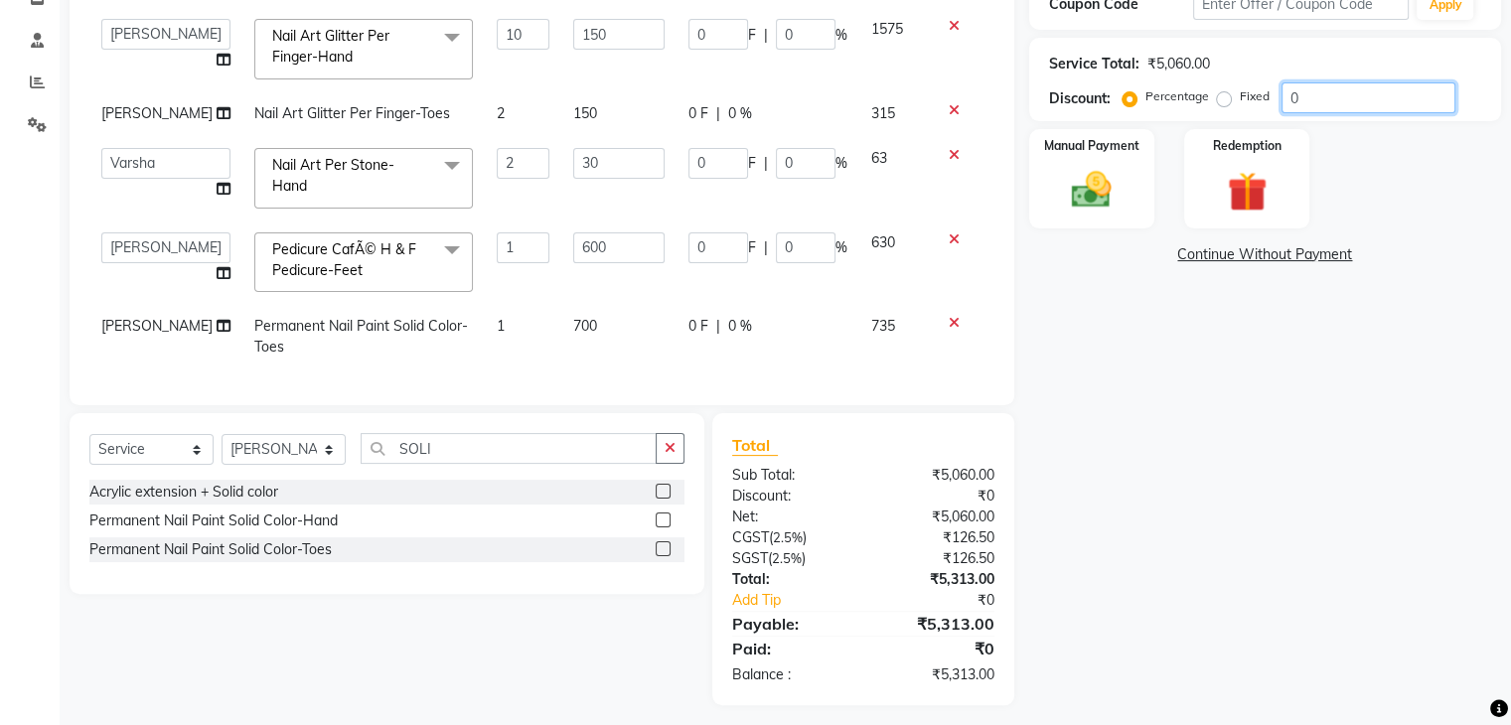
click at [1309, 96] on input "0" at bounding box center [1369, 97] width 174 height 31
type input "15"
type input "1"
type input "6"
type input "1"
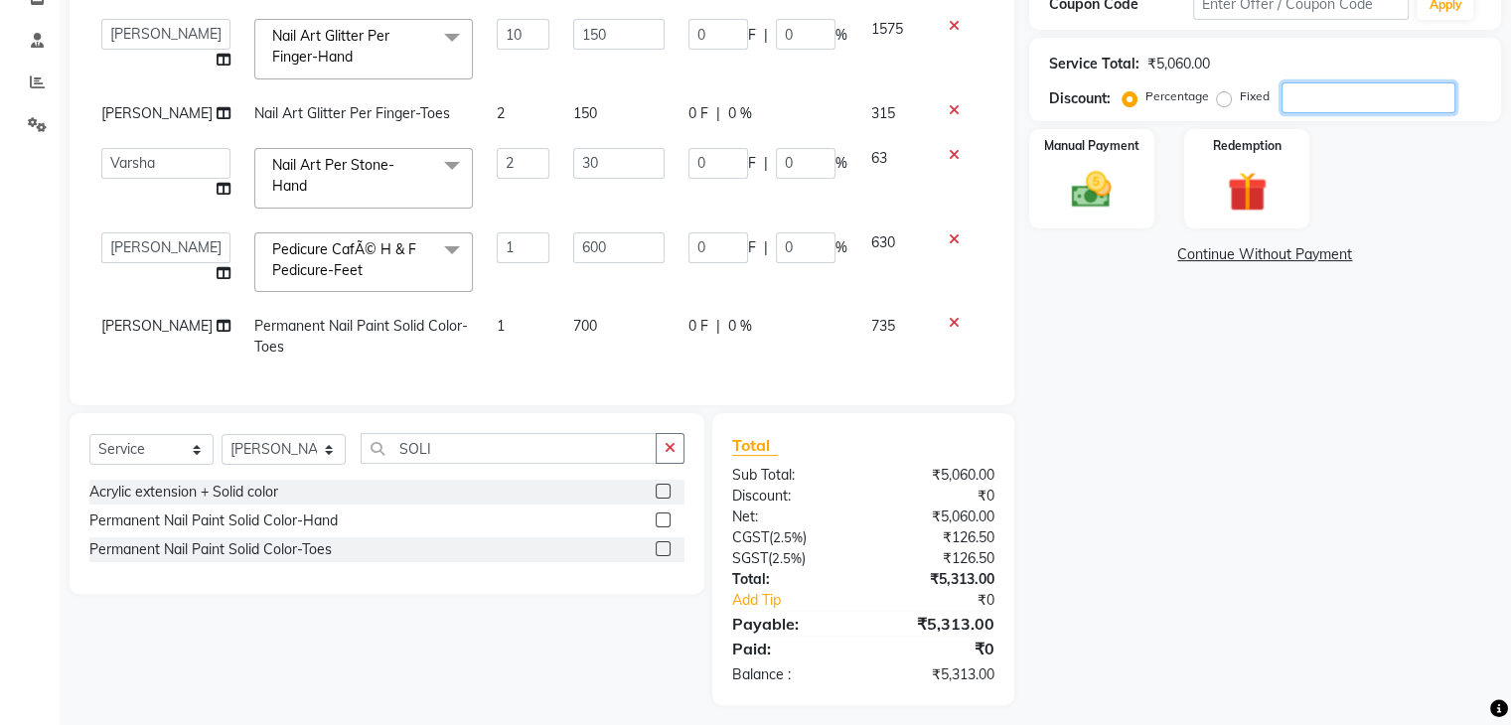
type input "1"
type input "0.6"
type input "1"
type input "180"
type input "12"
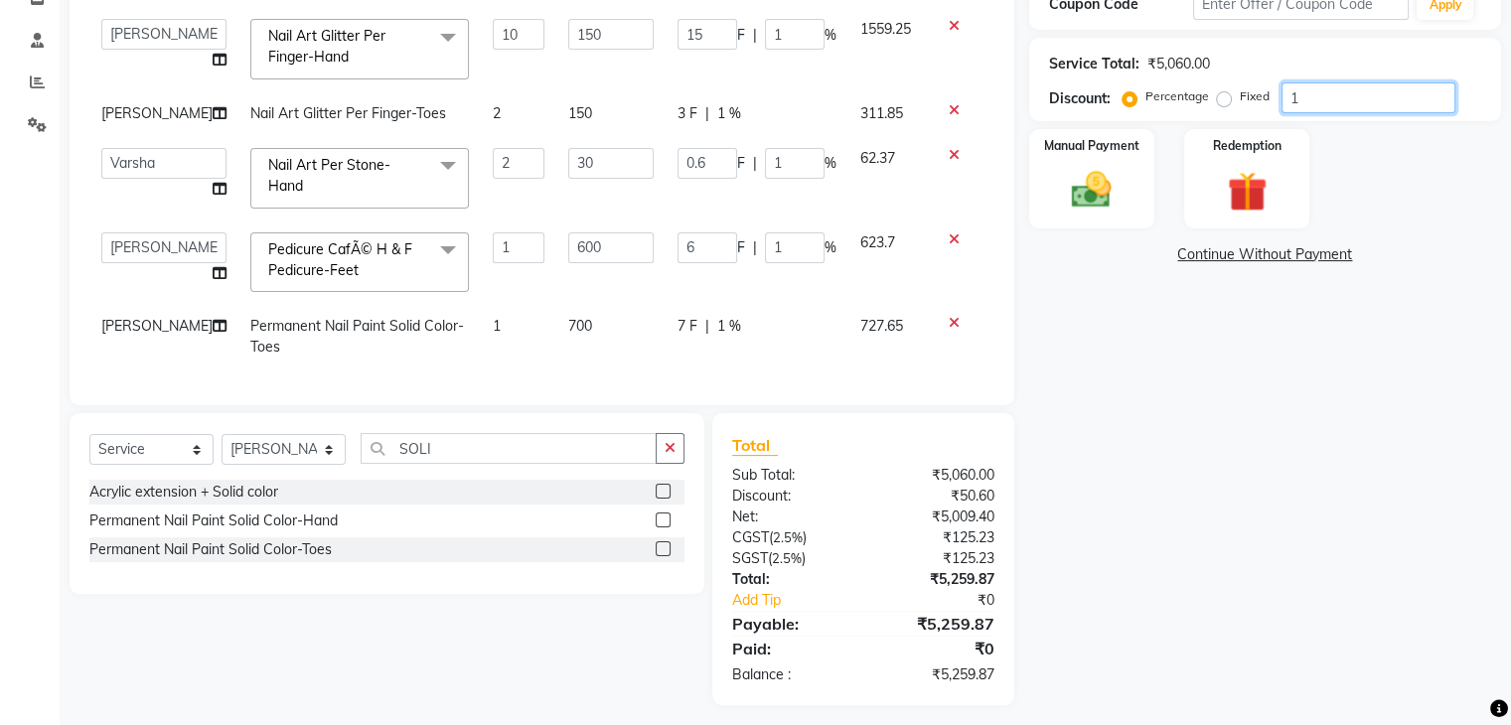
type input "72"
type input "12"
type input "7.2"
type input "12"
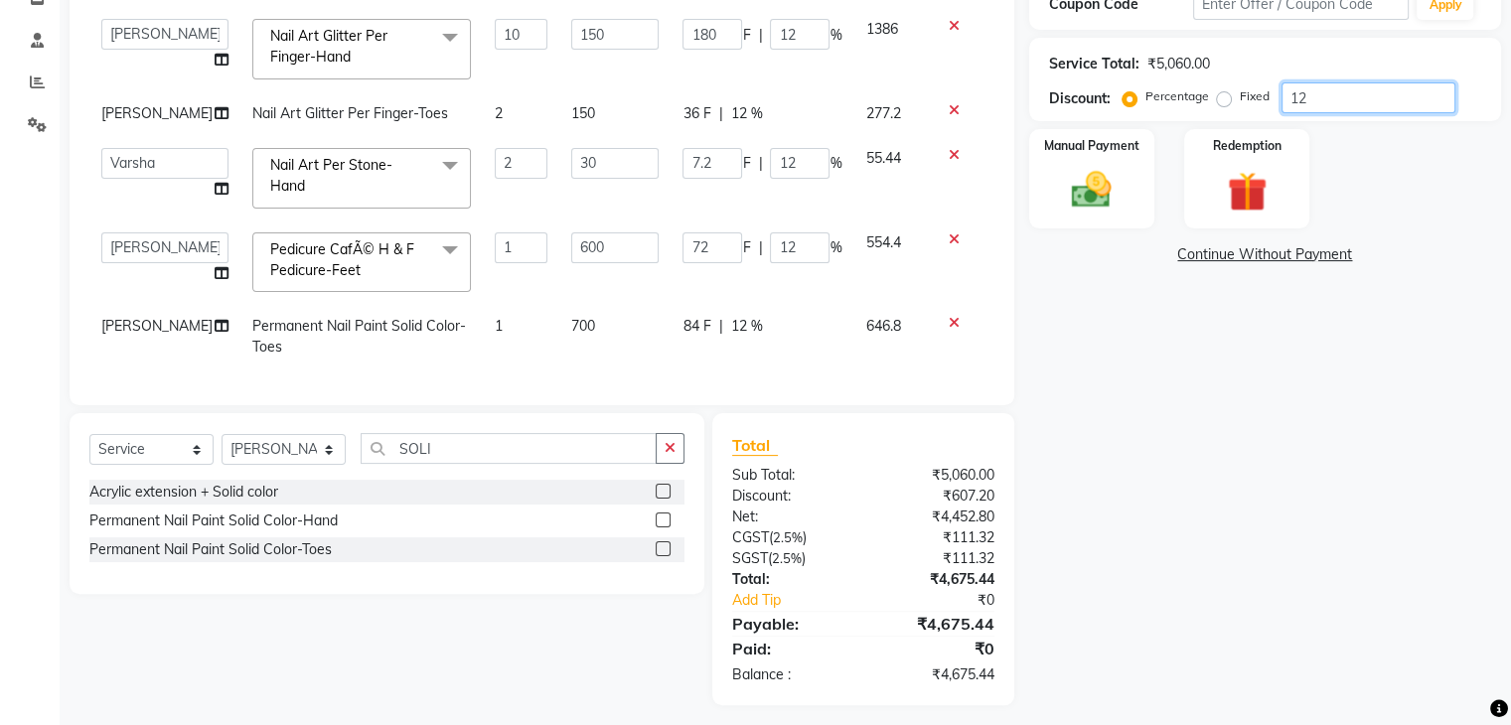
type input "1"
type input "15"
type input "1"
type input "6"
type input "1"
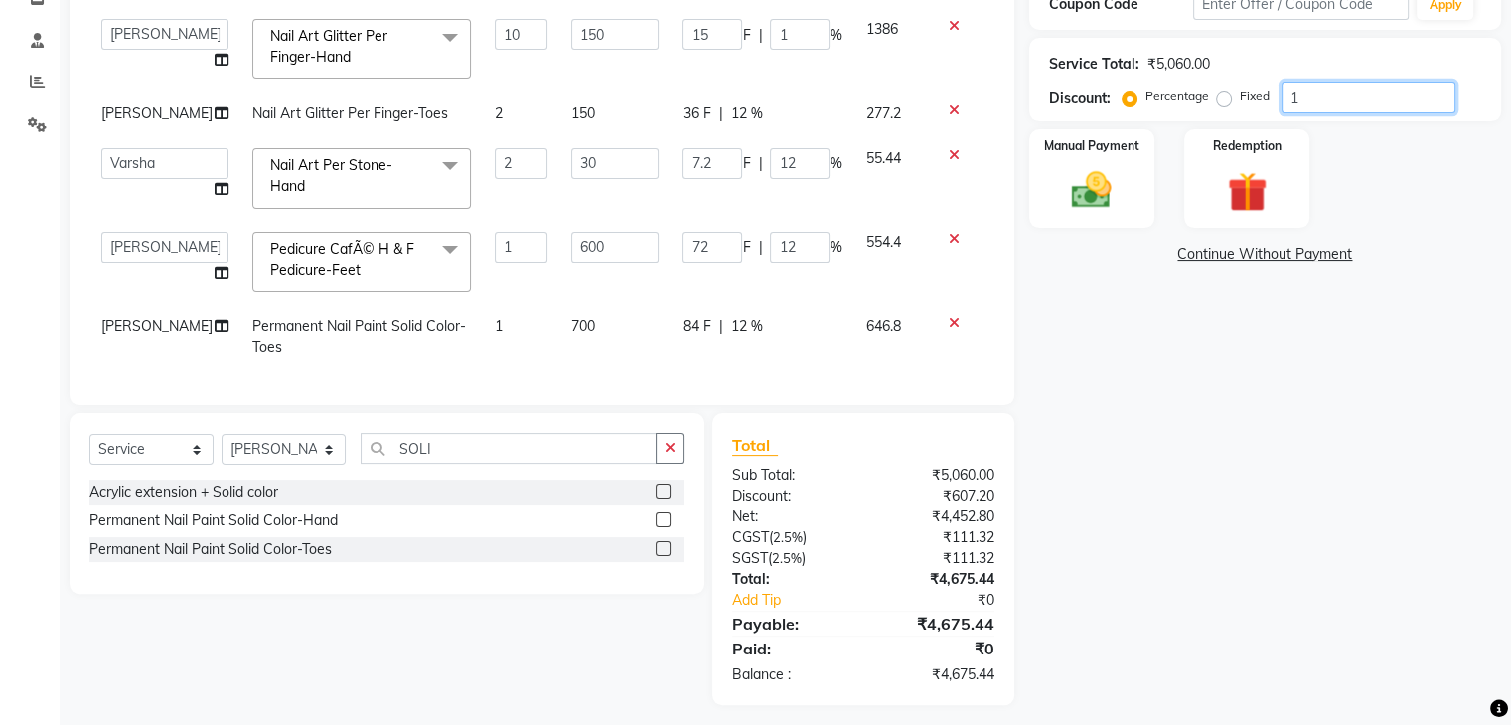
type input "0.6"
type input "1"
type input "10"
type input "150"
type input "10"
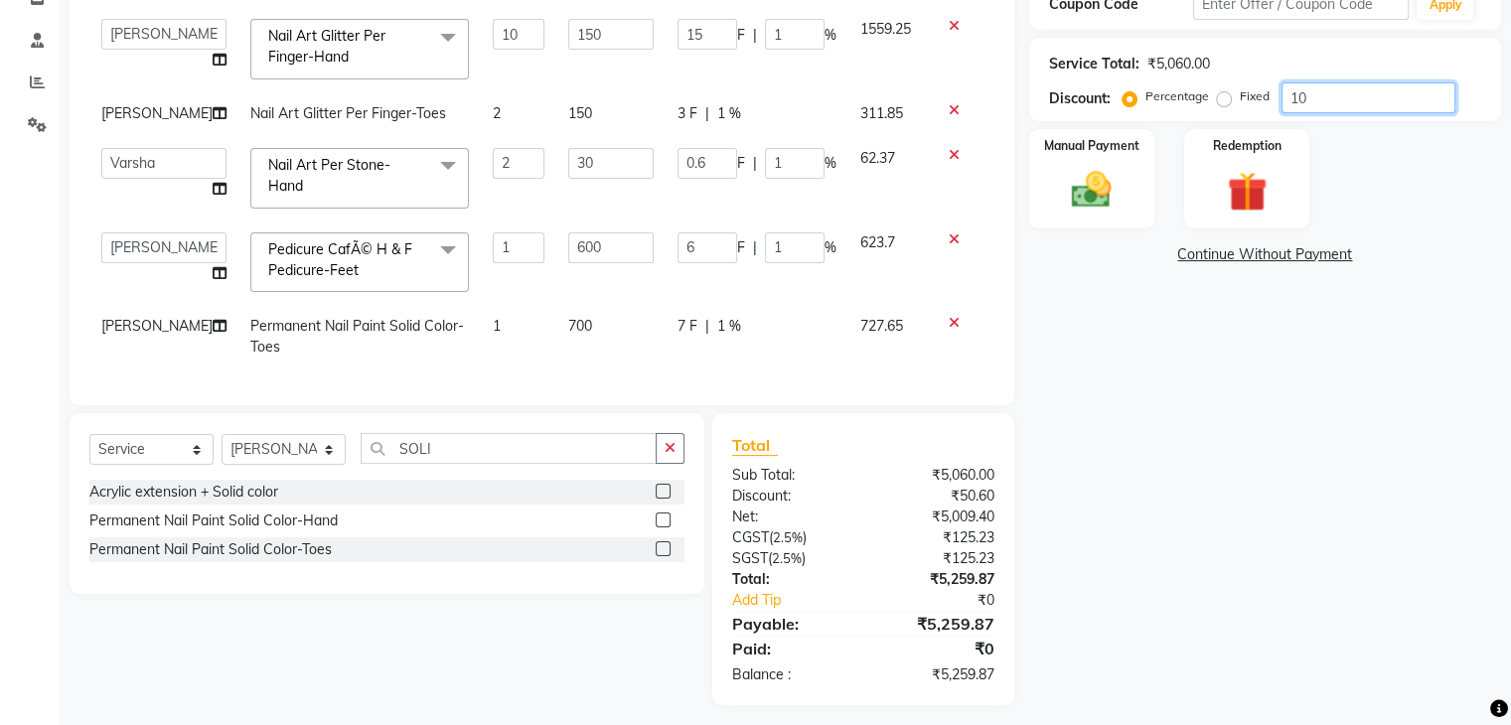
type input "60"
type input "10"
type input "6"
type input "10"
type input "15"
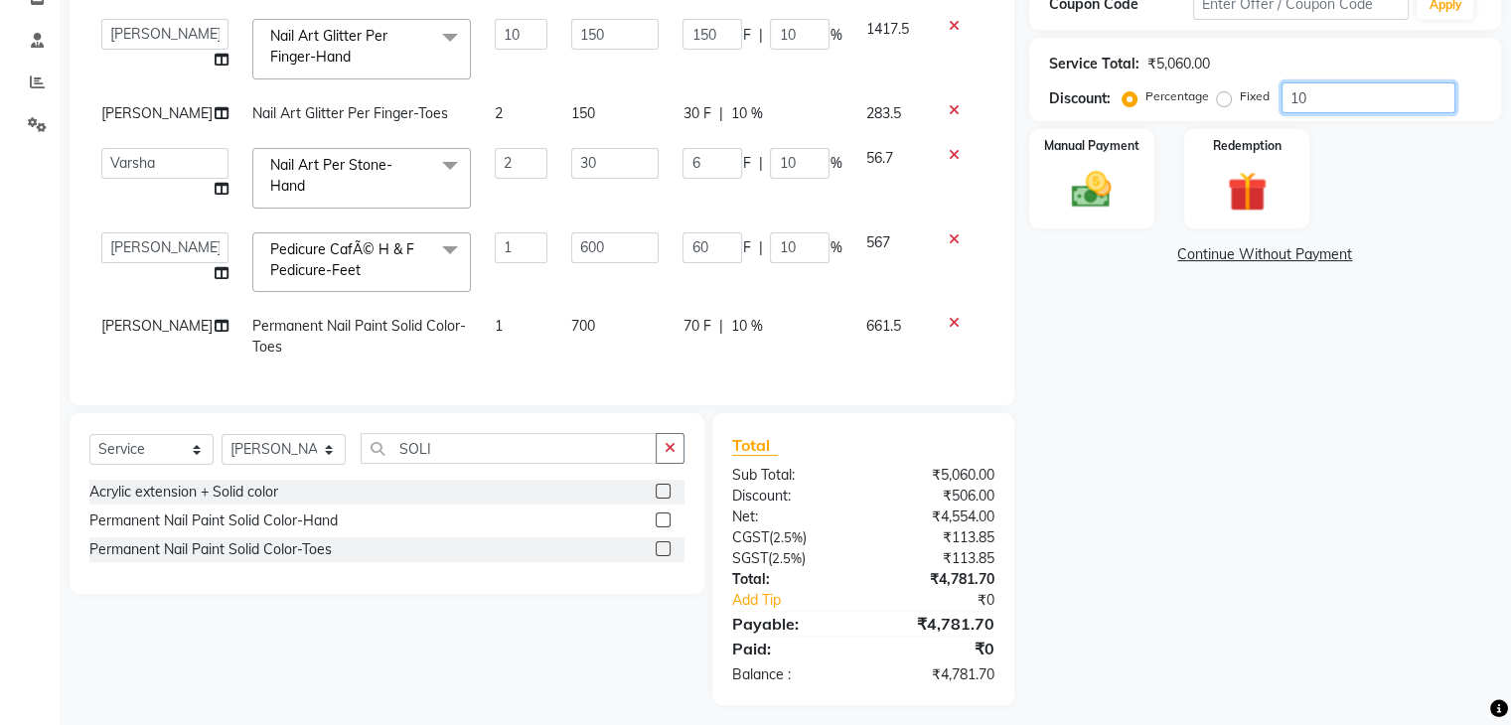
type input "1"
type input "6"
type input "1"
type input "0.6"
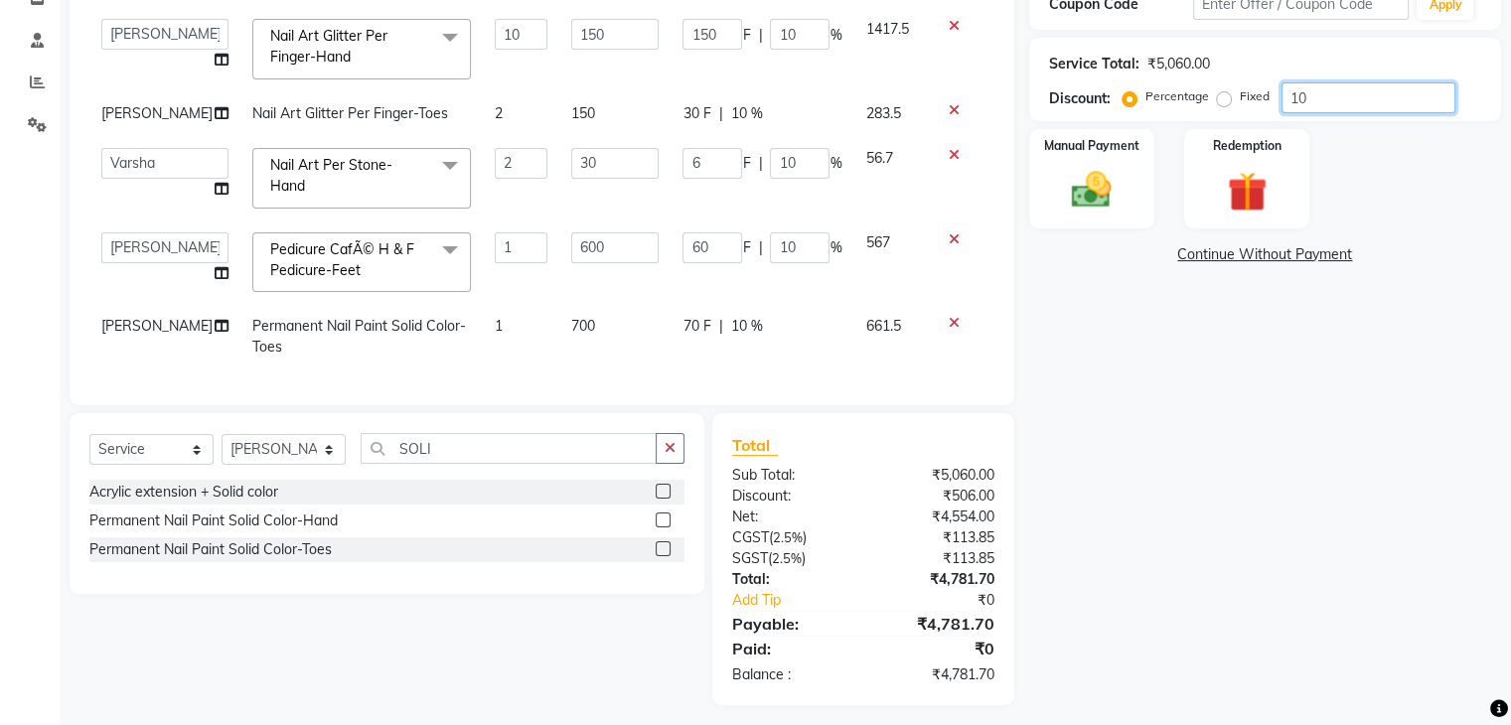
type input "1"
type input "285"
type input "19"
type input "114"
type input "19"
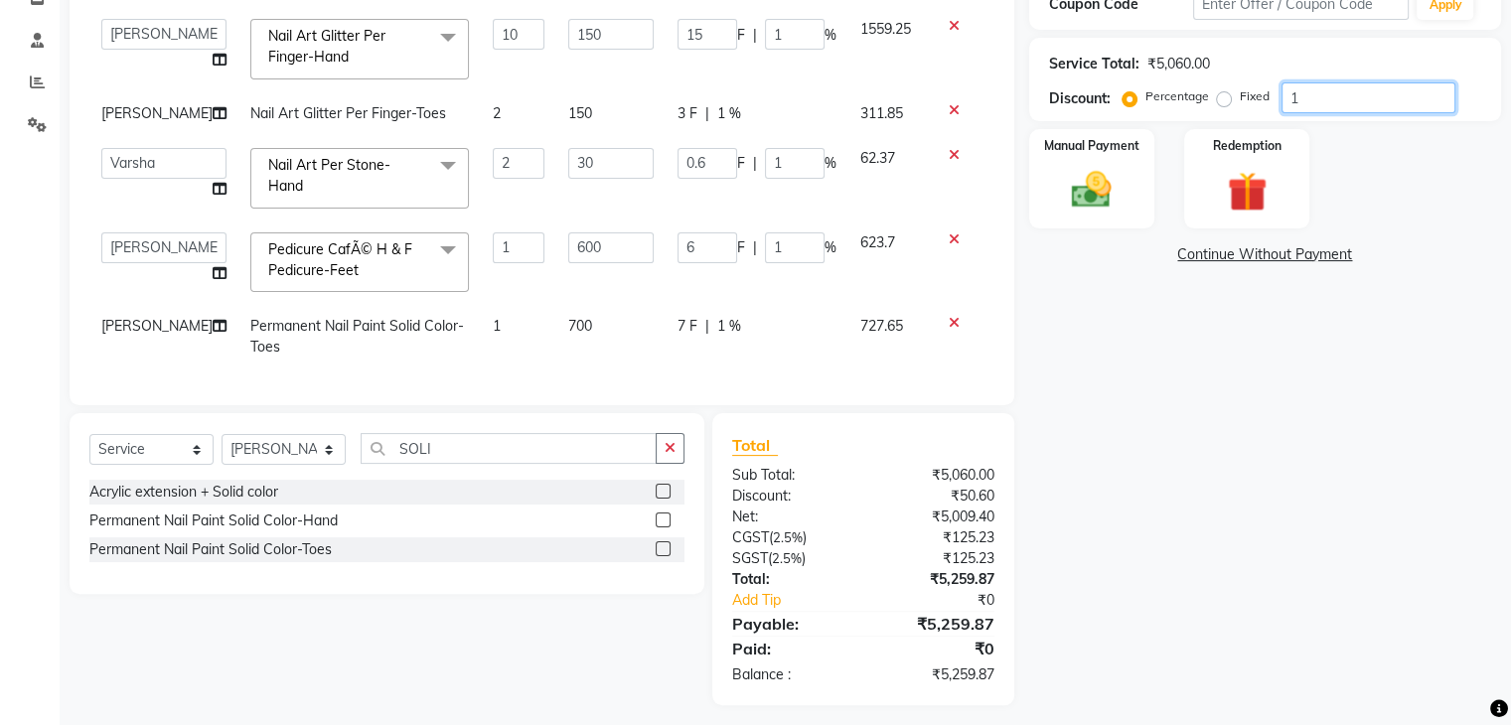
type input "19"
type input "11.4"
type input "19"
type input "15"
type input "1"
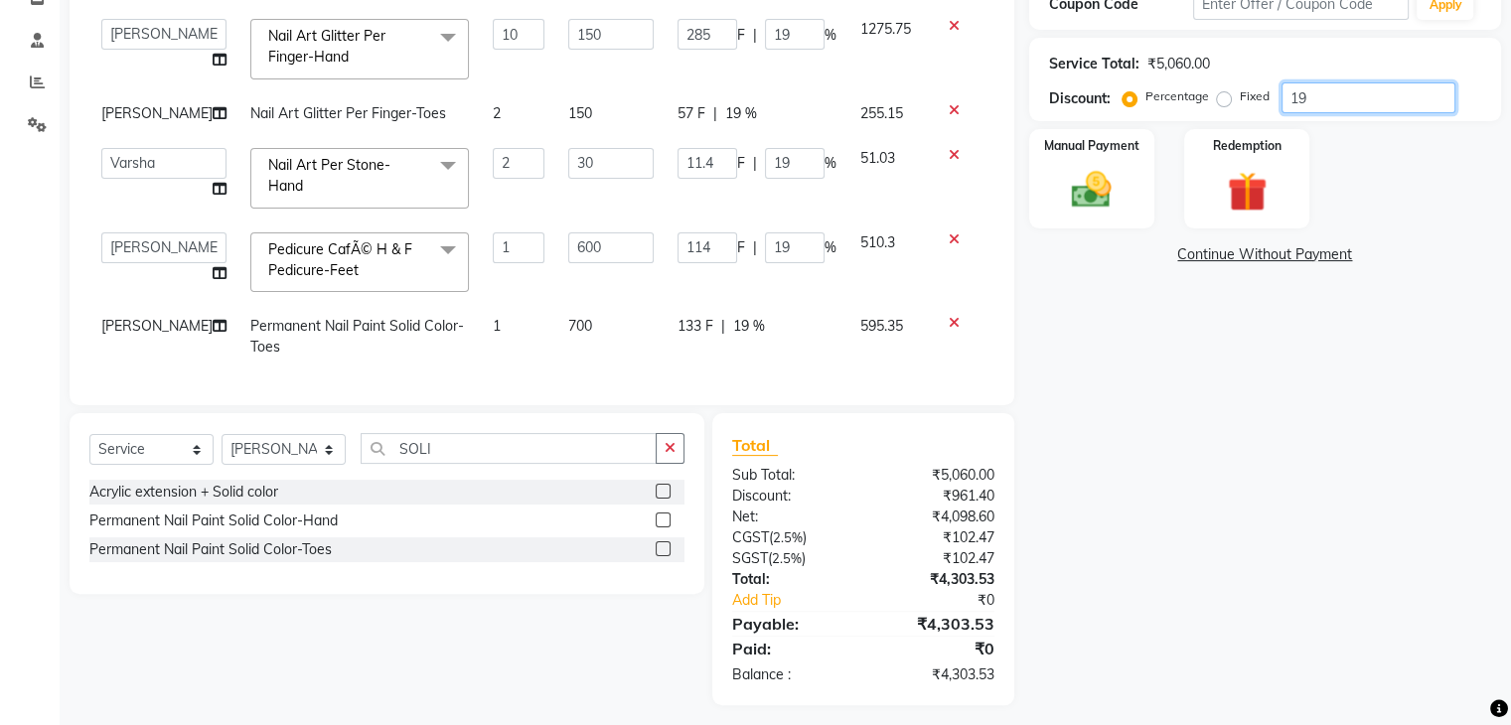
type input "6"
type input "1"
type input "0.6"
type input "1"
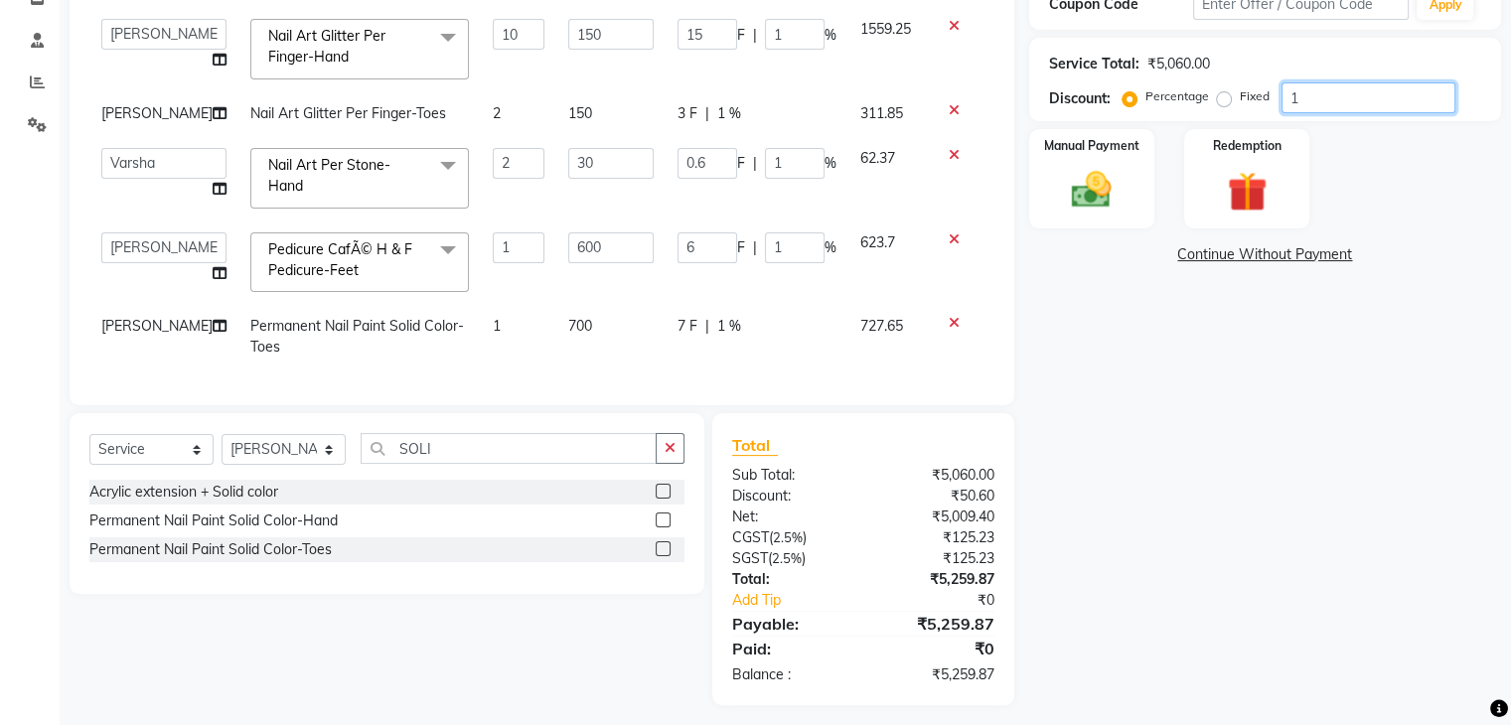
type input "11"
type input "165"
type input "11"
type input "66"
type input "11"
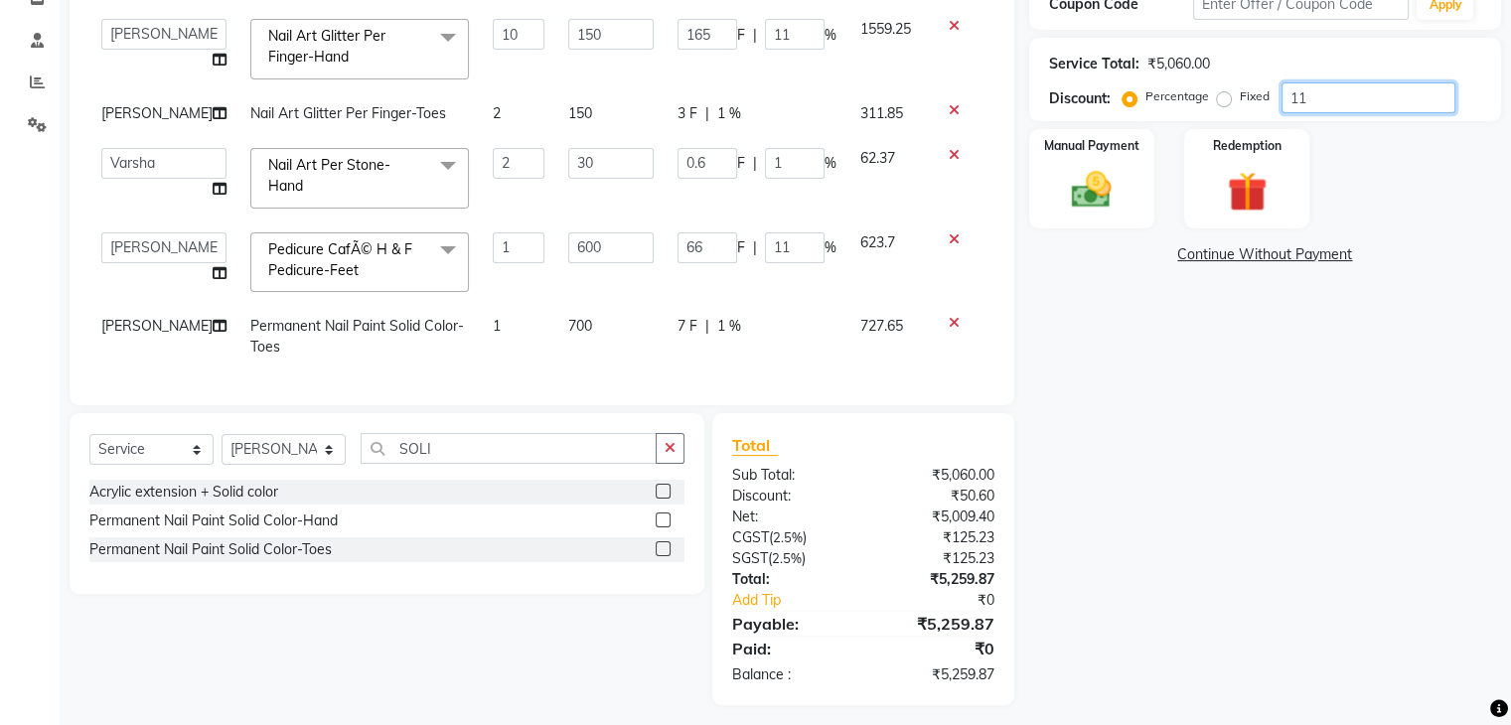
type input "6.6"
type input "11"
type input "15"
type input "1"
type input "6"
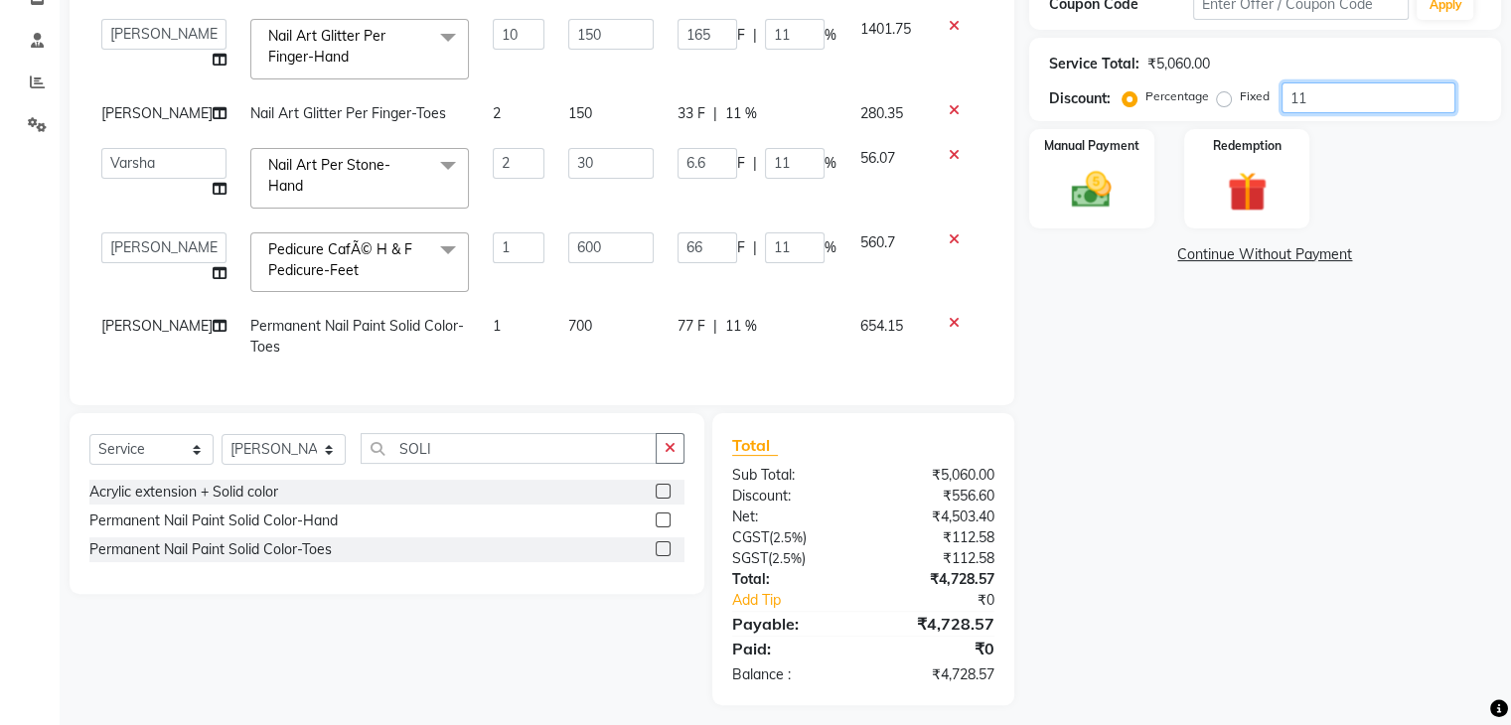
type input "1"
type input "0.6"
type input "1"
type input "10"
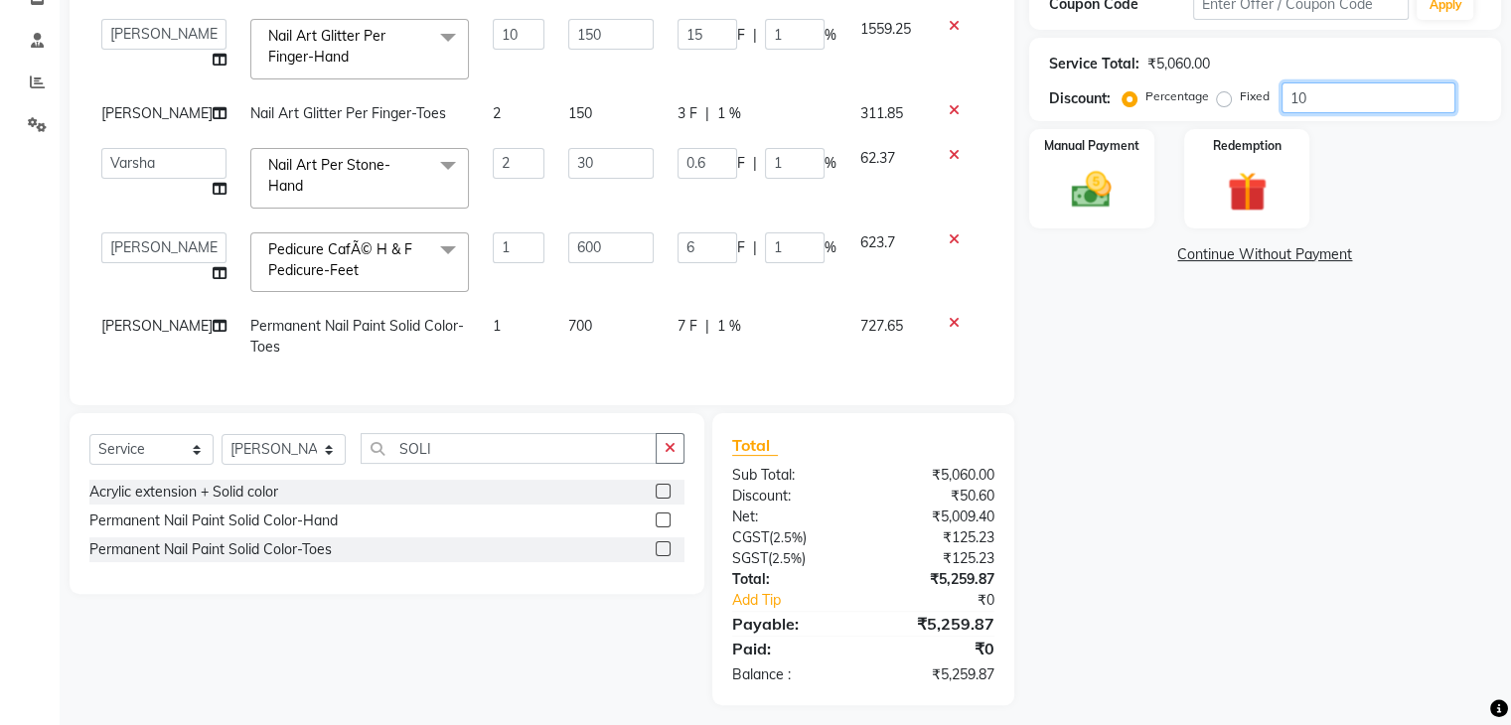
type input "150"
type input "10"
type input "60"
type input "10"
type input "6"
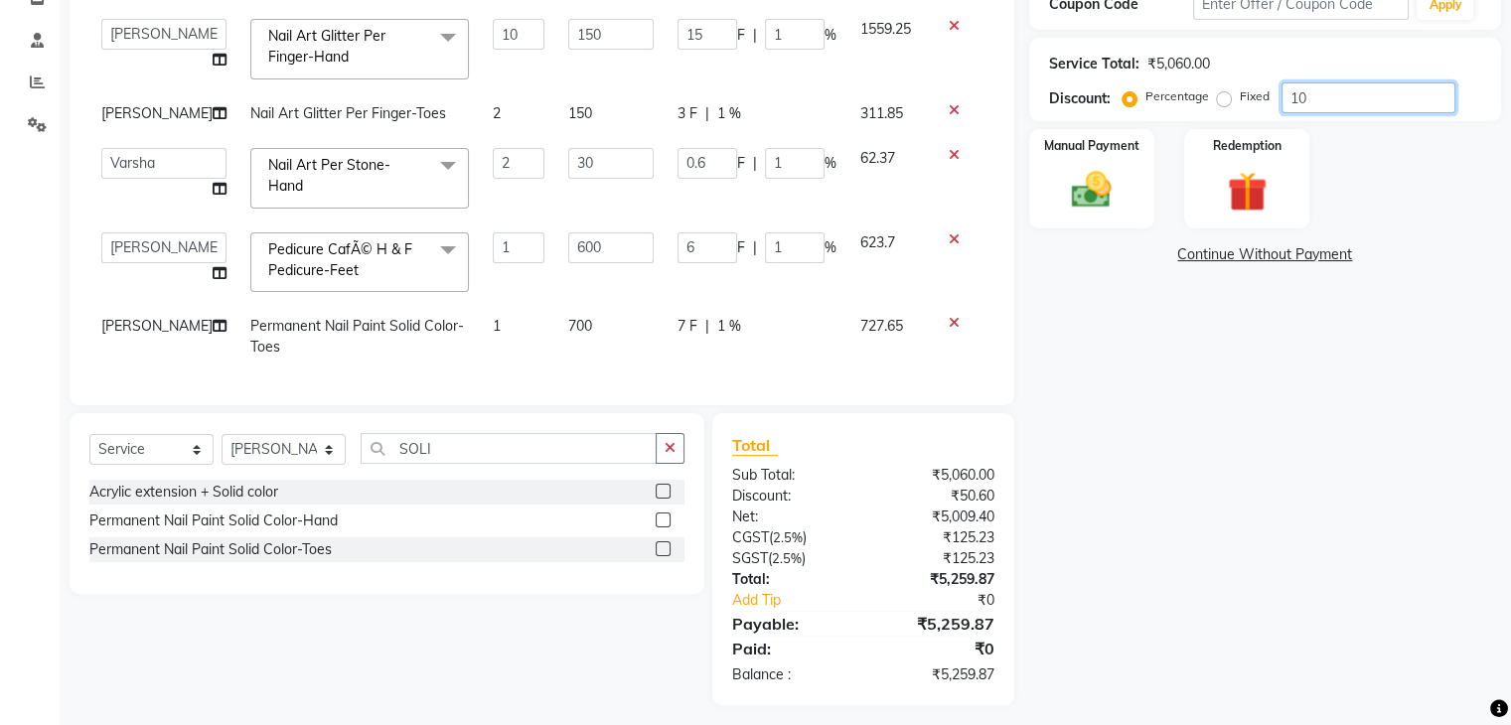
type input "10"
click at [580, 148] on input "30" at bounding box center [615, 163] width 88 height 31
type input "3"
type input "35"
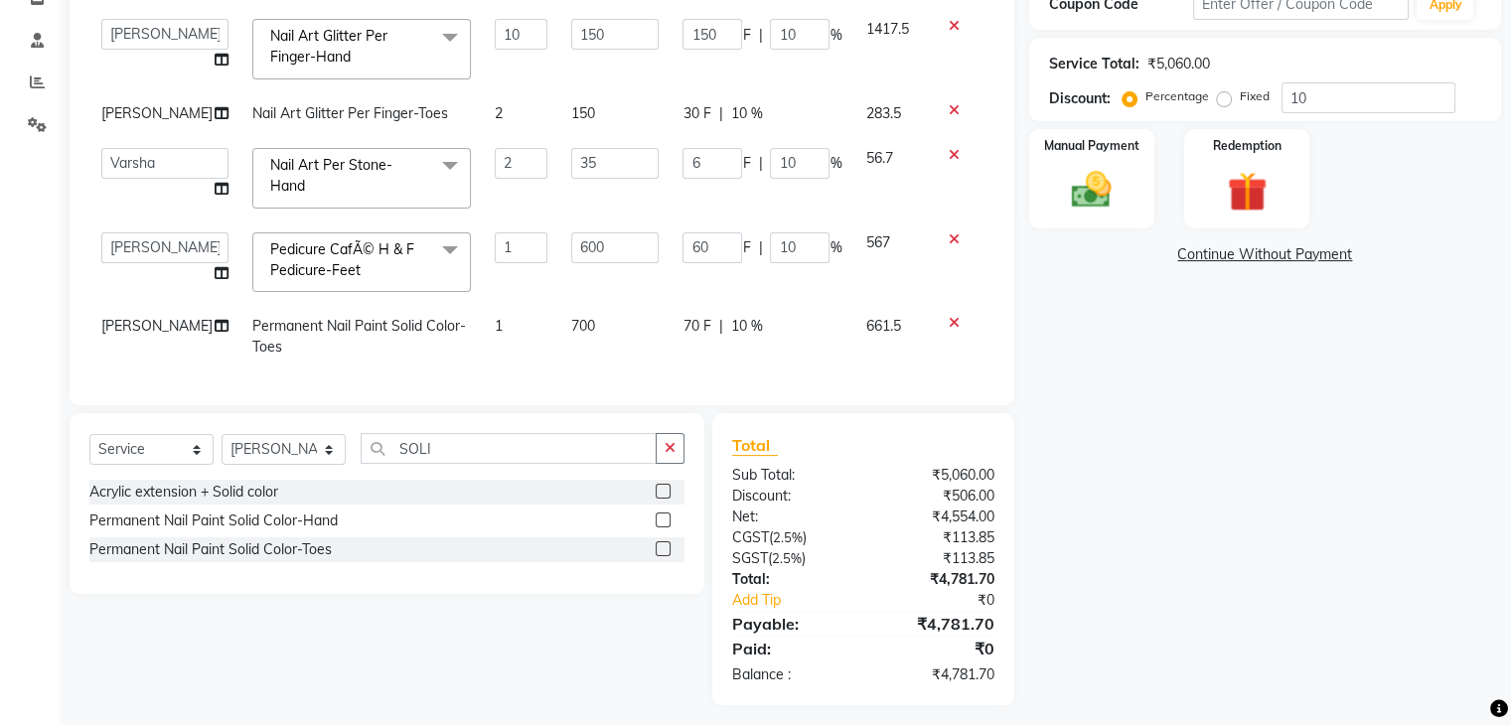
scroll to position [48, 0]
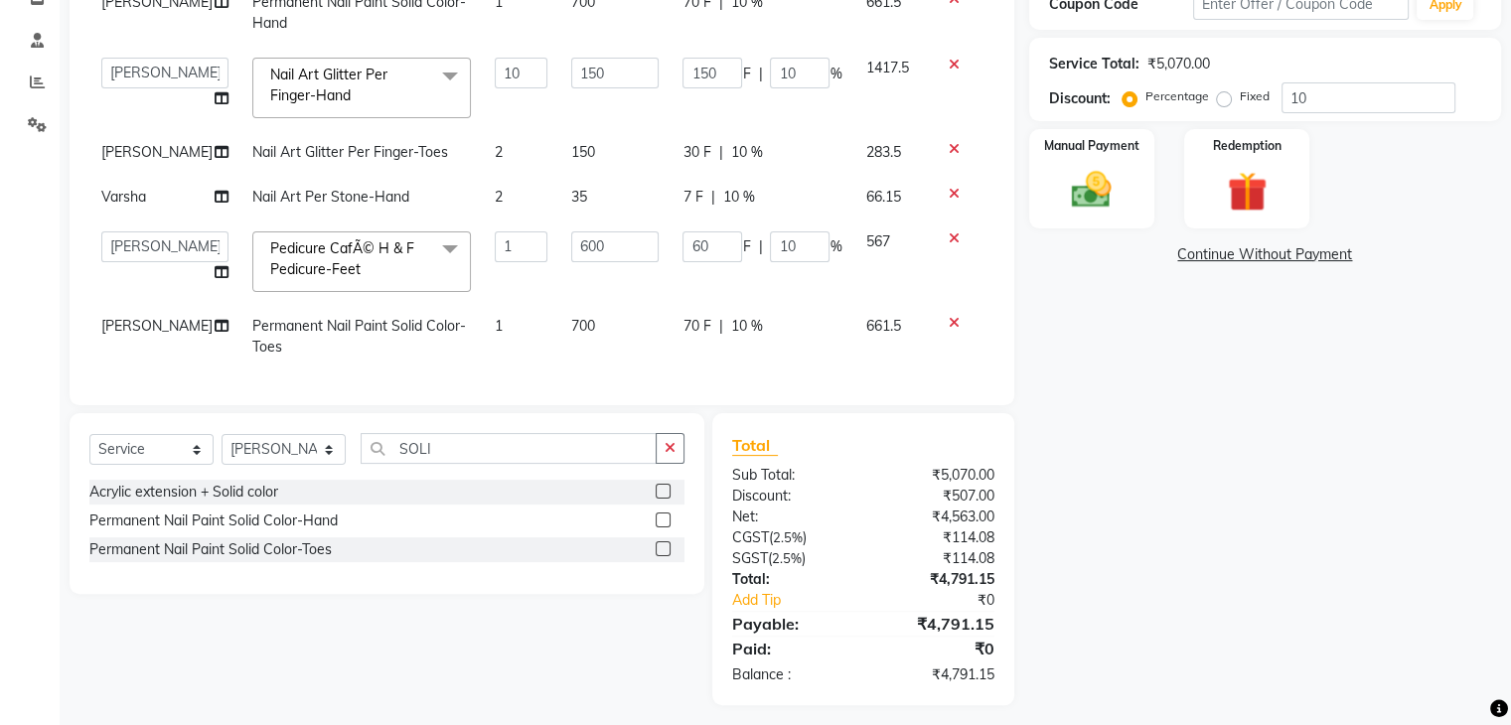
click at [947, 259] on td at bounding box center [962, 262] width 66 height 84
click at [567, 180] on td "35" at bounding box center [615, 197] width 112 height 45
select select "86675"
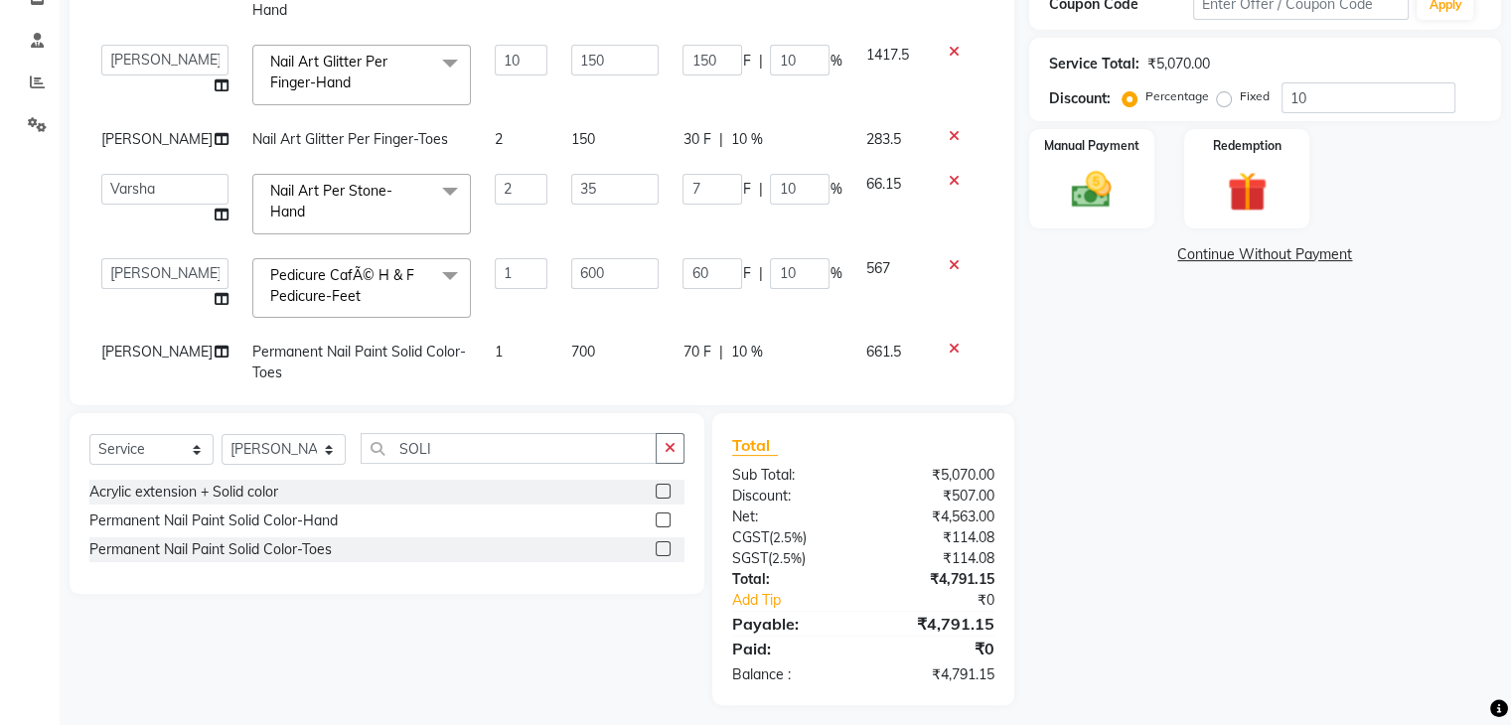
scroll to position [87, 0]
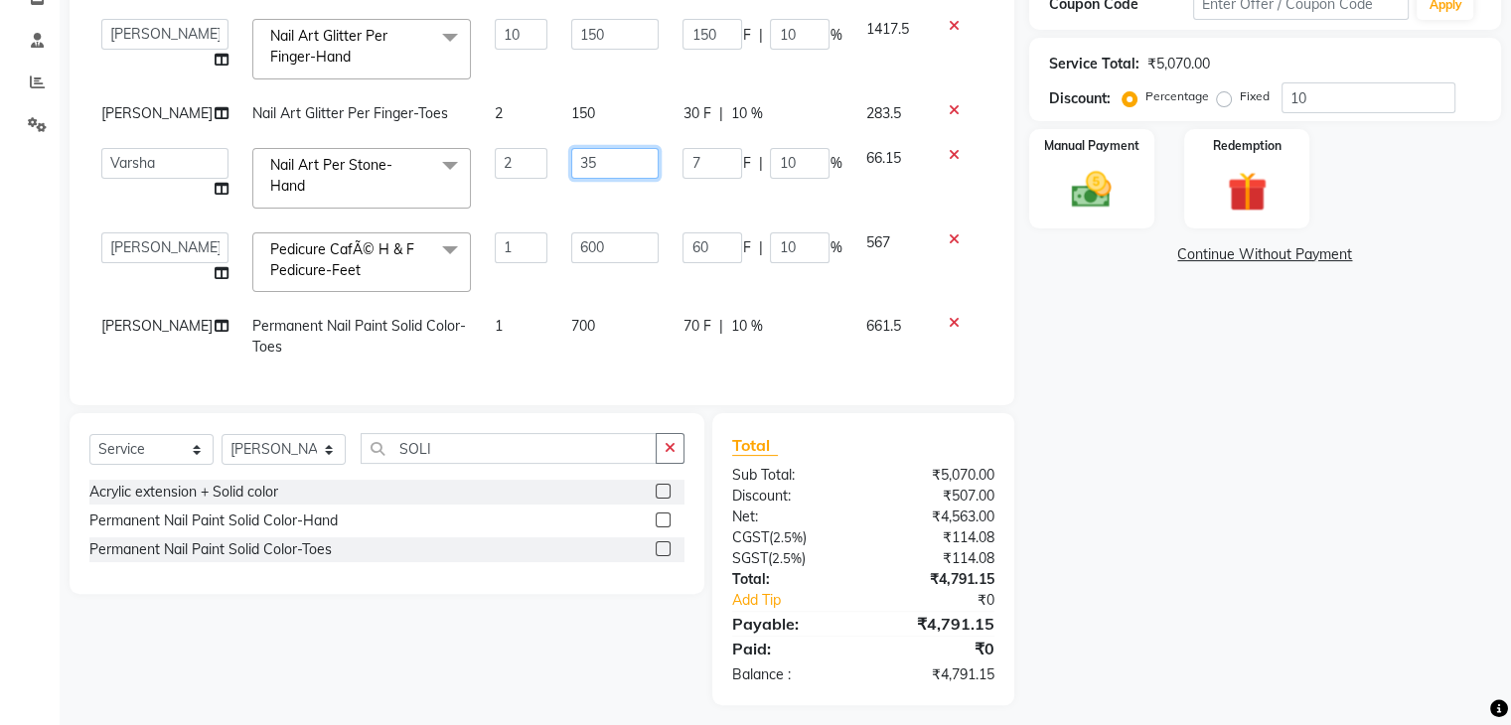
click at [575, 150] on input "35" at bounding box center [615, 163] width 88 height 31
type input "37"
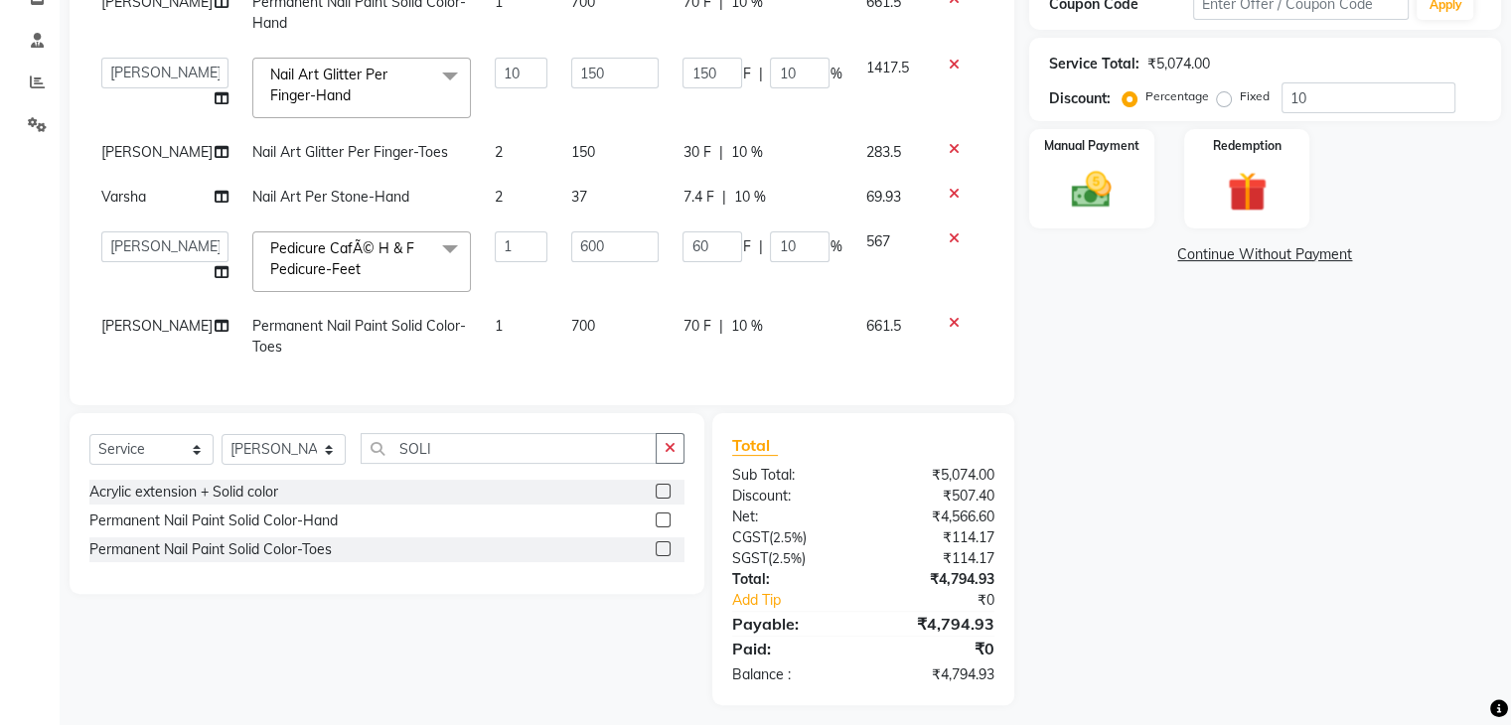
click at [894, 182] on td "69.93" at bounding box center [891, 197] width 75 height 45
select select "86675"
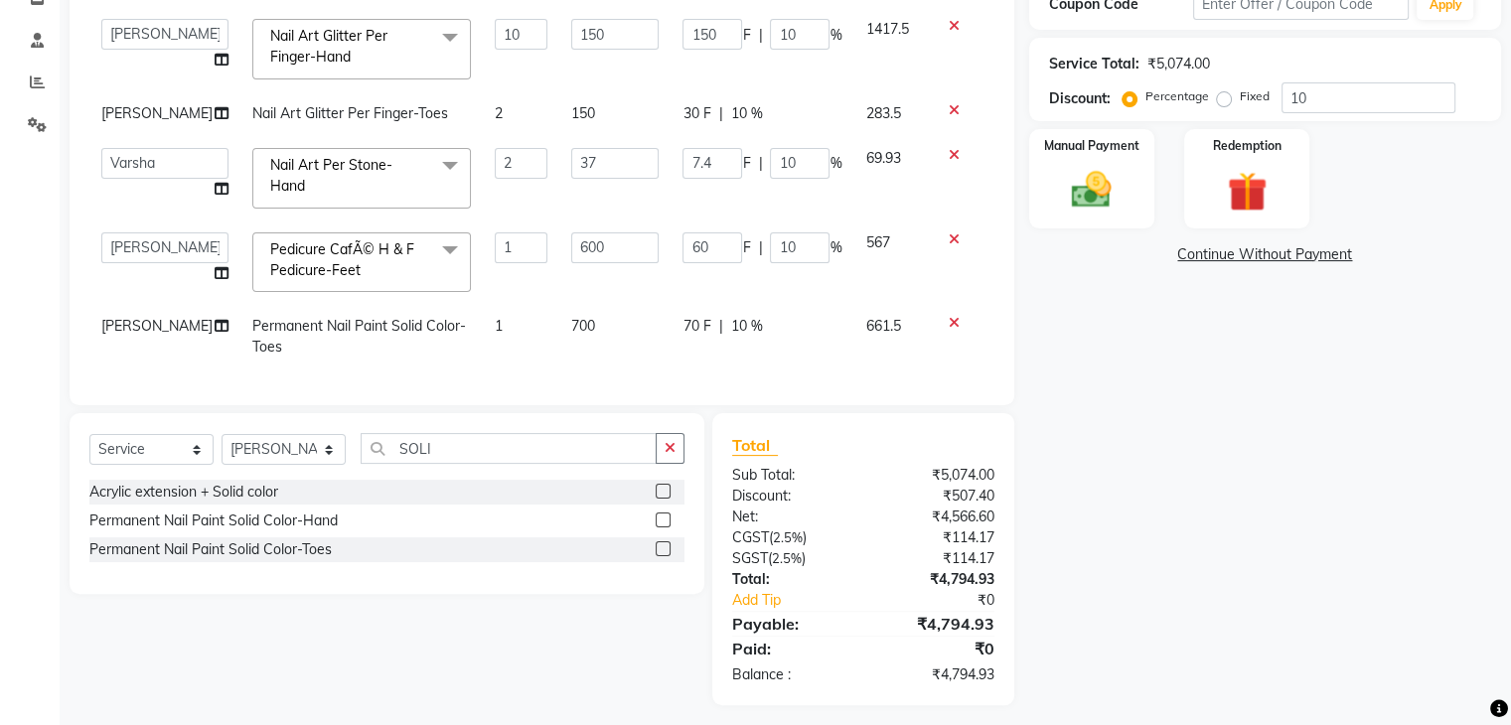
click at [891, 203] on td "69.93" at bounding box center [891, 178] width 75 height 84
click at [587, 150] on input "37" at bounding box center [615, 163] width 88 height 31
type input "38"
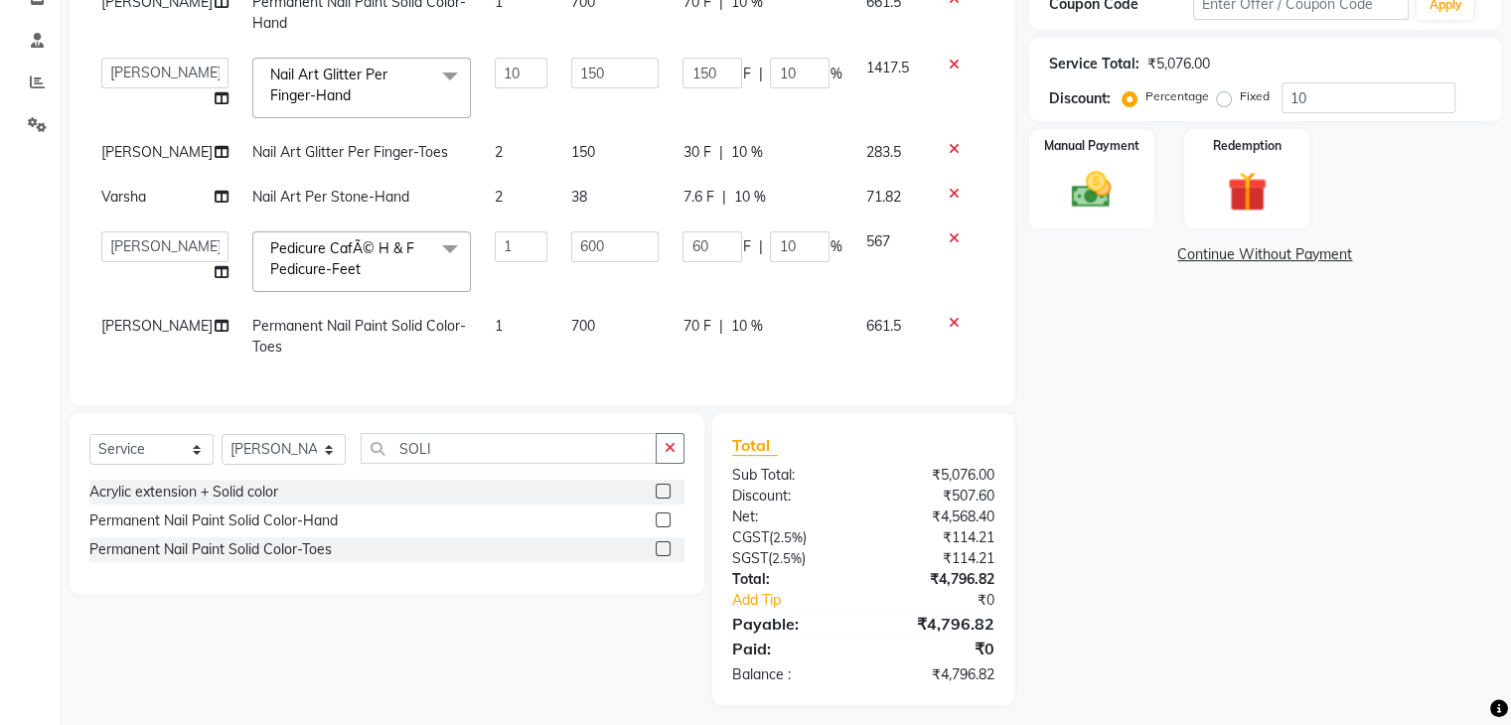
click at [885, 184] on td "71.82" at bounding box center [891, 197] width 75 height 45
select select "86675"
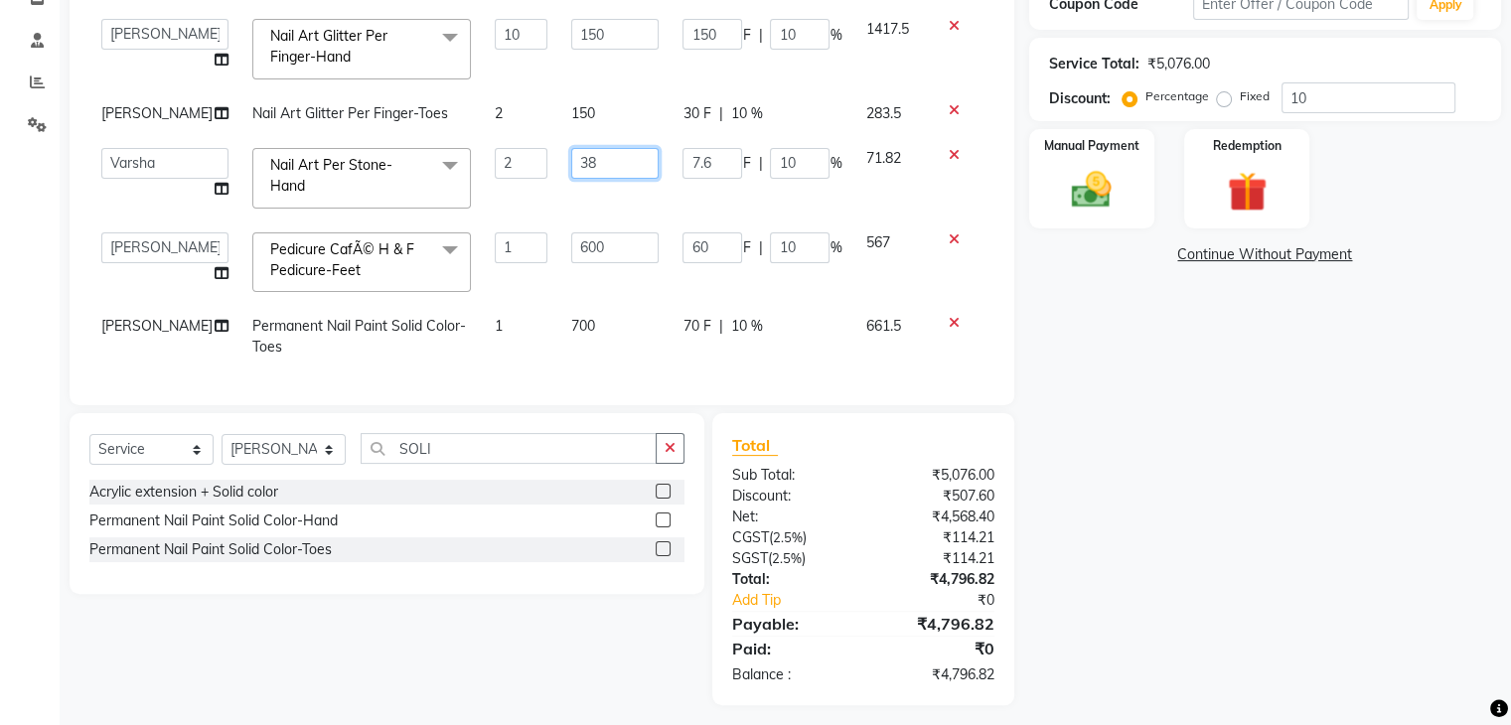
click at [580, 148] on input "38" at bounding box center [615, 163] width 88 height 31
type input "39"
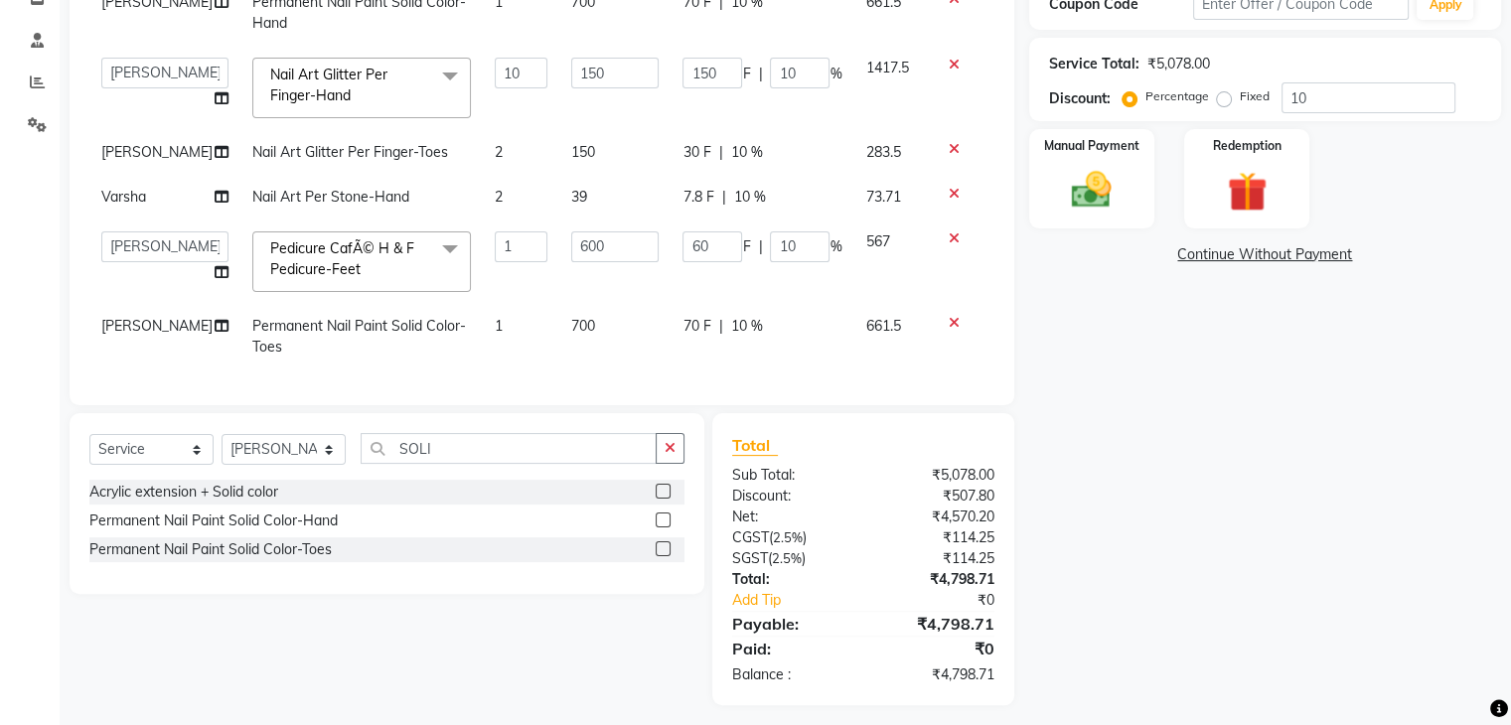
scroll to position [48, 0]
click at [910, 274] on td "567" at bounding box center [891, 262] width 75 height 84
click at [572, 180] on td "39" at bounding box center [615, 197] width 112 height 45
select select "86675"
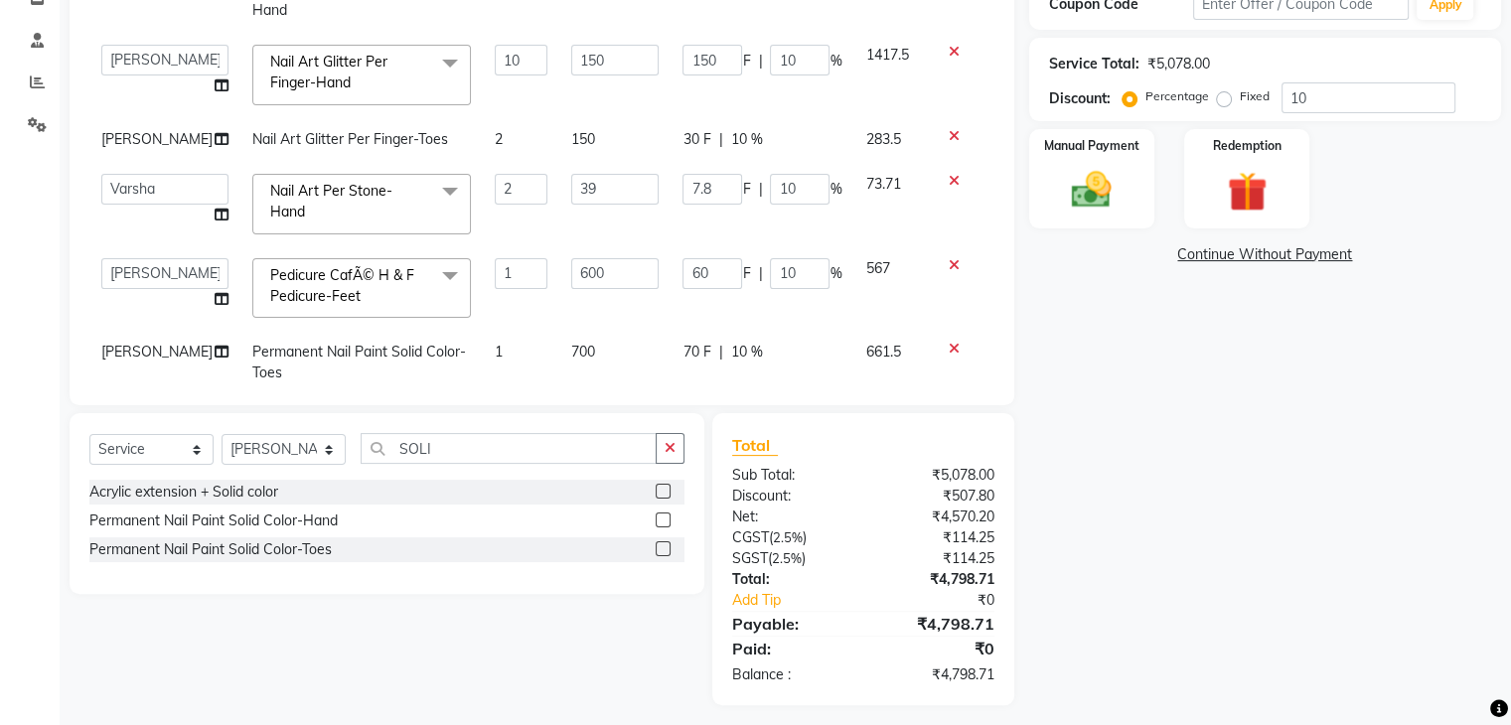
scroll to position [87, 0]
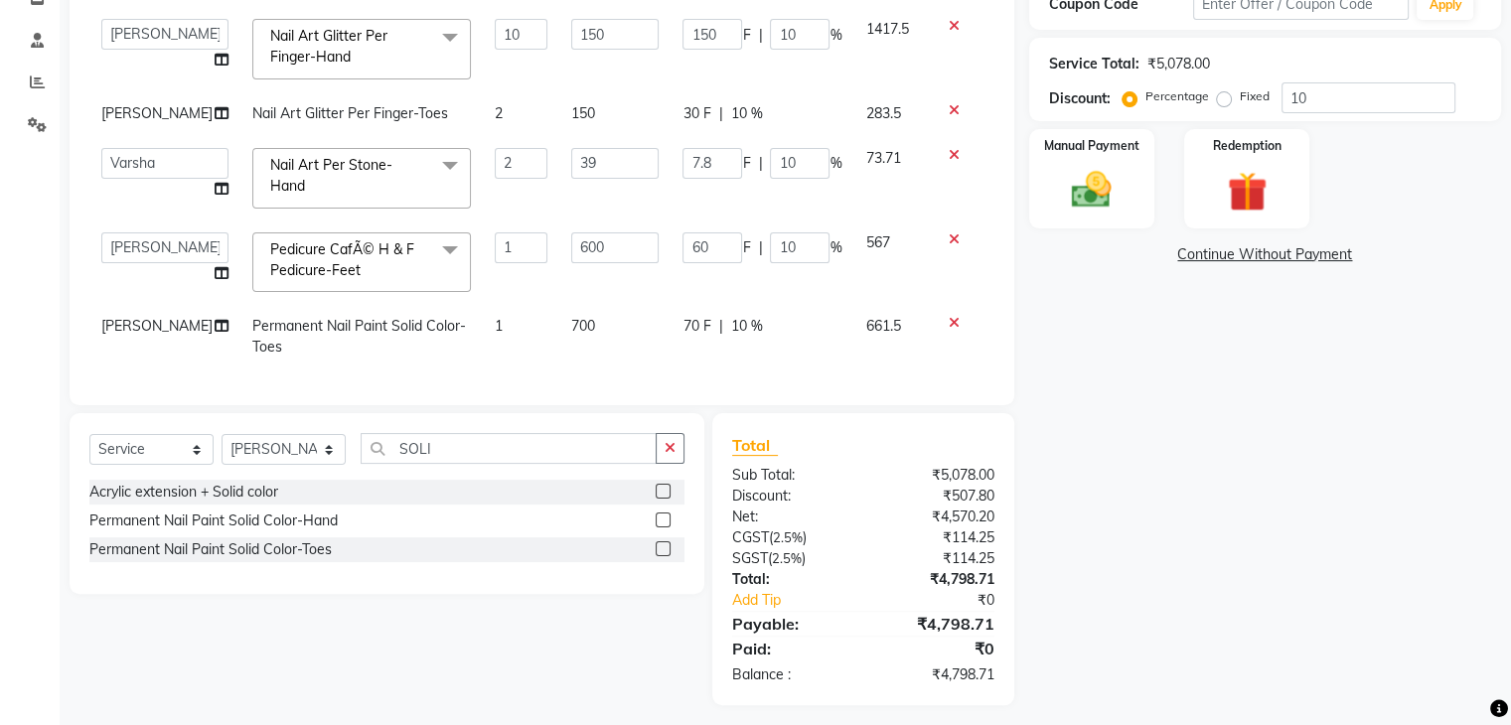
click at [572, 180] on td "39" at bounding box center [615, 178] width 112 height 84
click at [588, 153] on input "39" at bounding box center [615, 163] width 88 height 31
type input "3"
type input "40"
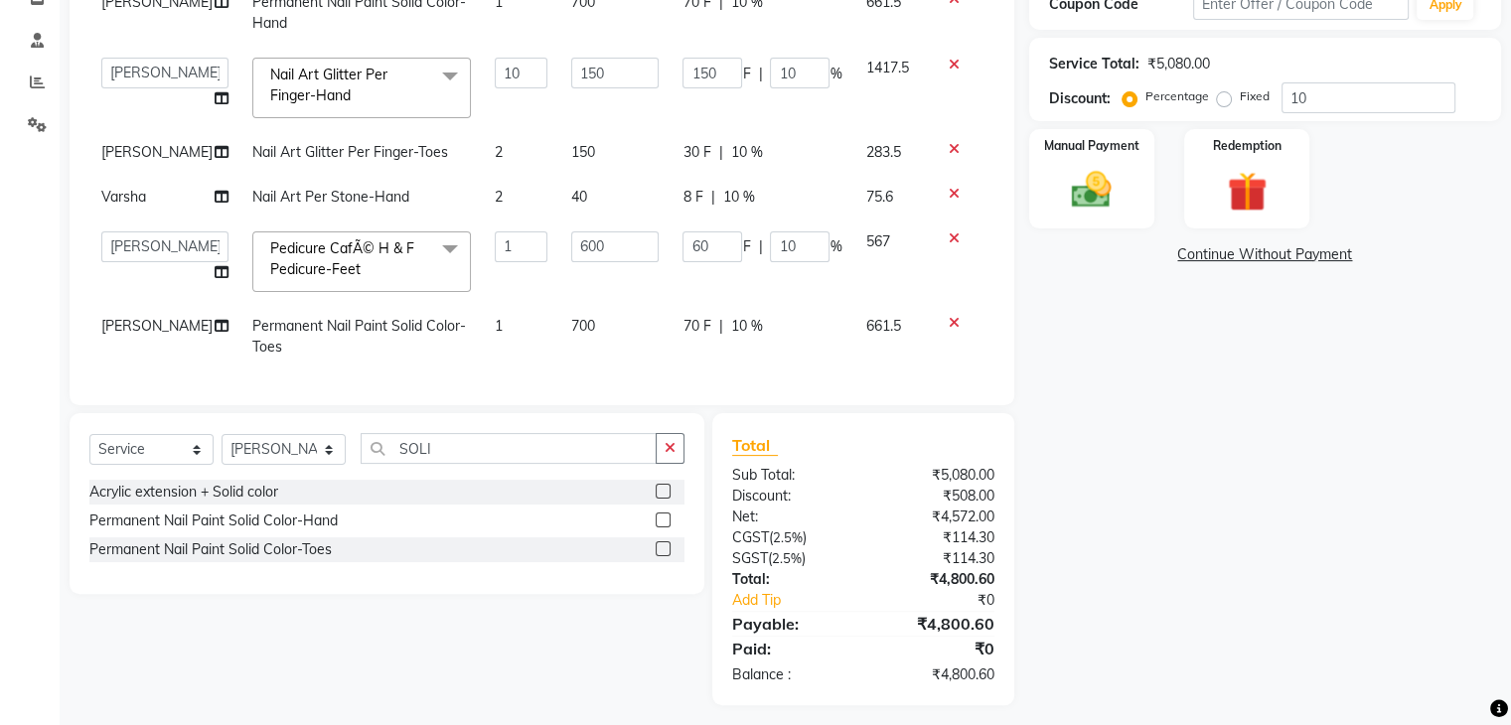
click at [905, 176] on td "75.6" at bounding box center [891, 197] width 75 height 45
select select "86675"
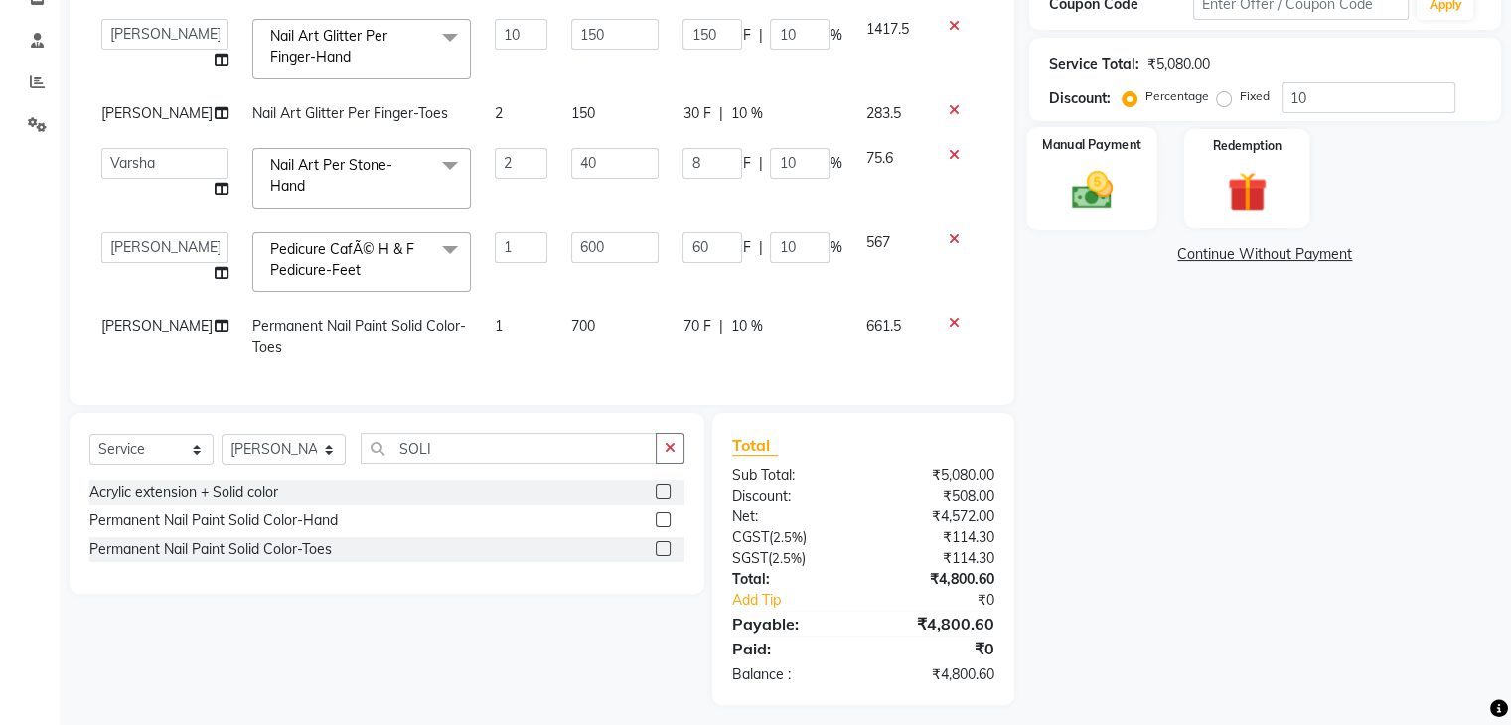
click at [1128, 168] on div "Manual Payment" at bounding box center [1091, 178] width 130 height 102
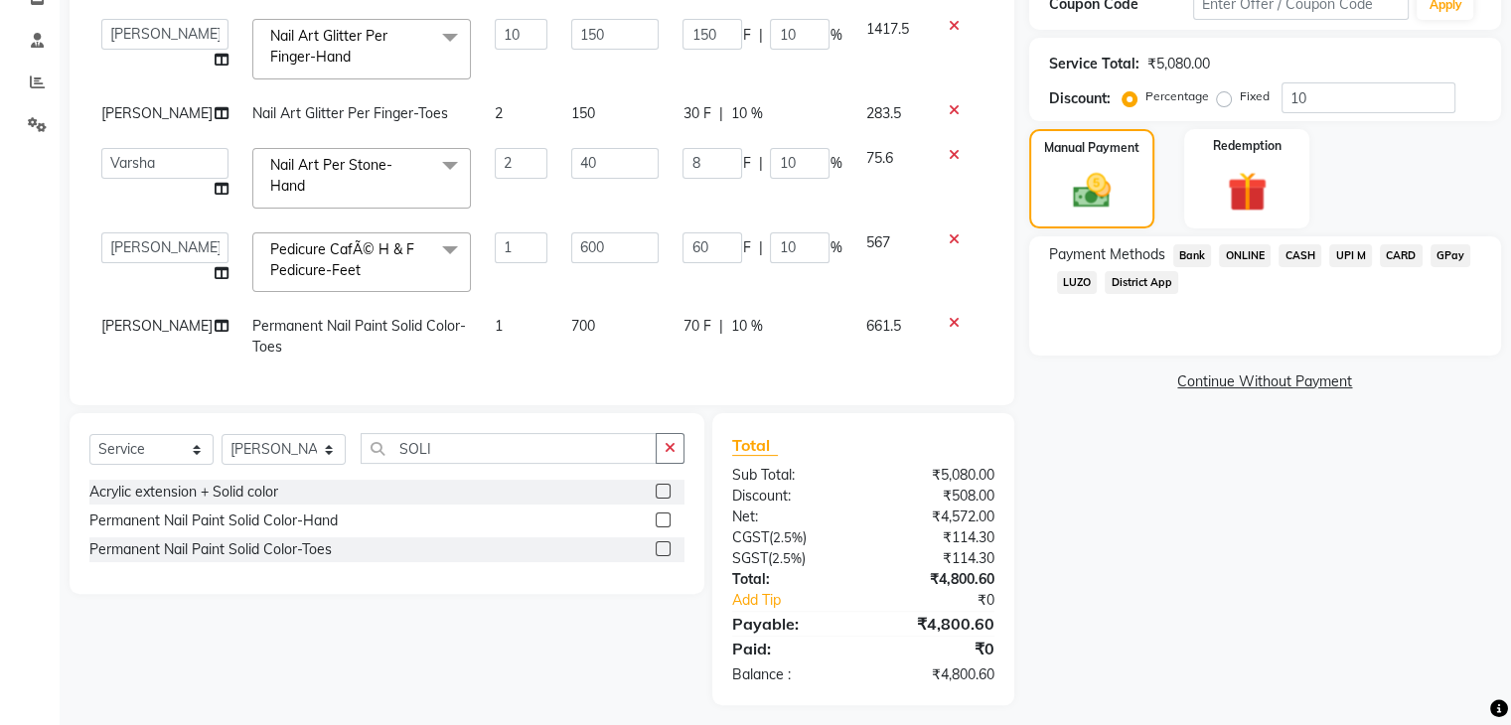
click at [139, 104] on span "[PERSON_NAME]" at bounding box center [156, 113] width 111 height 18
select select "91280"
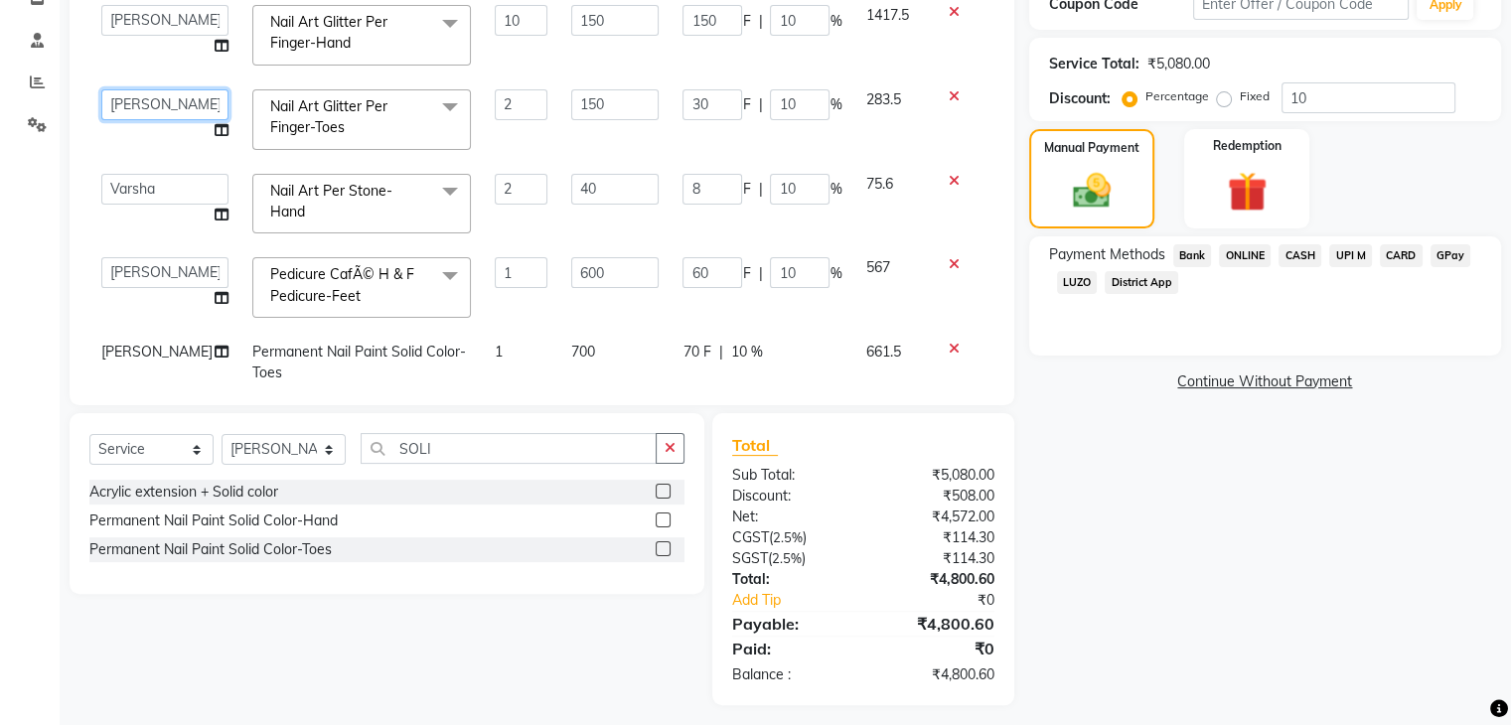
drag, startPoint x: 139, startPoint y: 102, endPoint x: 177, endPoint y: 97, distance: 38.1
click at [177, 97] on select "Manager [PERSON_NAME] [PERSON_NAME]" at bounding box center [164, 104] width 127 height 31
click at [165, 98] on select "Manager [PERSON_NAME] [PERSON_NAME]" at bounding box center [164, 104] width 127 height 31
select select "86675"
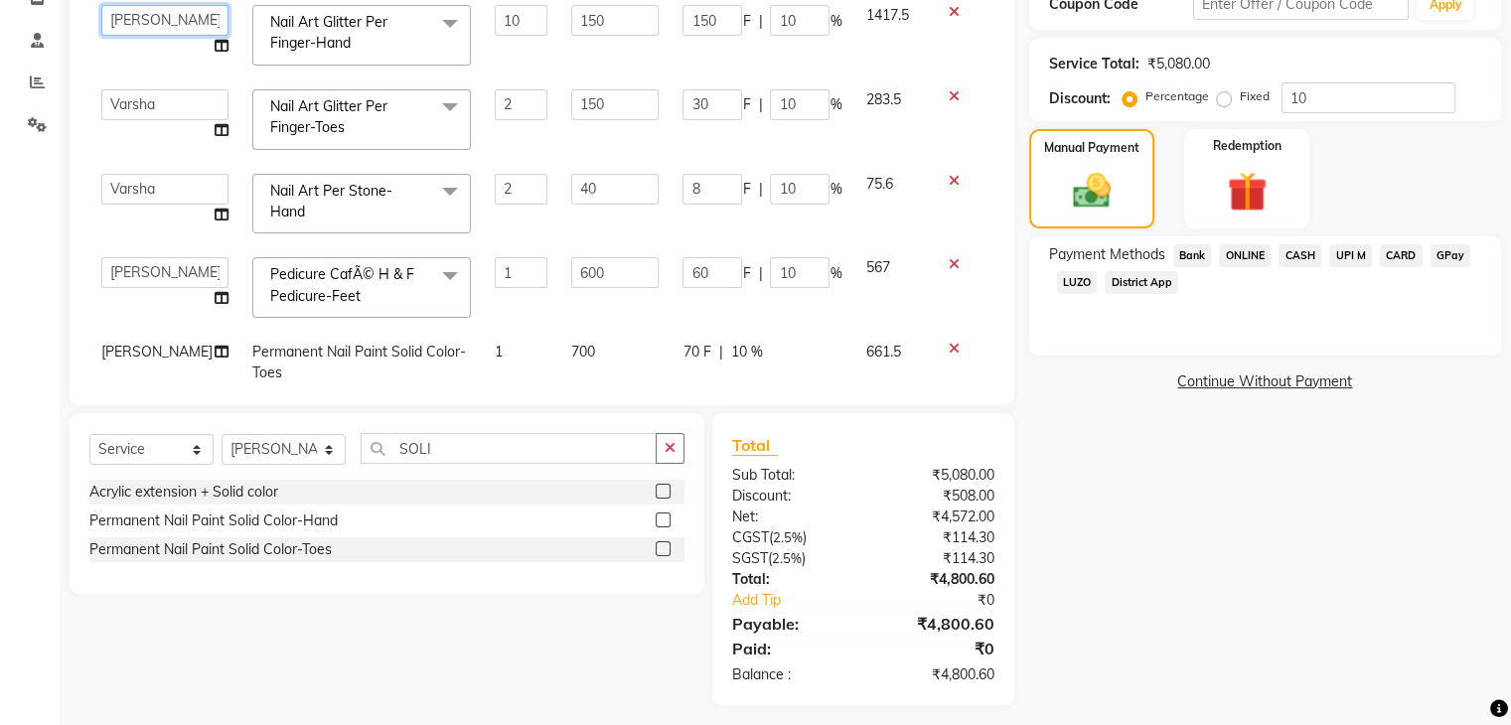
click at [148, 24] on select "Manager [PERSON_NAME] [PERSON_NAME]" at bounding box center [164, 20] width 127 height 31
select select "86675"
click at [171, 60] on td "Manager [PERSON_NAME] [PERSON_NAME]" at bounding box center [164, 35] width 151 height 84
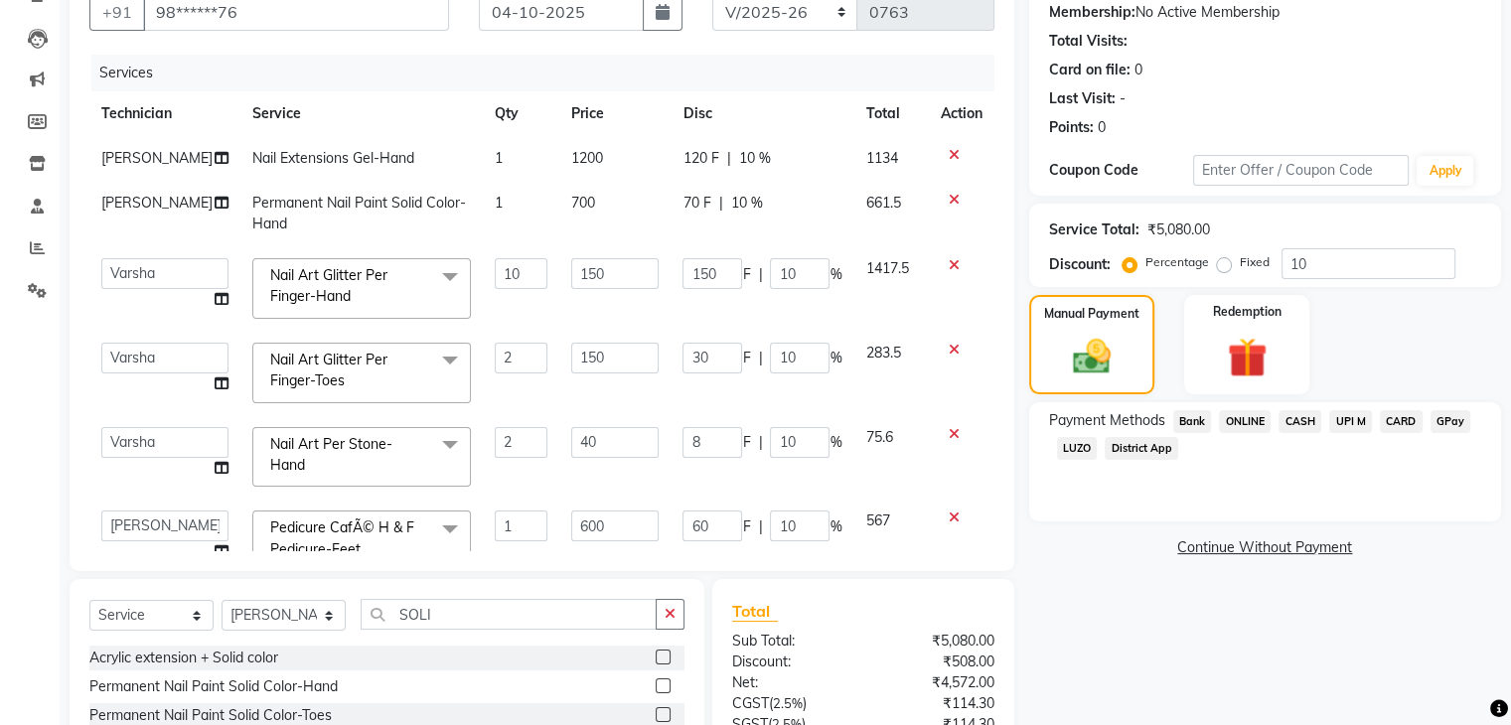
scroll to position [159, 0]
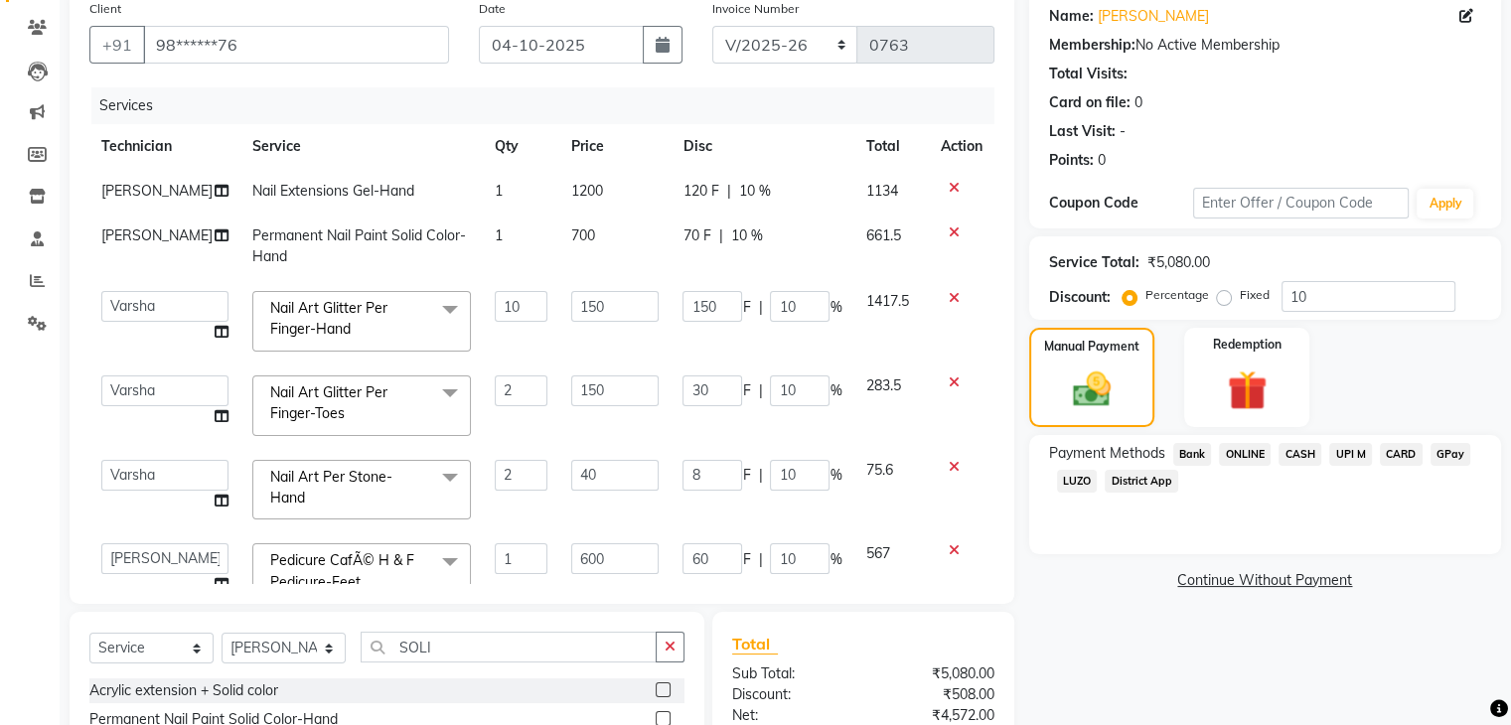
click at [137, 192] on span "[PERSON_NAME]" at bounding box center [156, 191] width 111 height 18
select select "91280"
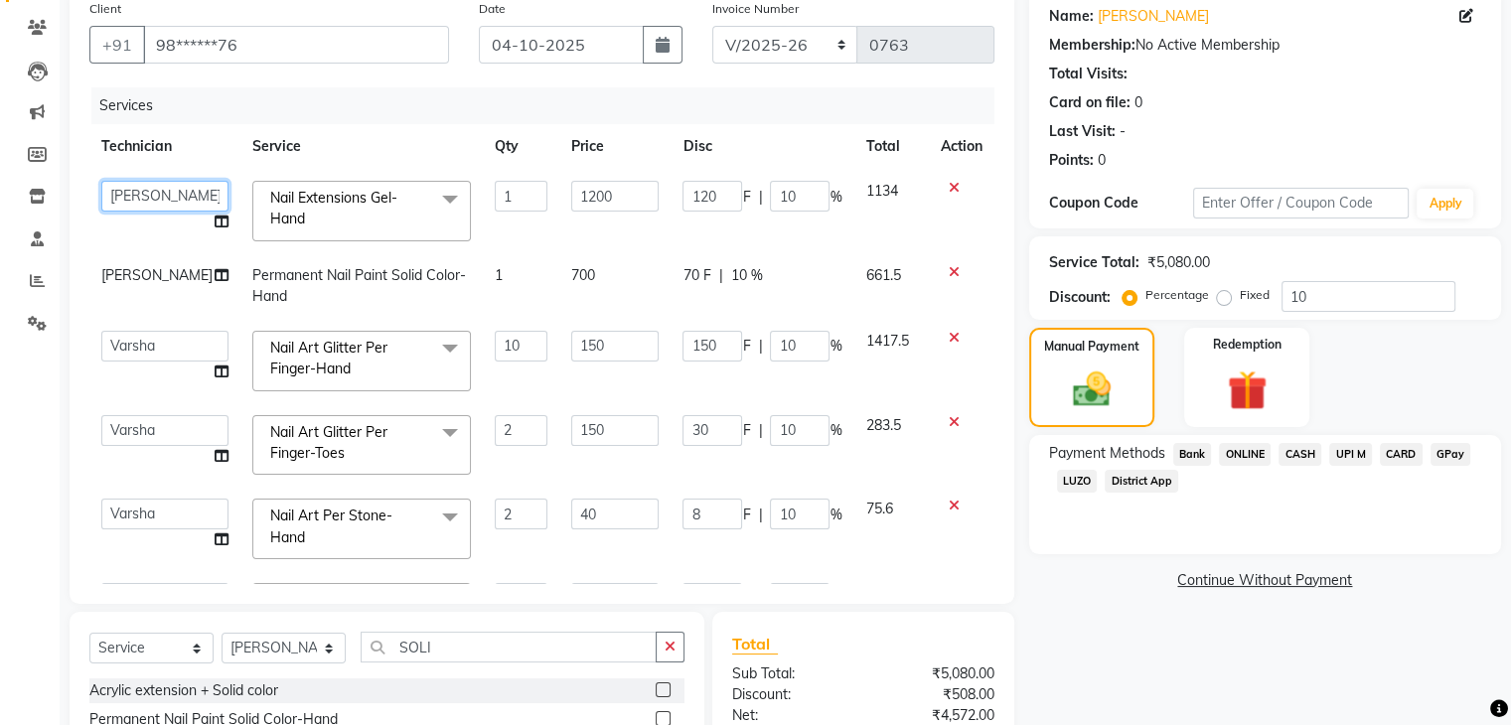
click at [152, 194] on select "Manager [PERSON_NAME] [PERSON_NAME]" at bounding box center [164, 196] width 127 height 31
select select "86675"
click at [143, 279] on span "[PERSON_NAME]" at bounding box center [156, 275] width 111 height 18
select select "91280"
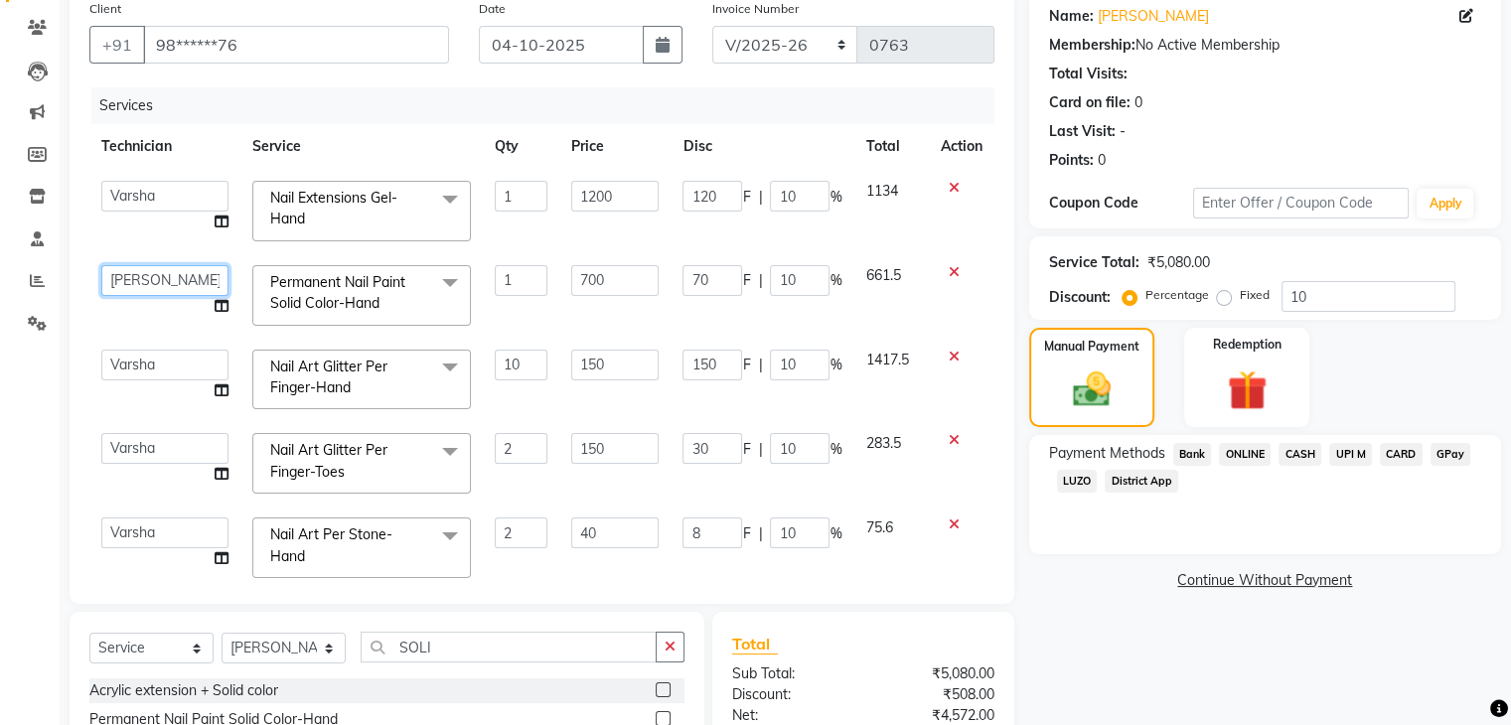
click at [143, 279] on select "Manager [PERSON_NAME] [PERSON_NAME]" at bounding box center [164, 280] width 127 height 31
select select "86675"
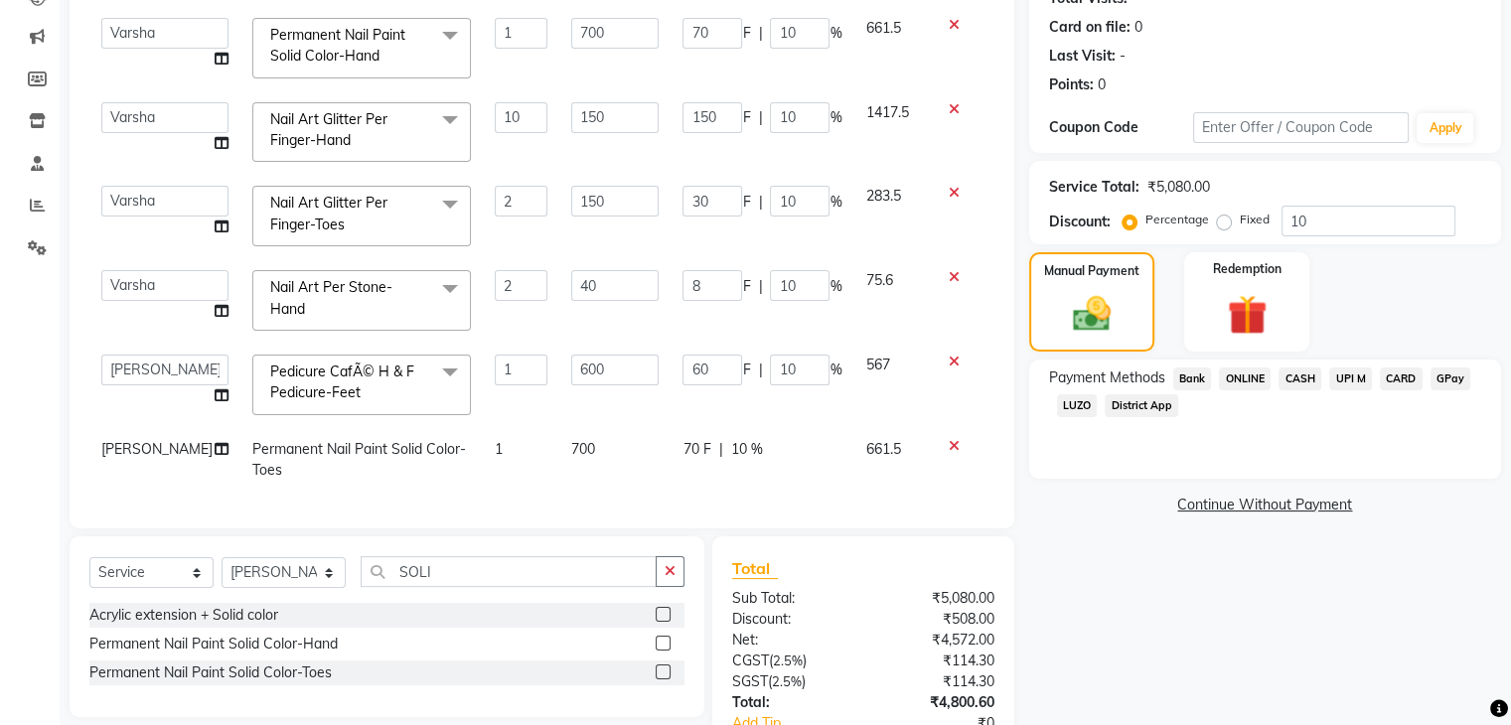
scroll to position [238, 0]
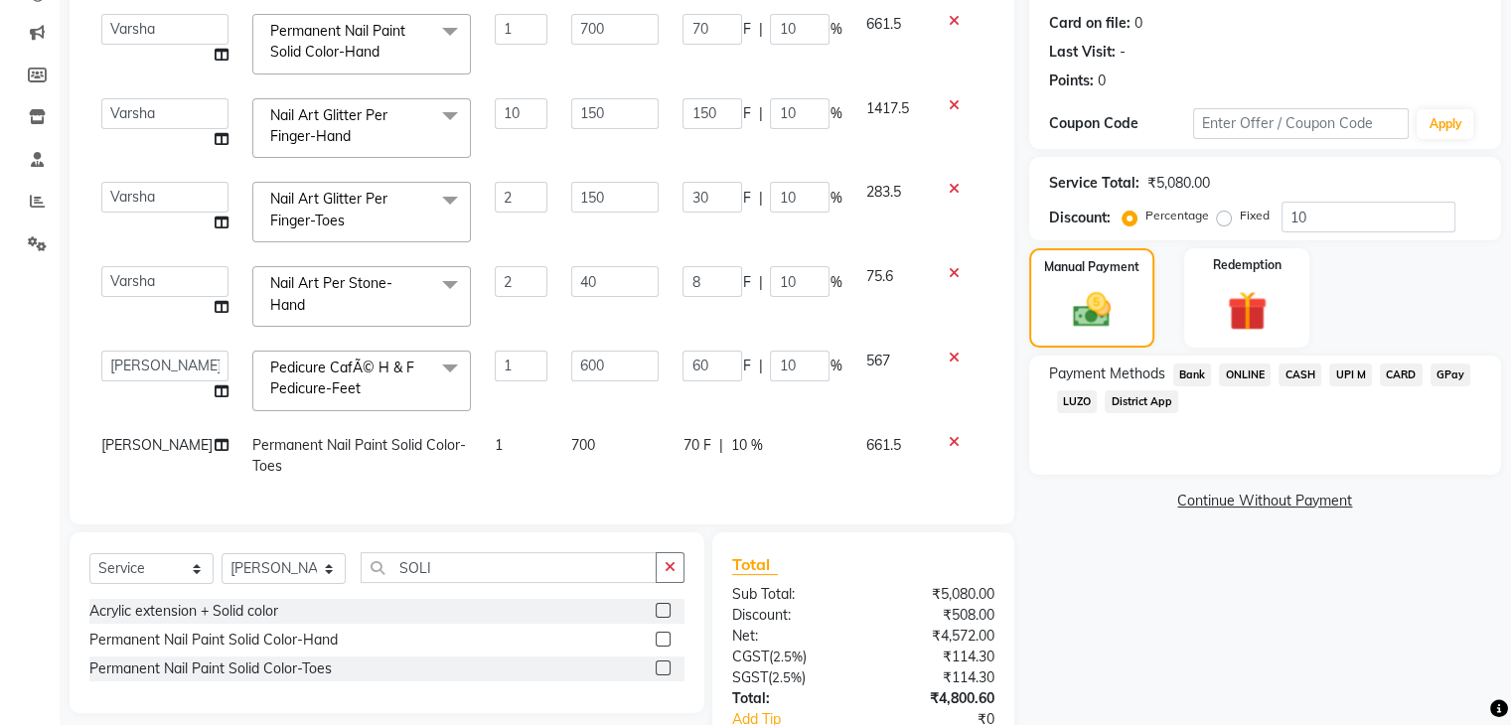
click at [1349, 374] on span "UPI M" at bounding box center [1350, 375] width 43 height 23
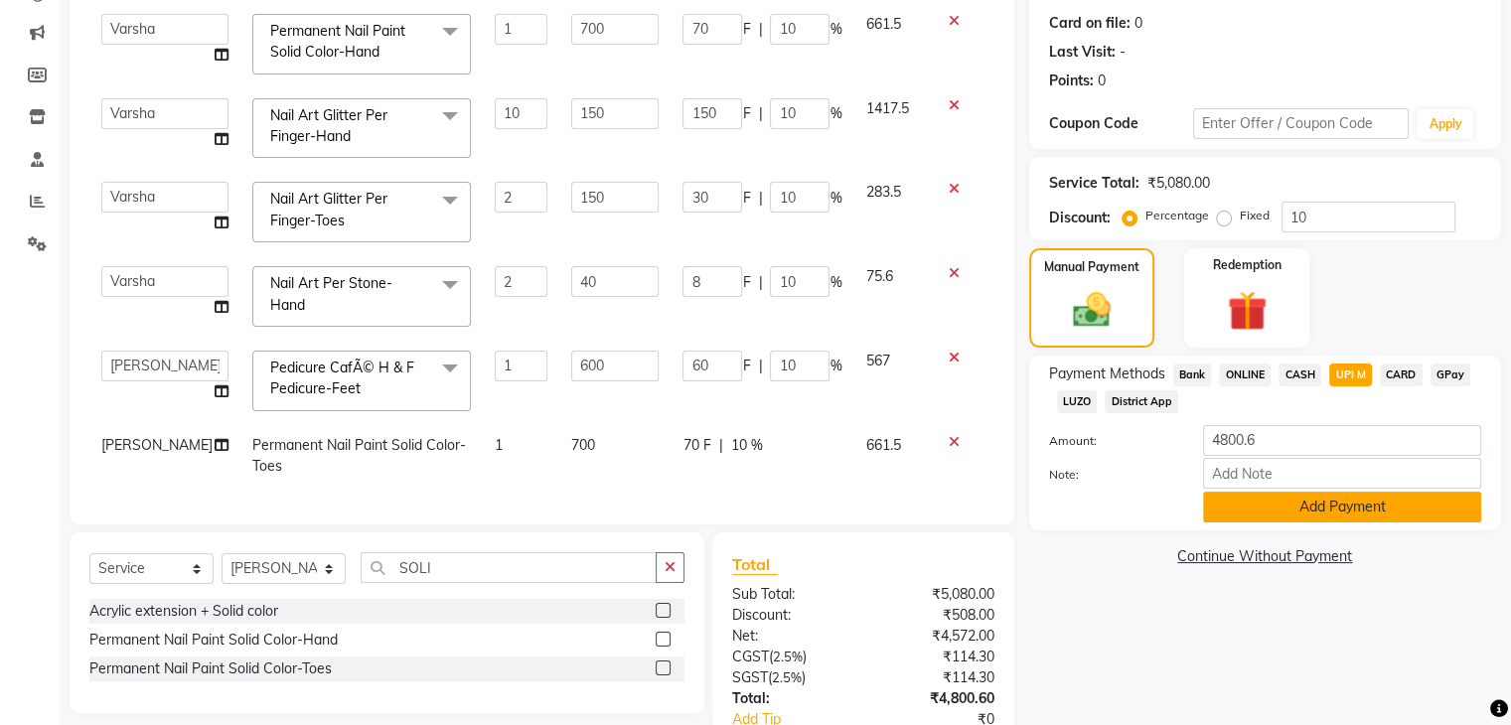
click at [1350, 514] on button "Add Payment" at bounding box center [1342, 507] width 278 height 31
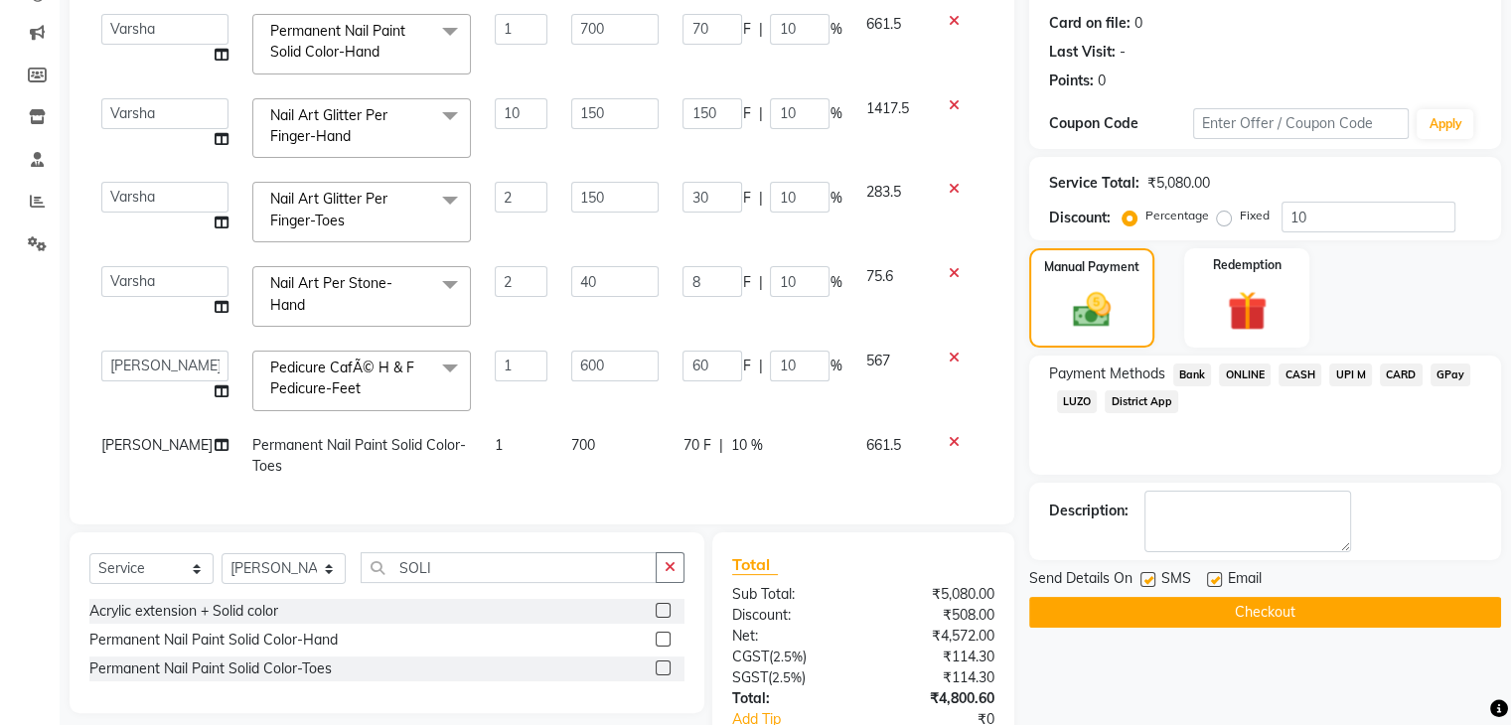
click at [1347, 609] on button "Checkout" at bounding box center [1265, 612] width 472 height 31
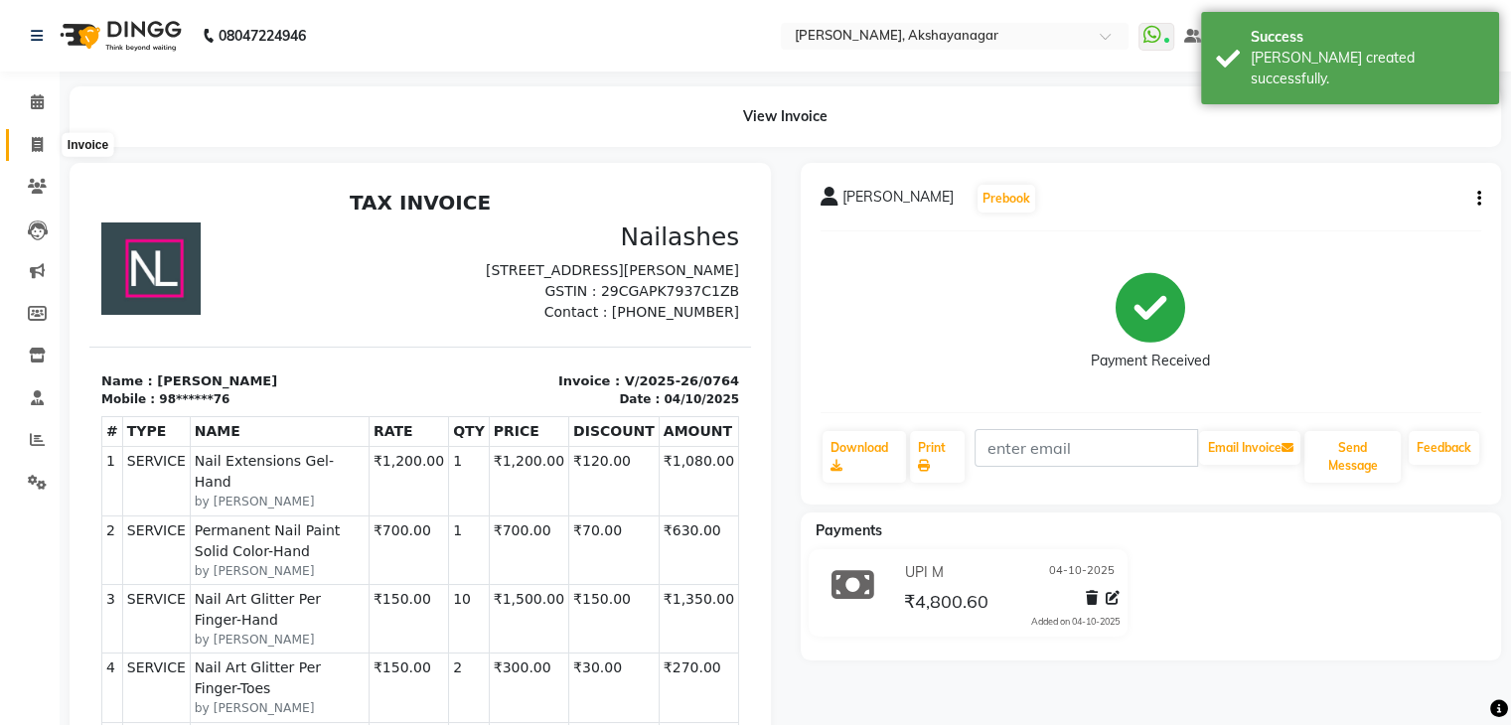
click at [33, 143] on icon at bounding box center [37, 144] width 11 height 15
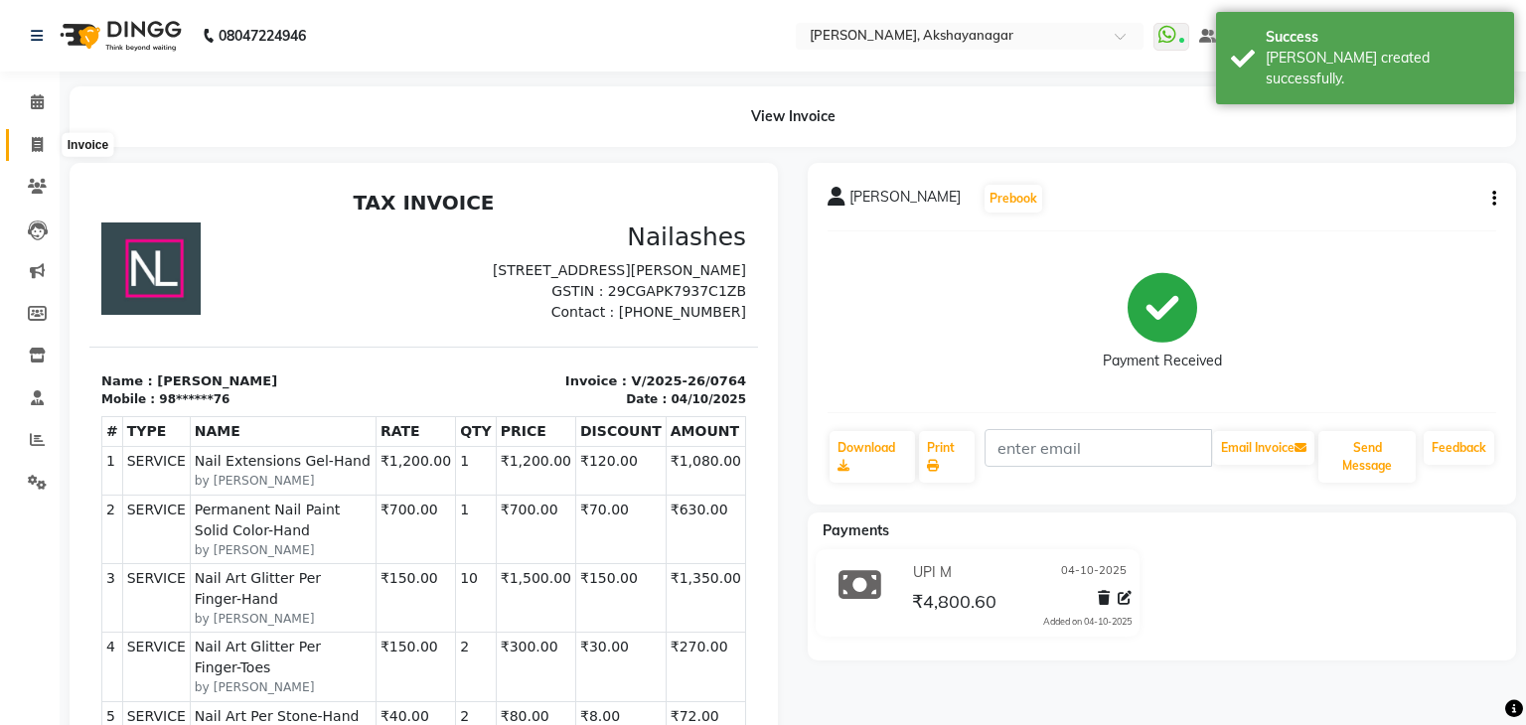
select select "service"
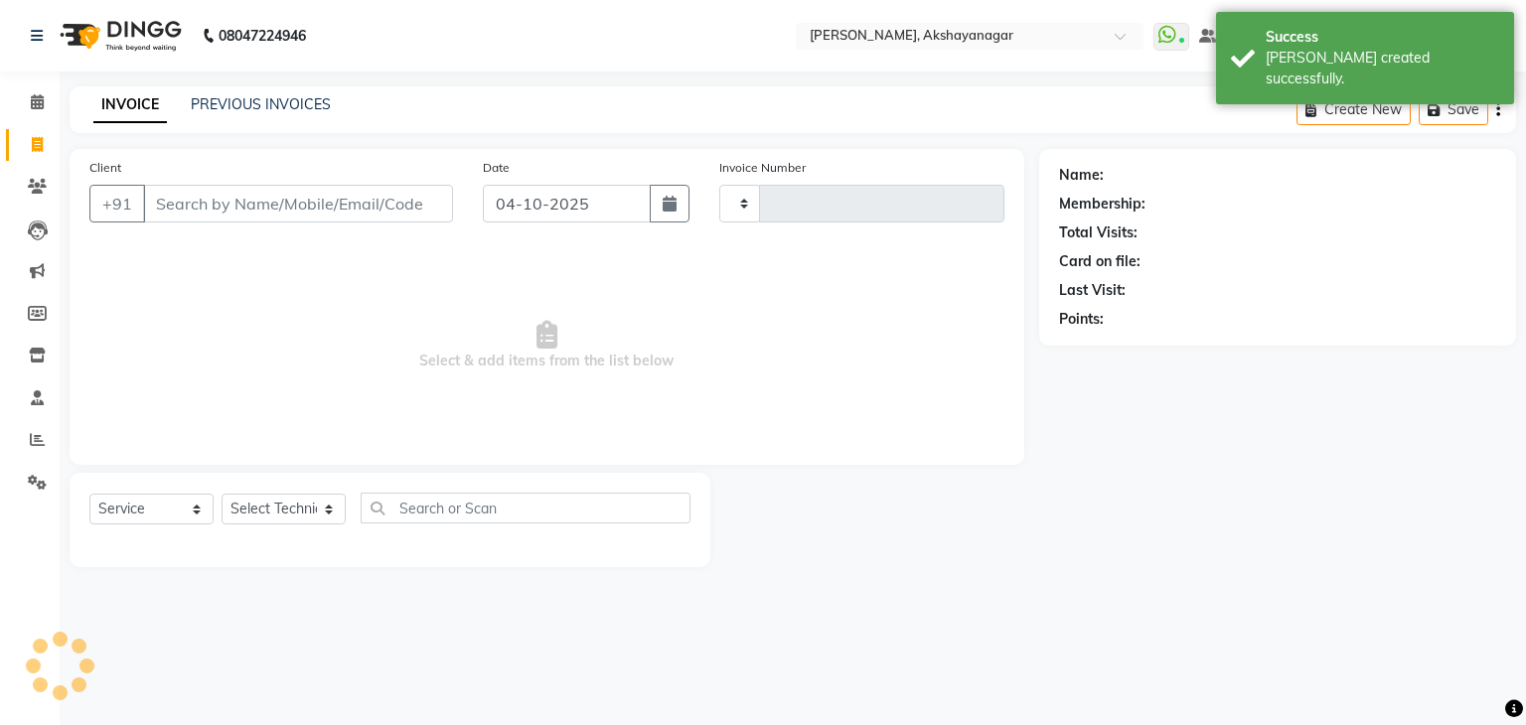
type input "0765"
select select "7395"
click at [28, 430] on span at bounding box center [37, 440] width 35 height 23
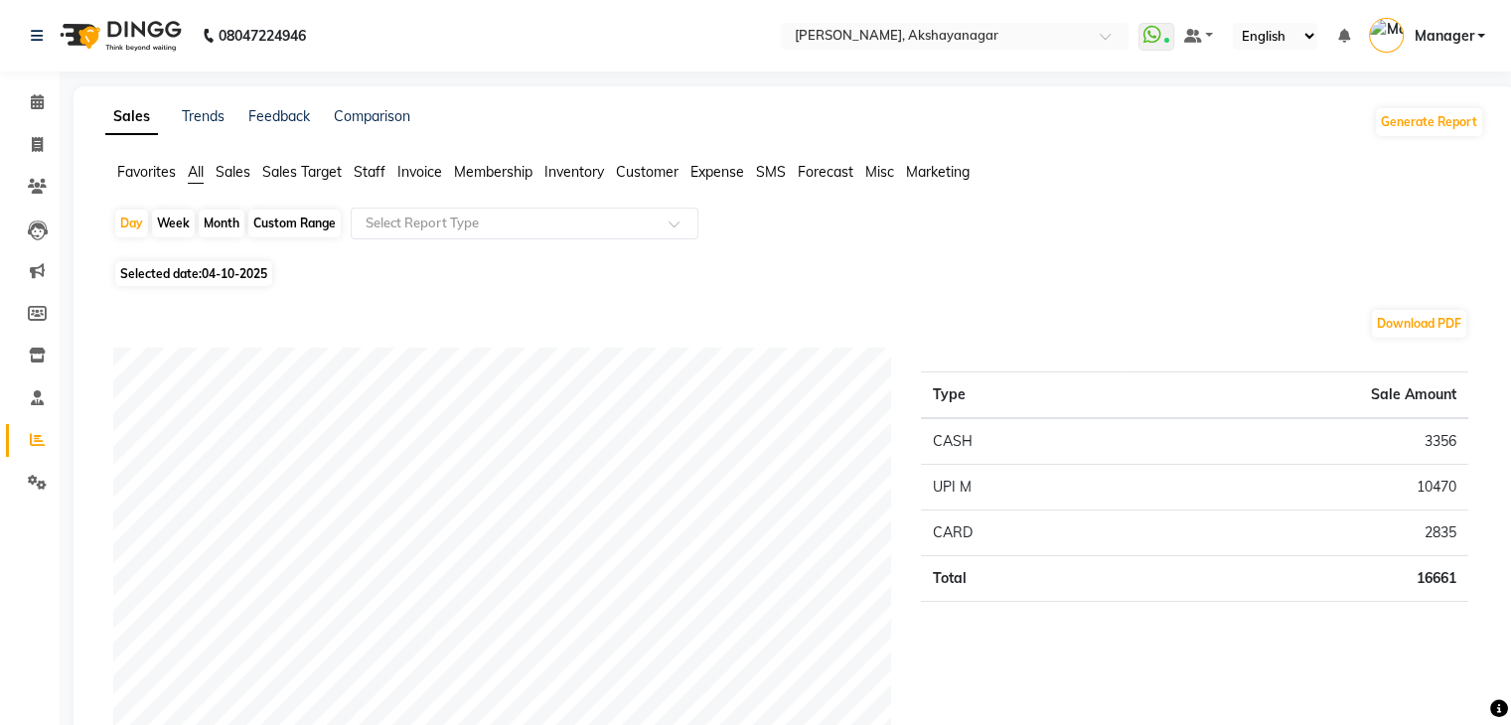
click at [367, 171] on span "Staff" at bounding box center [370, 172] width 32 height 18
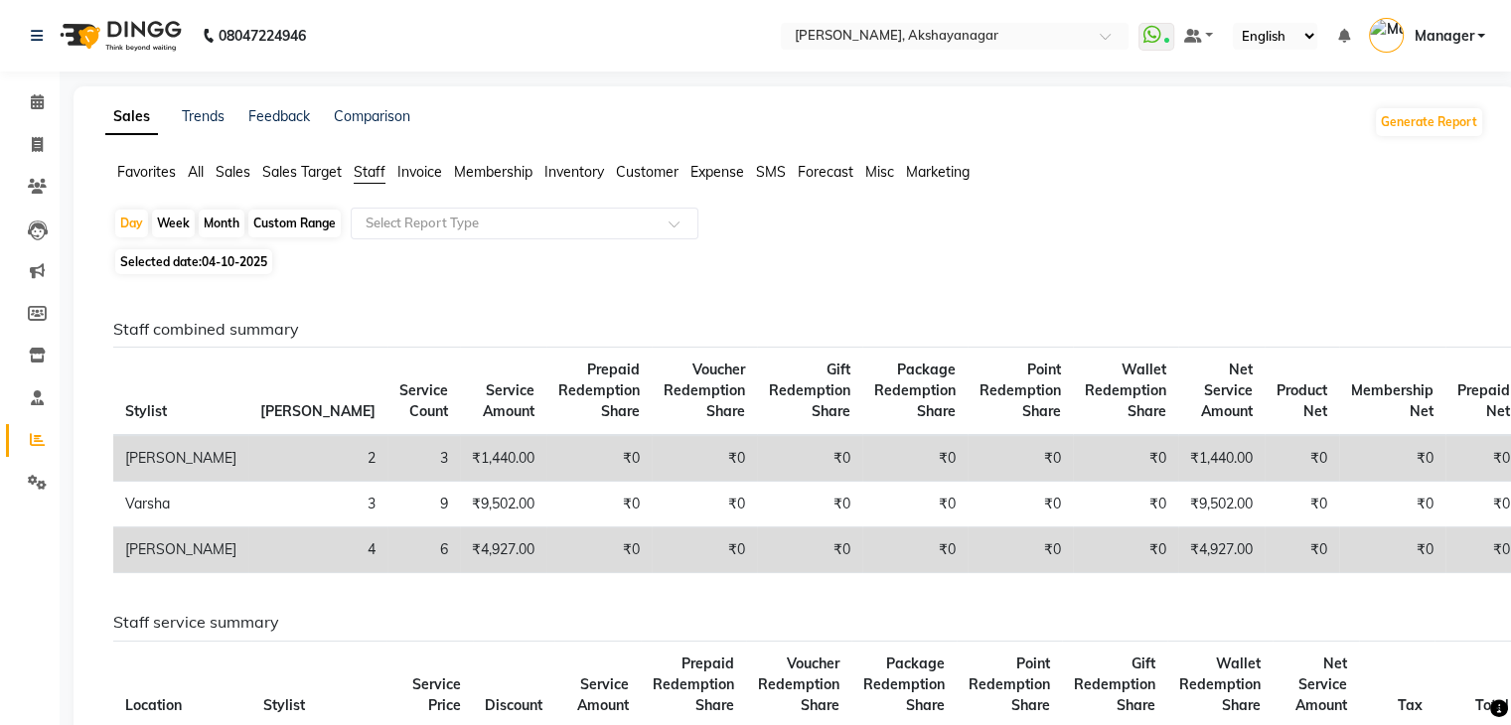
click at [1069, 142] on div "Sales Trends Feedback Comparison Generate Report Favorites All Sales Sales Targ…" at bounding box center [795, 605] width 1443 height 1038
click at [39, 104] on icon at bounding box center [37, 101] width 13 height 15
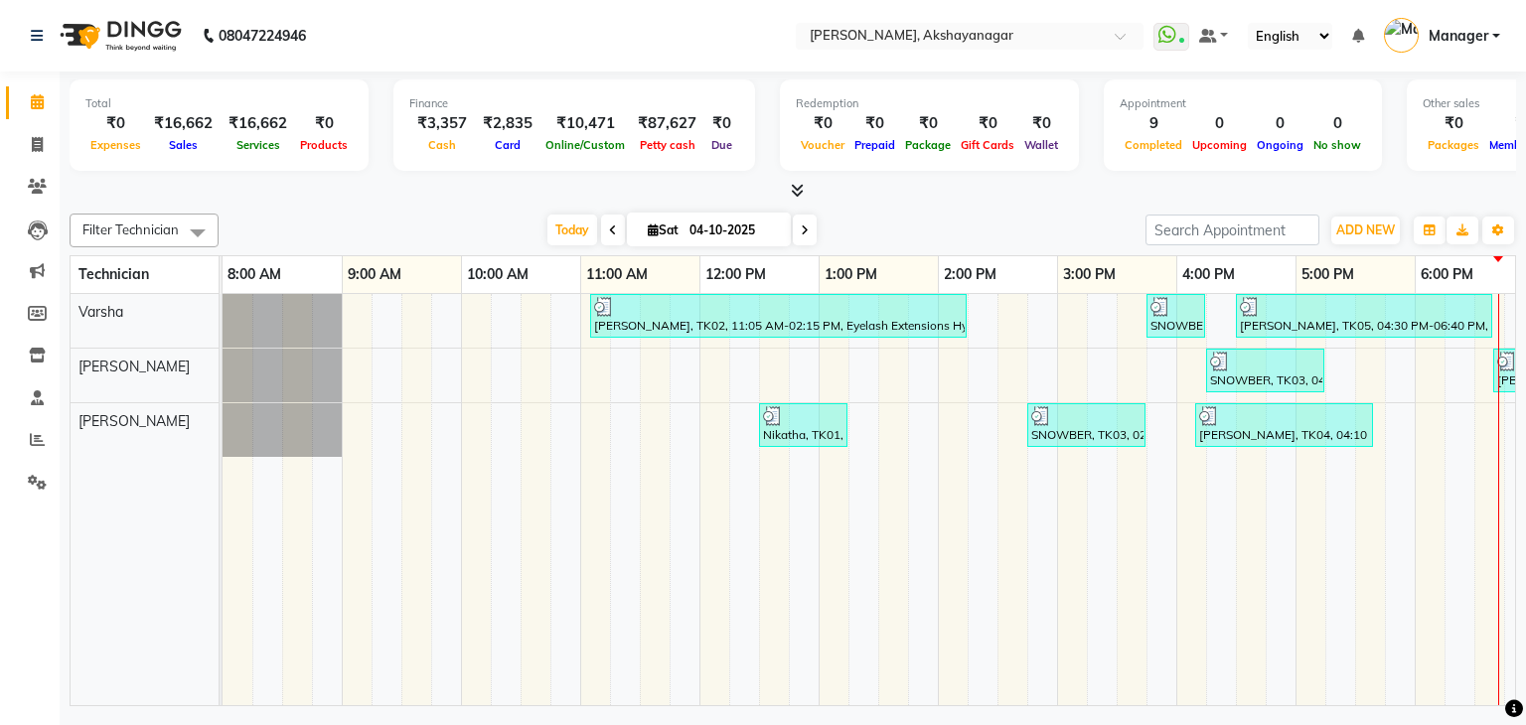
click at [376, 227] on div "[DATE] [DATE]" at bounding box center [682, 231] width 907 height 30
click at [616, 28] on nav "08047224946 Select Location × [GEOGRAPHIC_DATA], Akshayanagar WhatsApp Status ✕…" at bounding box center [763, 36] width 1526 height 72
click at [36, 440] on icon at bounding box center [37, 439] width 15 height 15
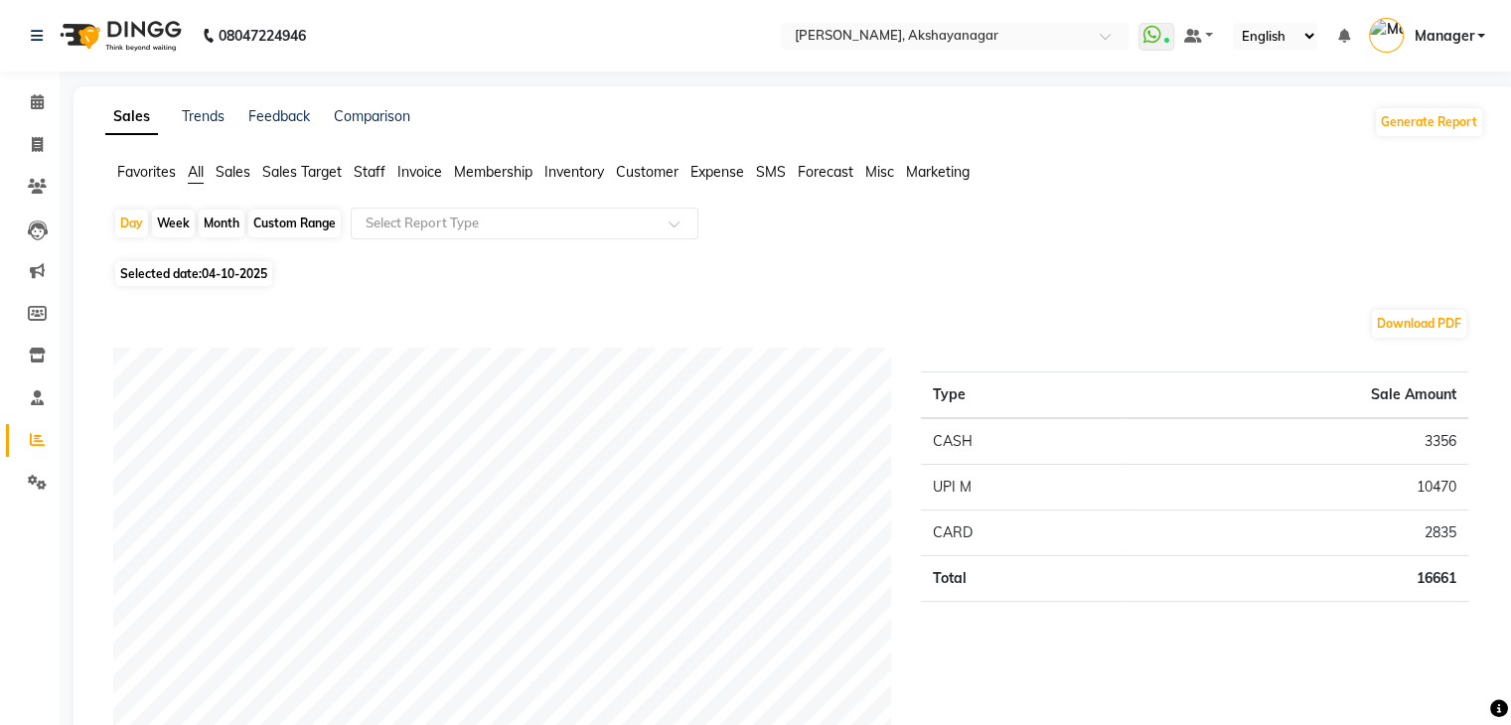
click at [372, 173] on span "Staff" at bounding box center [370, 172] width 32 height 18
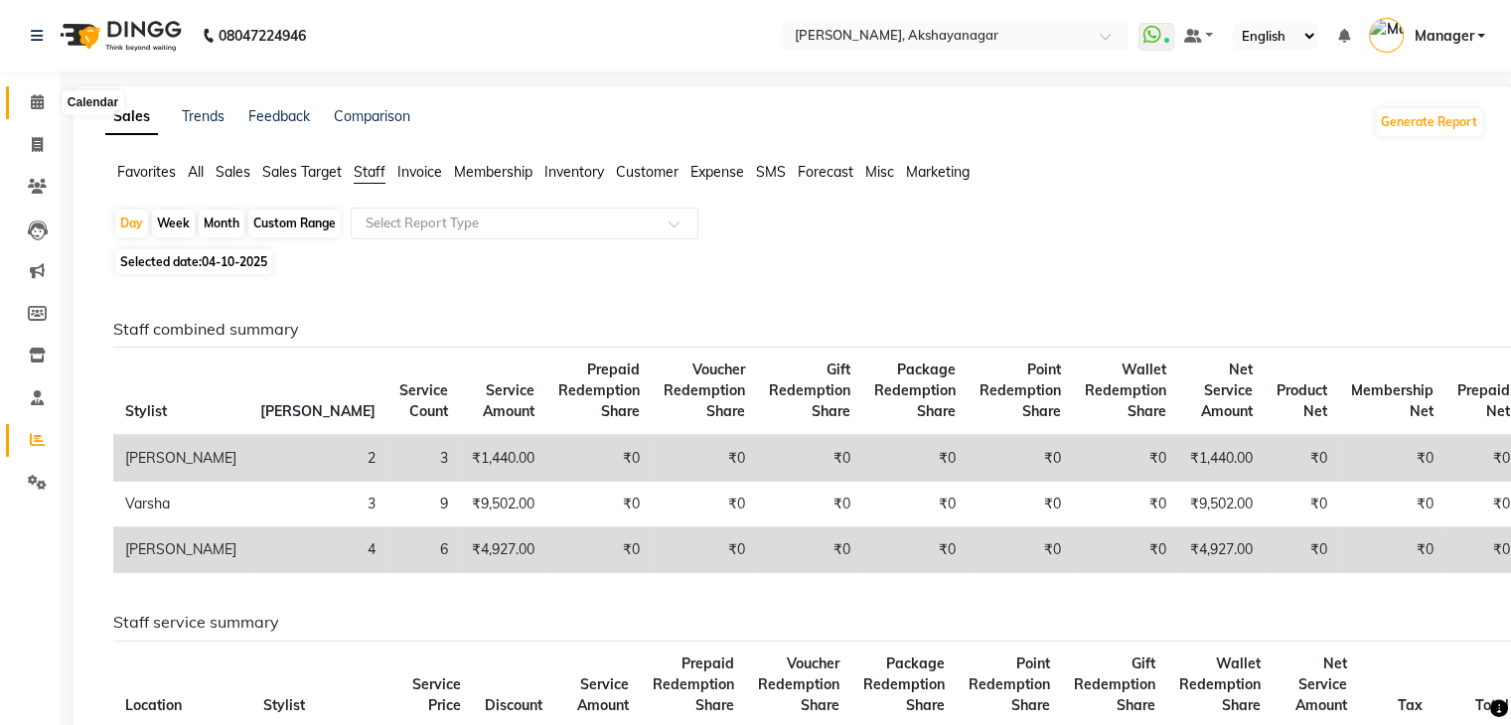
click at [40, 103] on icon at bounding box center [37, 101] width 13 height 15
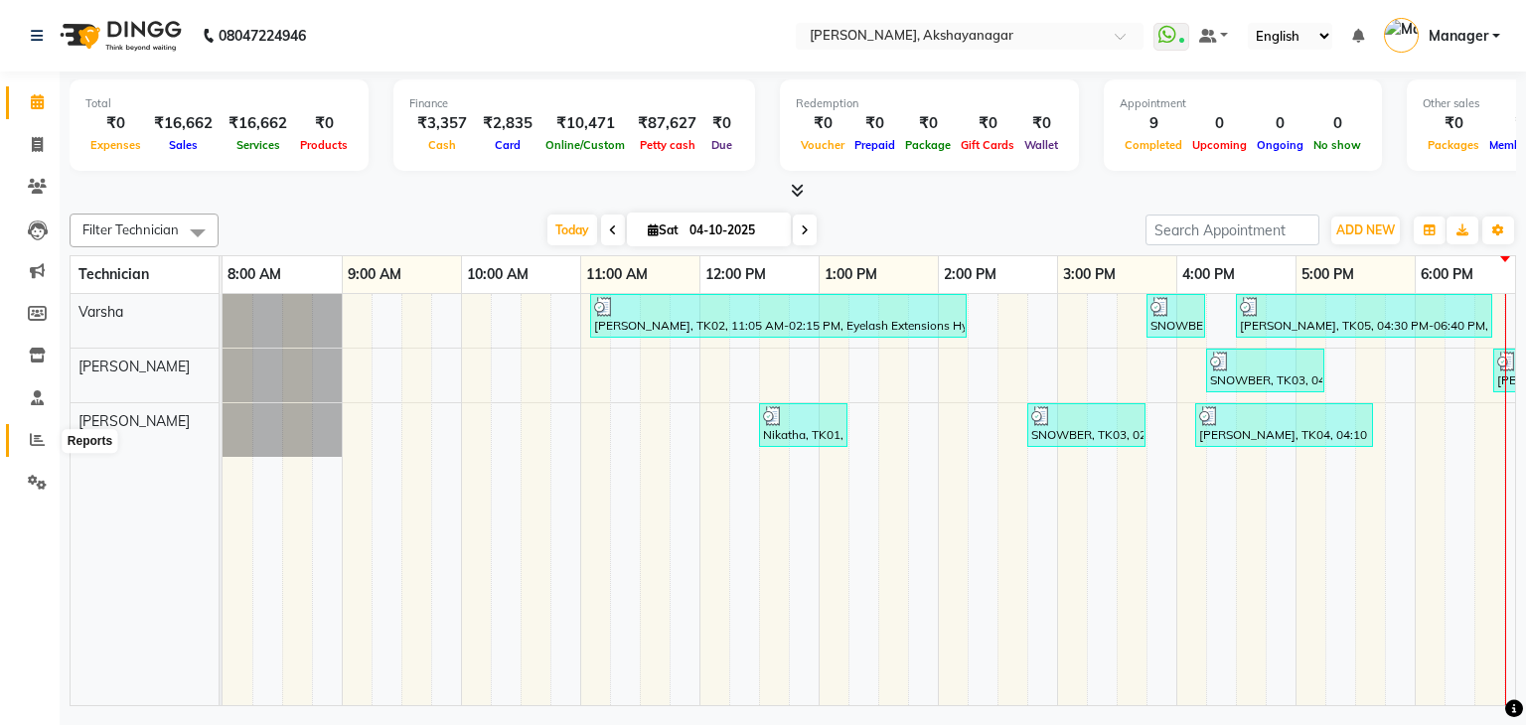
click at [33, 441] on icon at bounding box center [37, 439] width 15 height 15
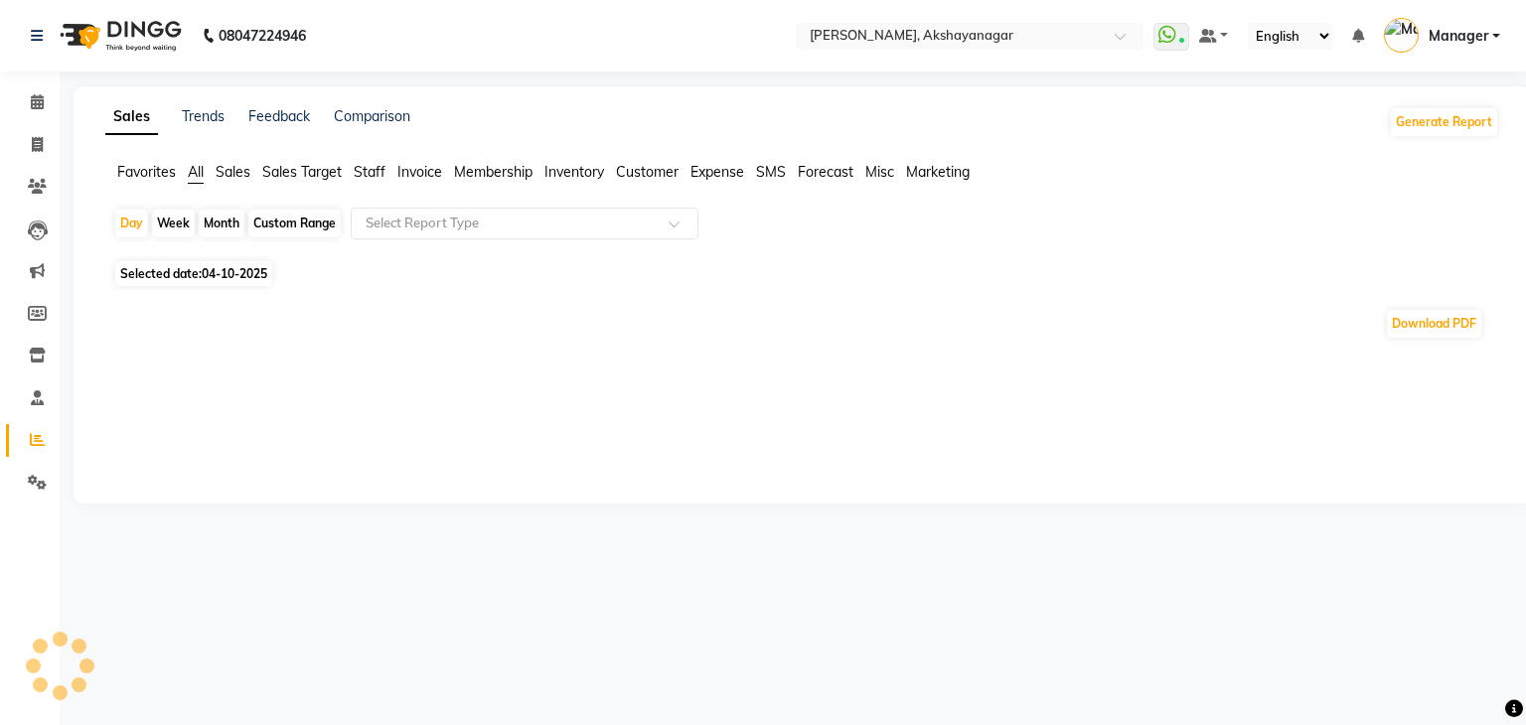
click at [372, 162] on li "Staff" at bounding box center [370, 172] width 32 height 21
